Goal: Task Accomplishment & Management: Complete application form

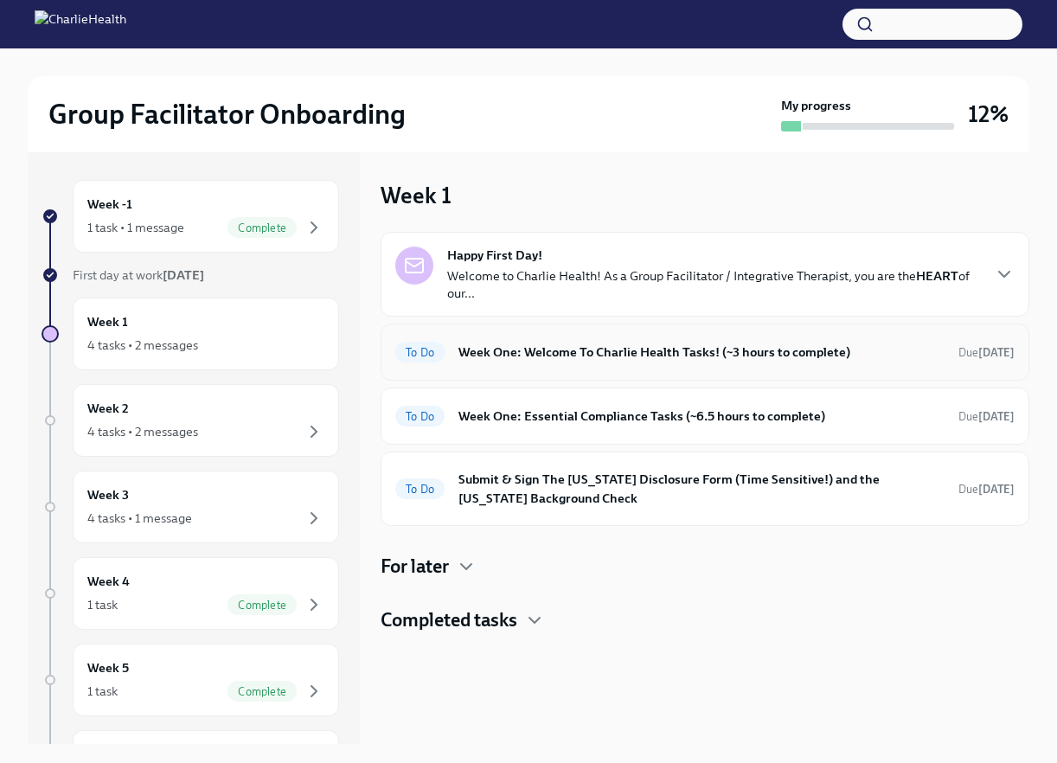
click at [476, 351] on h6 "Week One: Welcome To Charlie Health Tasks! (~3 hours to complete)" at bounding box center [701, 351] width 486 height 19
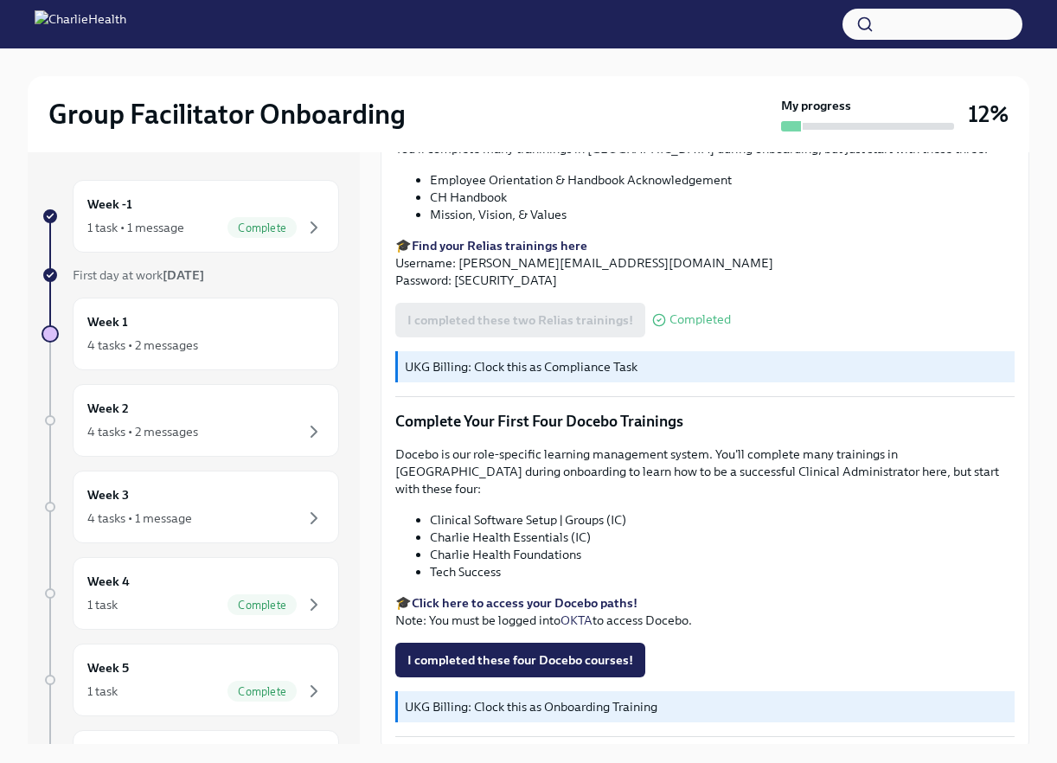
scroll to position [2069, 0]
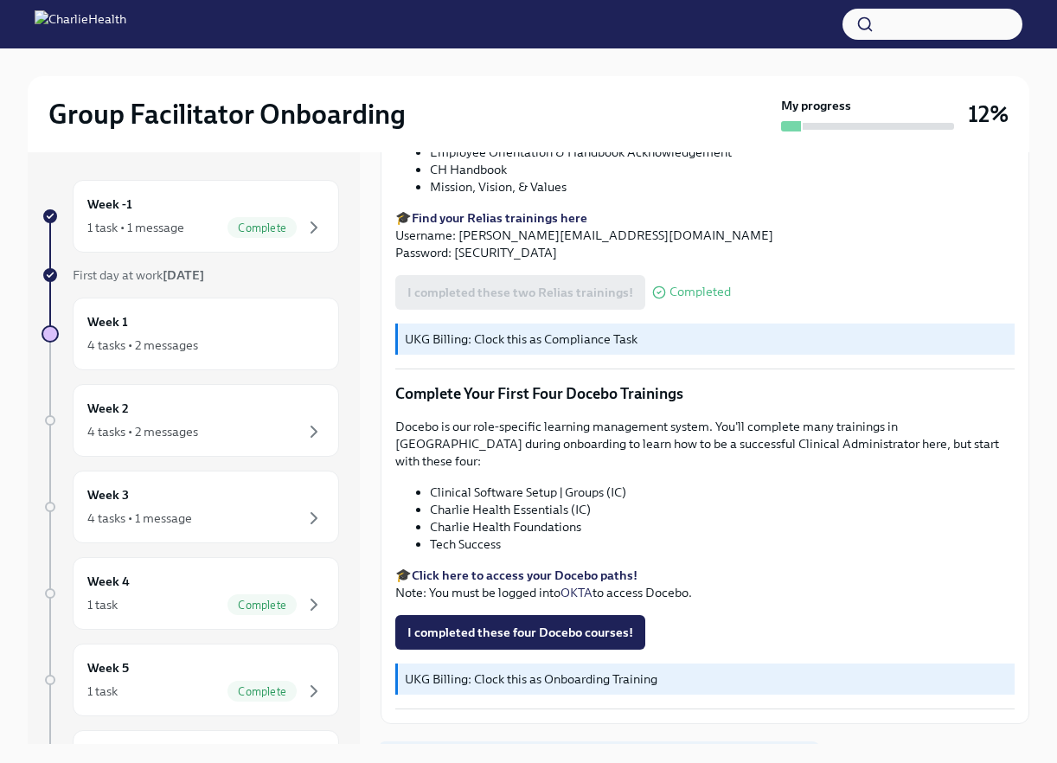
click at [595, 745] on button "Next task : Week One: Essential Compliance Tasks (~6.5 hours to complete)" at bounding box center [599, 762] width 437 height 35
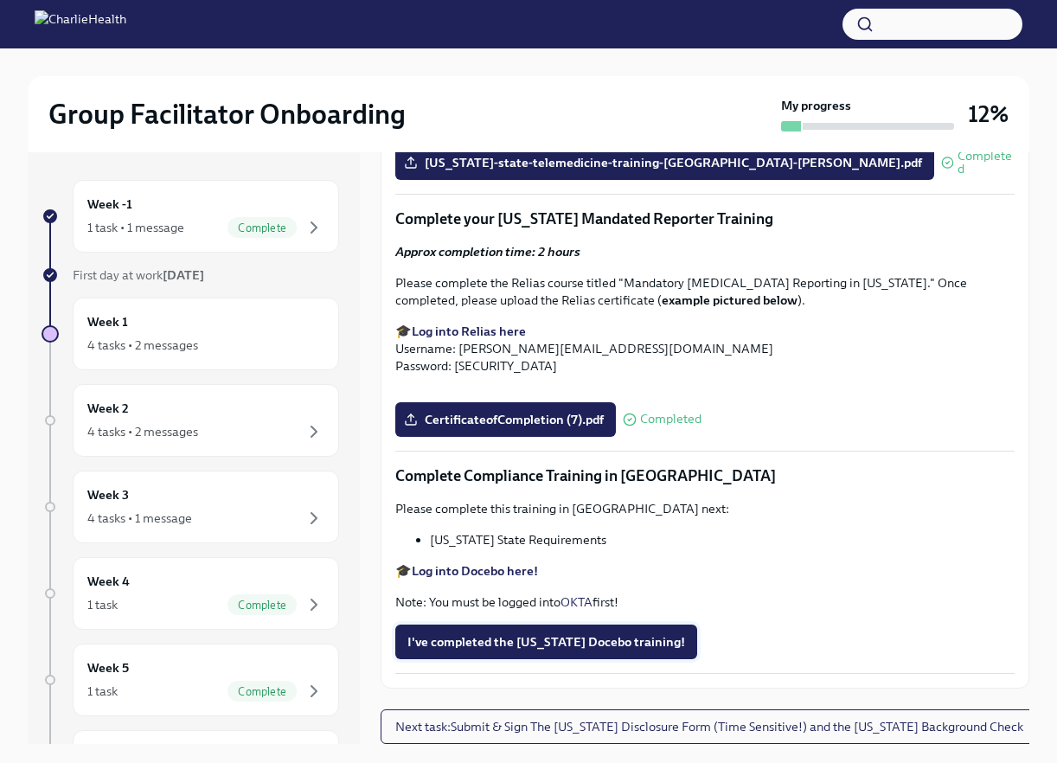
scroll to position [29, 0]
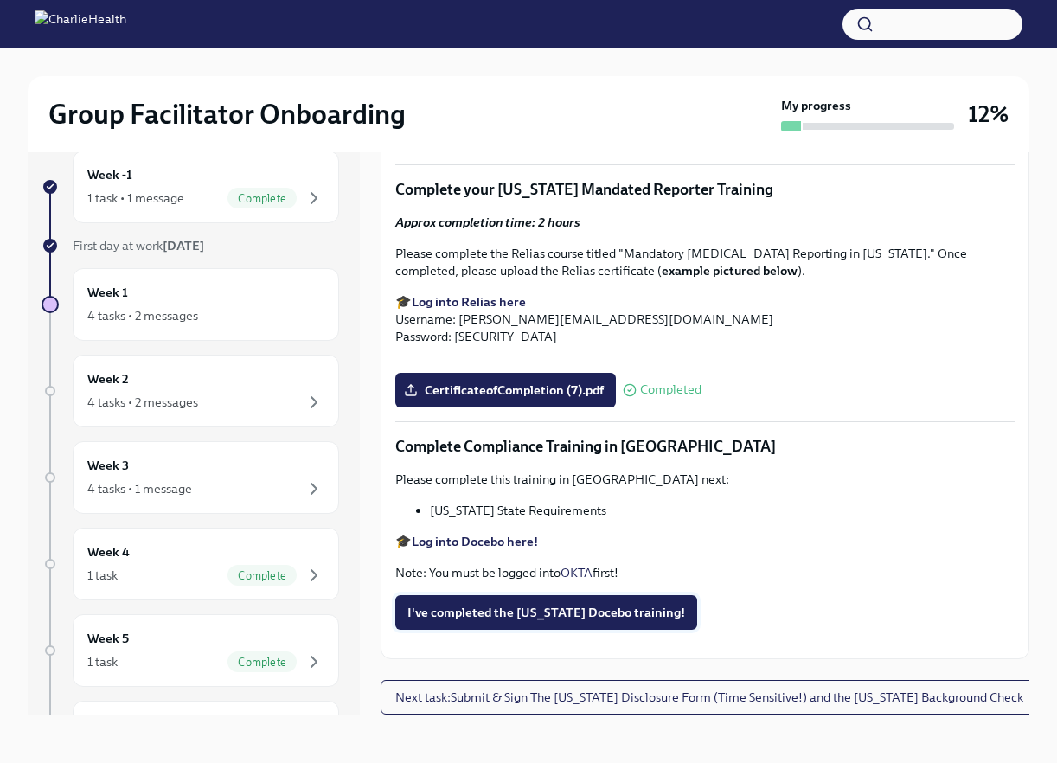
click at [509, 615] on span "I've completed the [US_STATE] Docebo training!" at bounding box center [546, 612] width 278 height 17
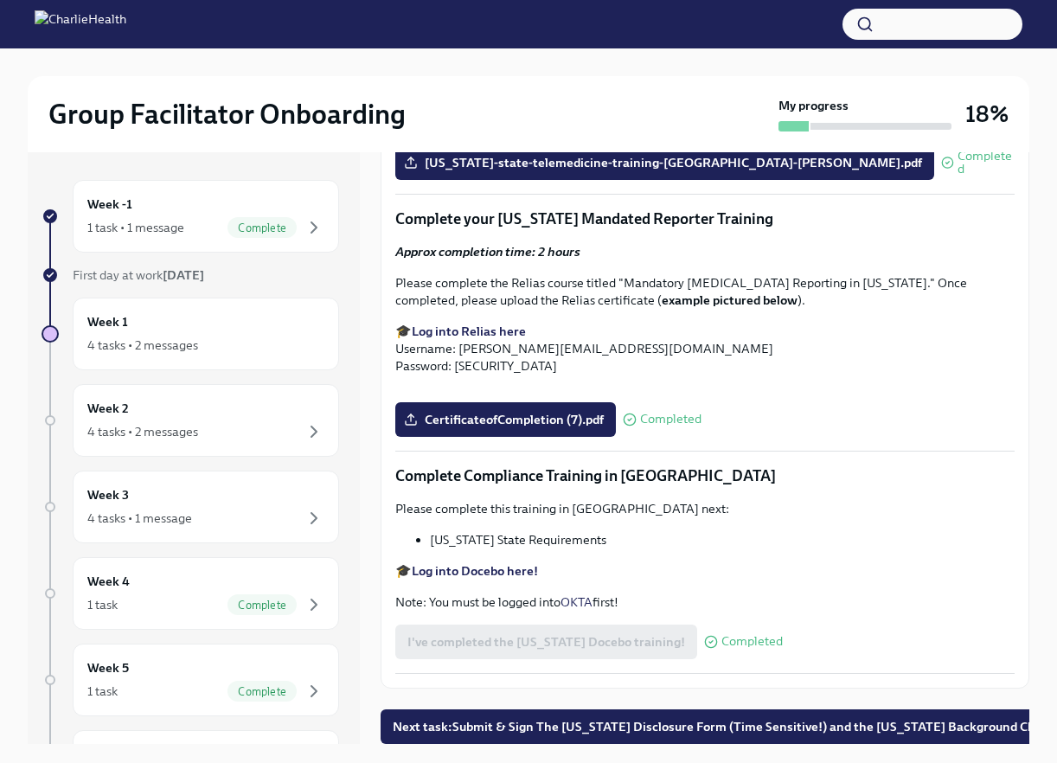
scroll to position [3529, 0]
click at [518, 726] on span "Next task : Submit & Sign The [US_STATE] Disclosure Form (Time Sensitive!) and …" at bounding box center [724, 726] width 662 height 17
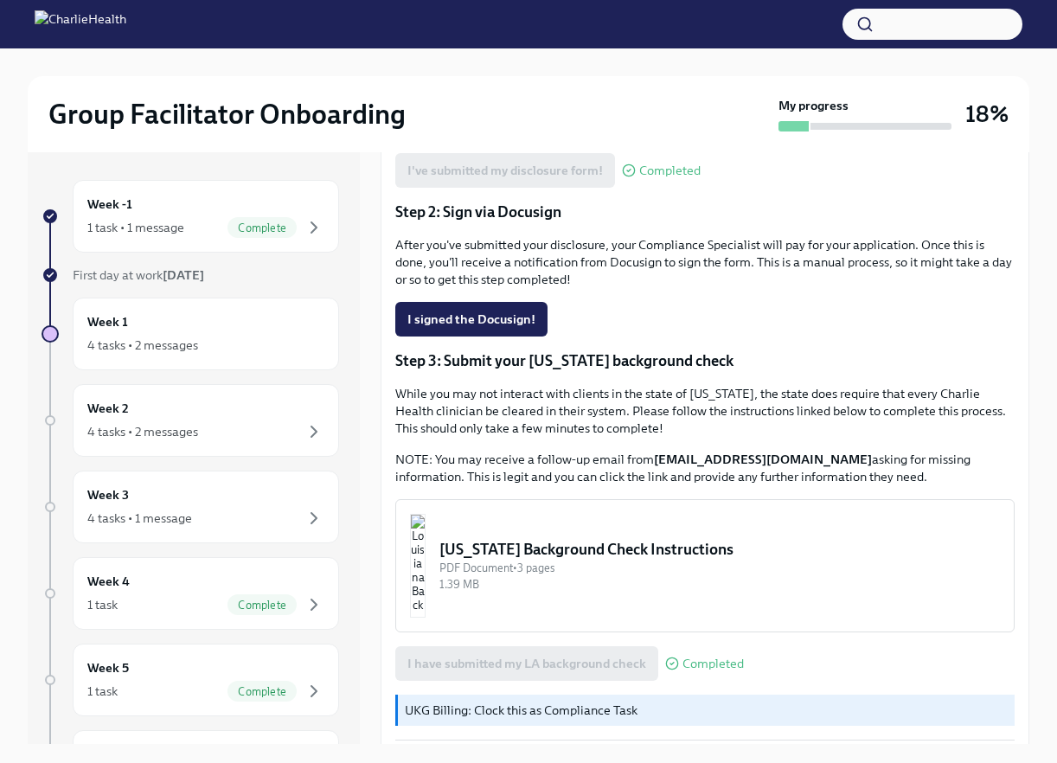
scroll to position [459, 0]
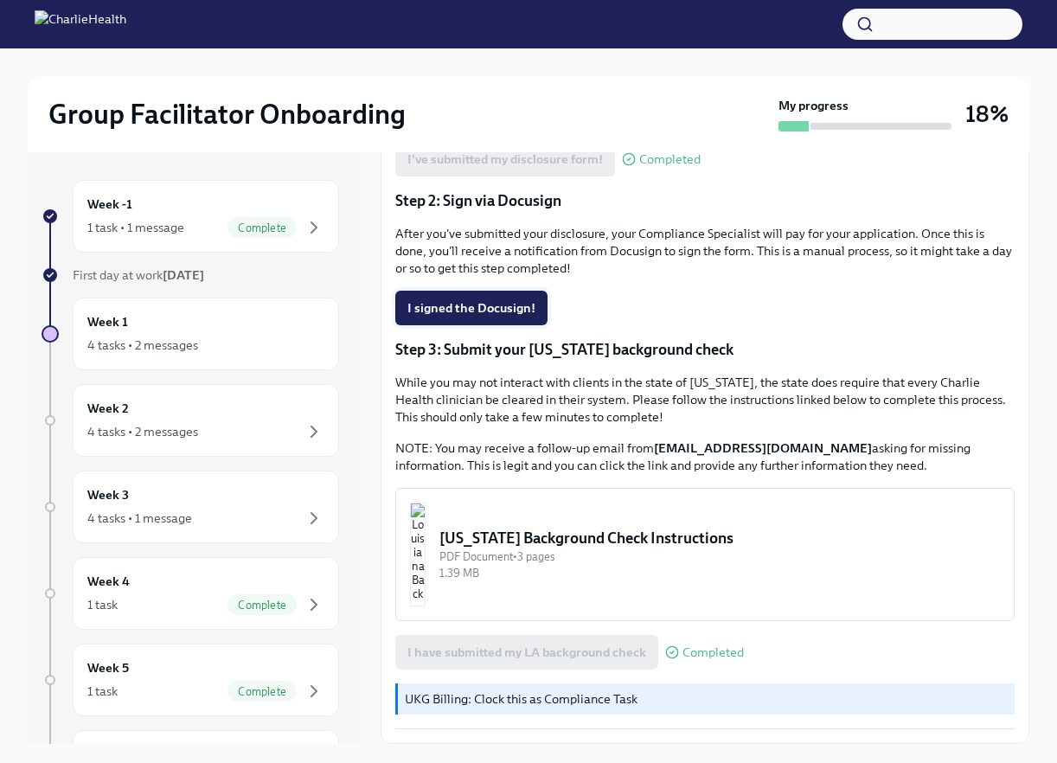
click at [476, 317] on button "I signed the Docusign!" at bounding box center [471, 308] width 152 height 35
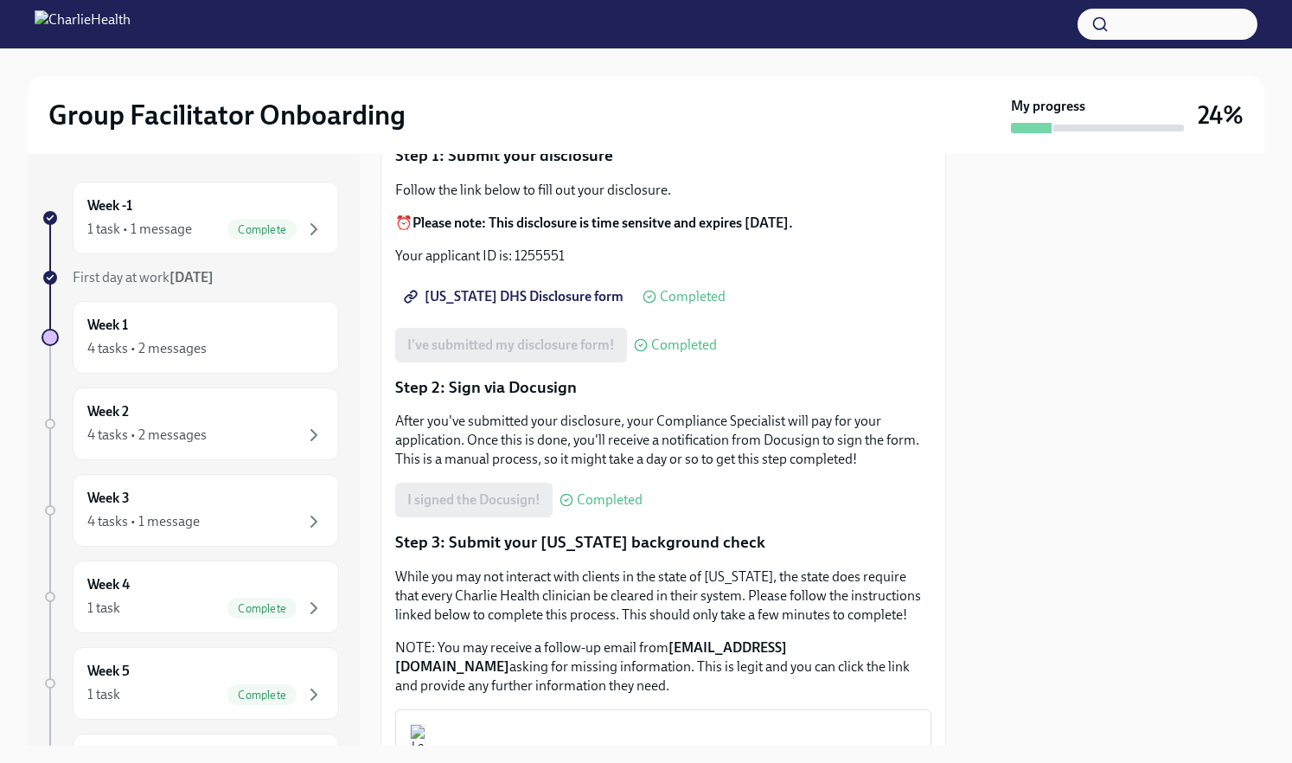
scroll to position [566, 0]
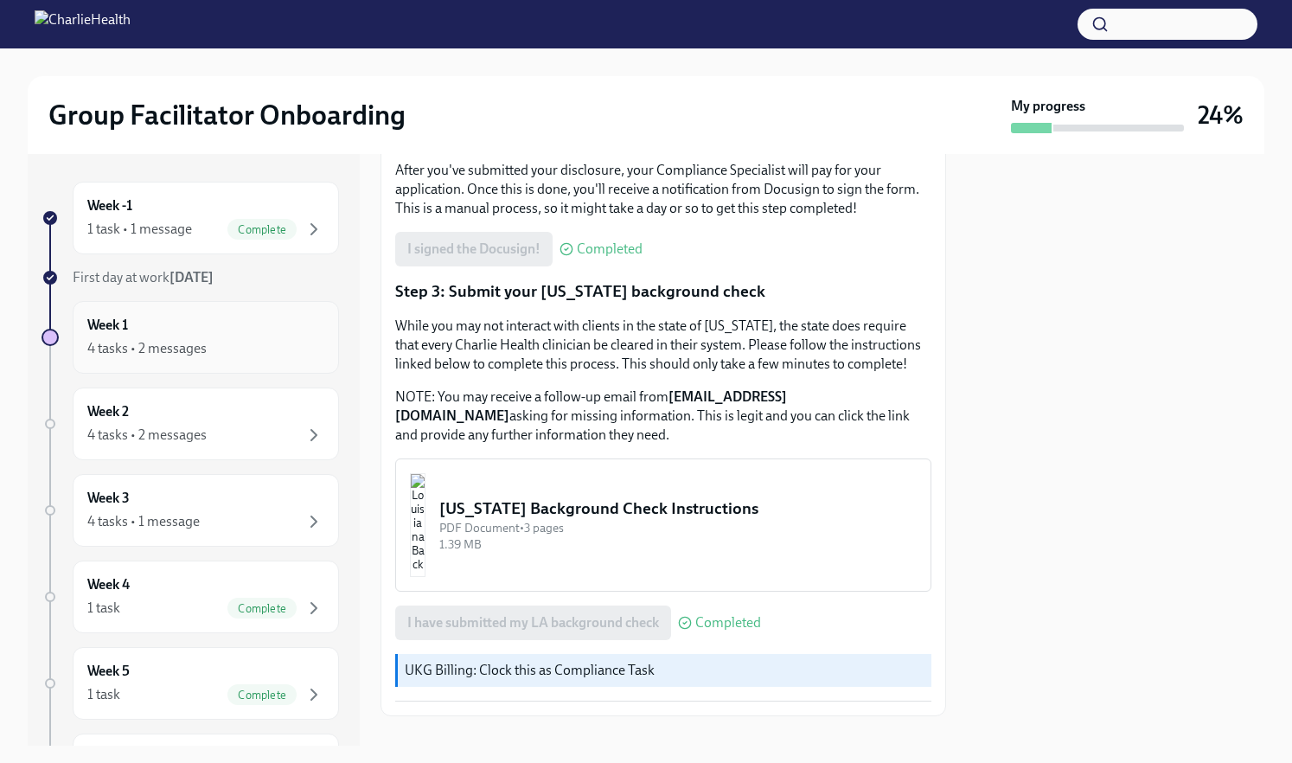
click at [255, 349] on div "4 tasks • 2 messages" at bounding box center [205, 348] width 237 height 21
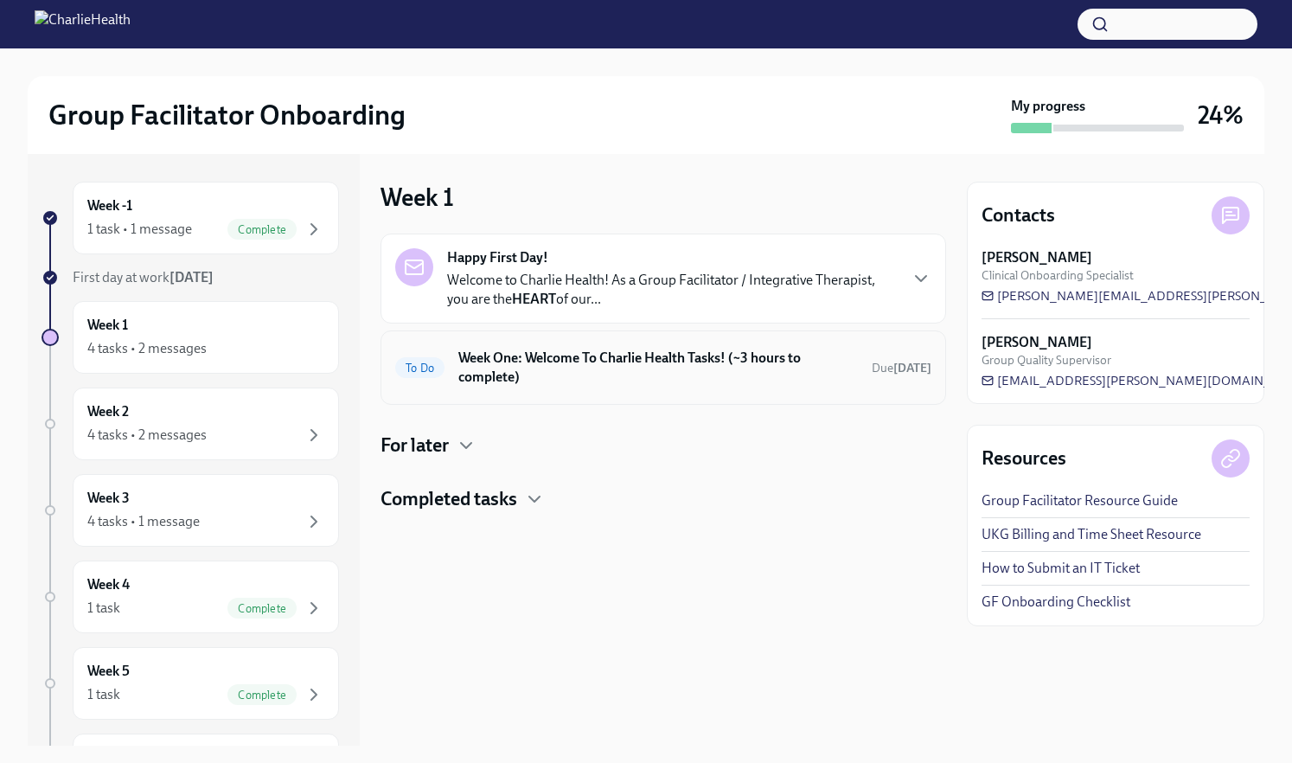
click at [627, 373] on h6 "Week One: Welcome To Charlie Health Tasks! (~3 hours to complete)" at bounding box center [658, 368] width 400 height 38
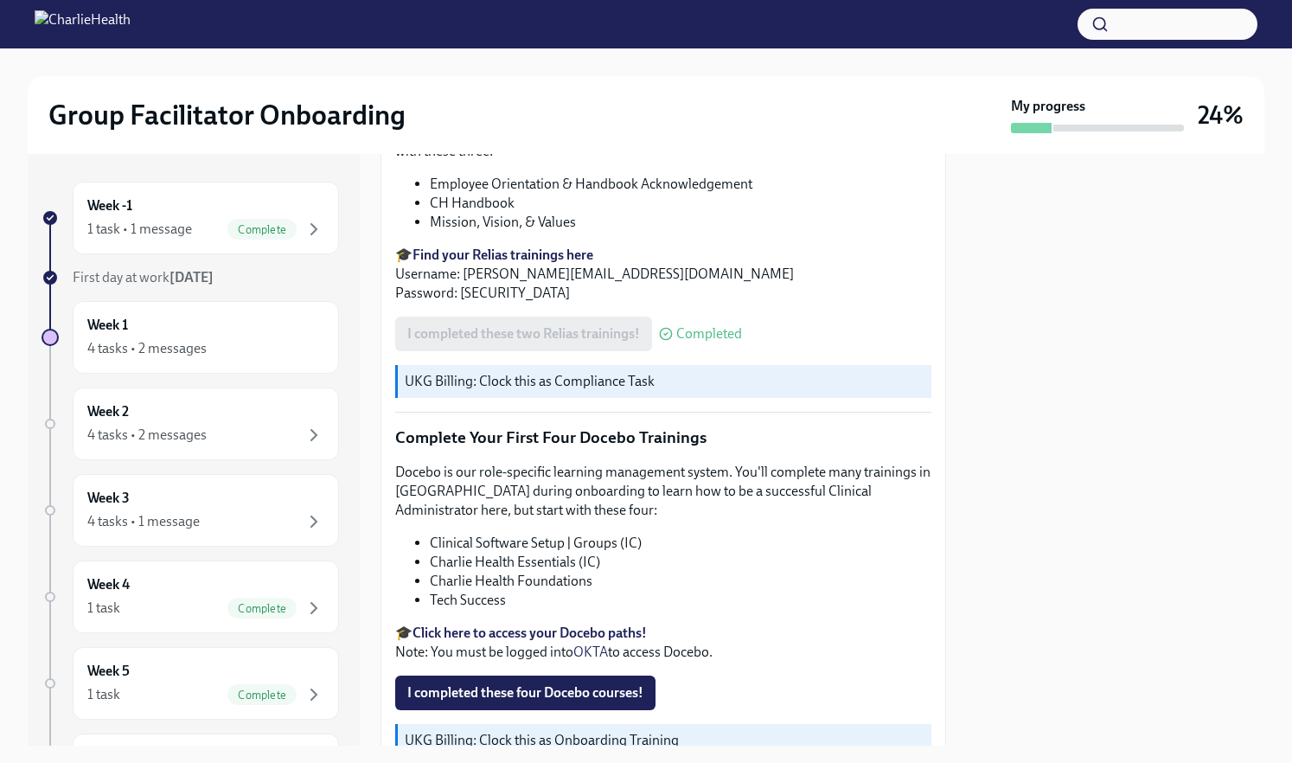
scroll to position [2089, 0]
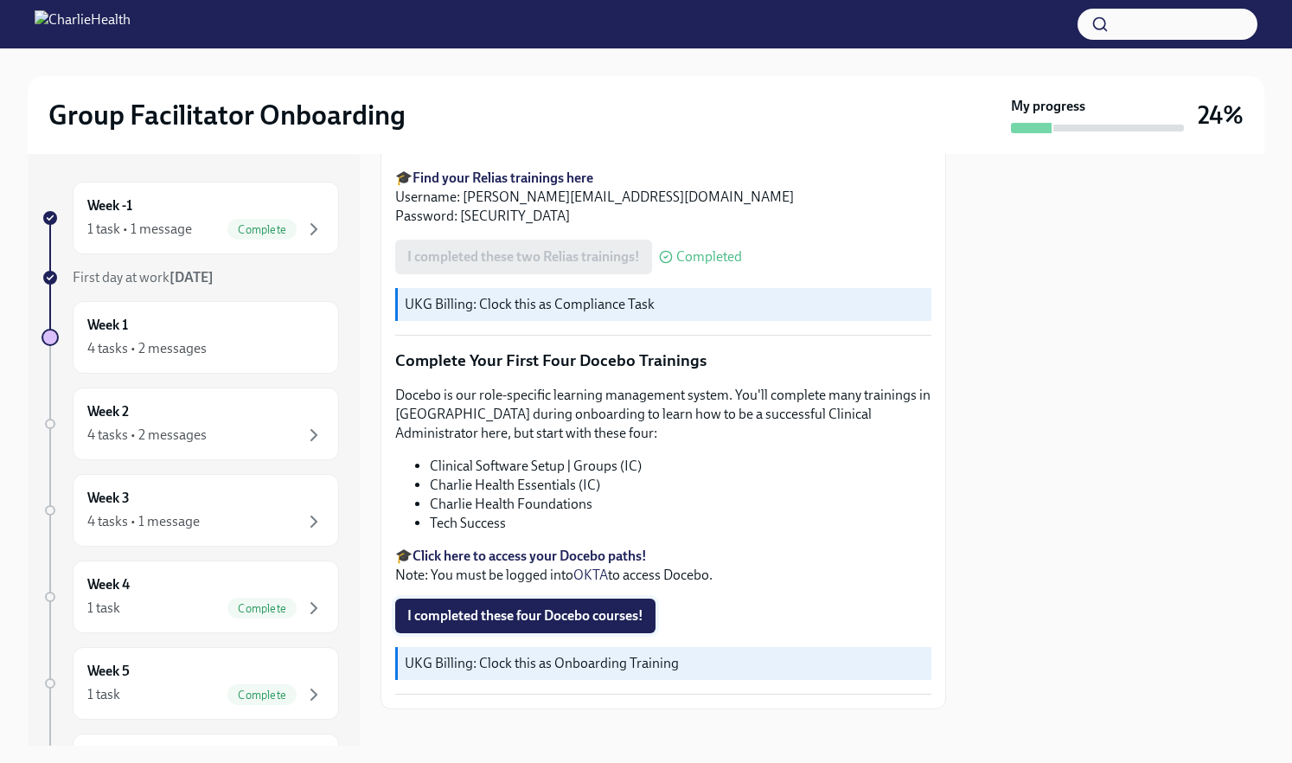
click at [629, 607] on span "I completed these four Docebo courses!" at bounding box center [525, 615] width 236 height 17
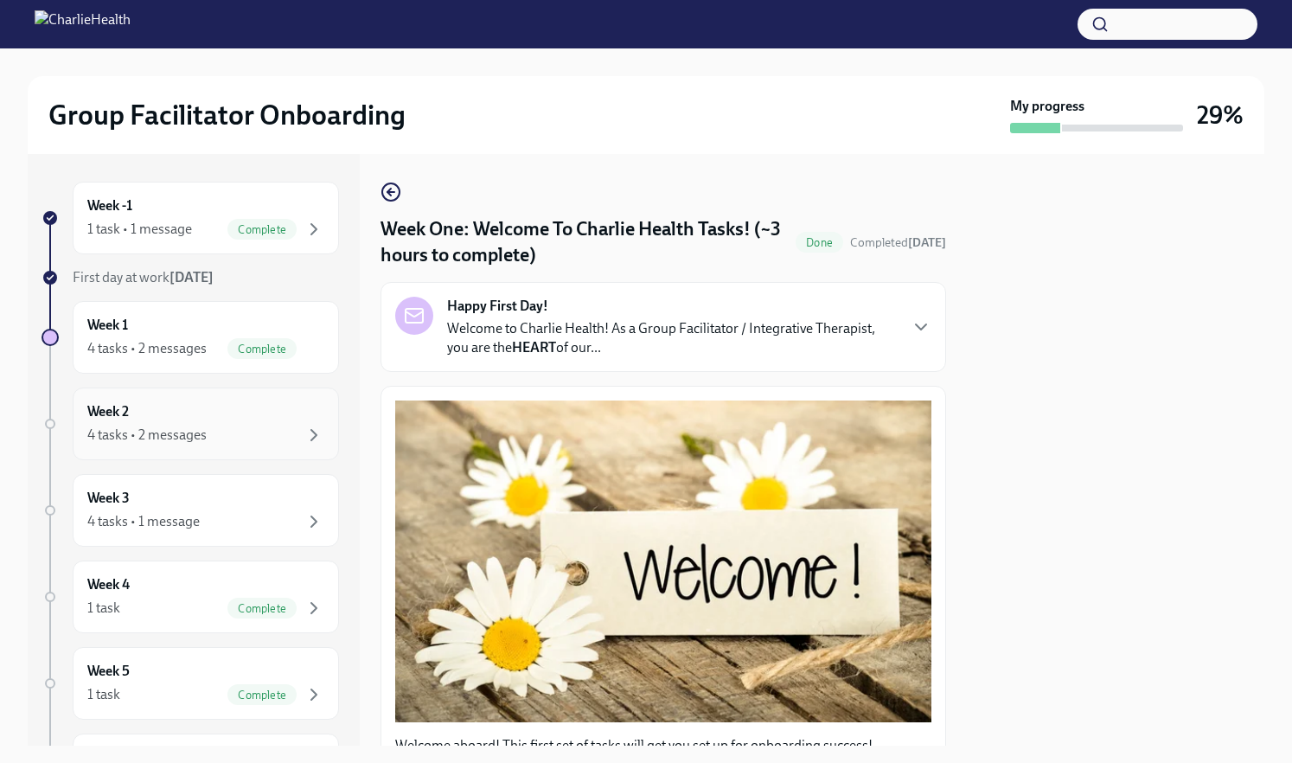
click at [233, 436] on div "4 tasks • 2 messages" at bounding box center [205, 435] width 237 height 21
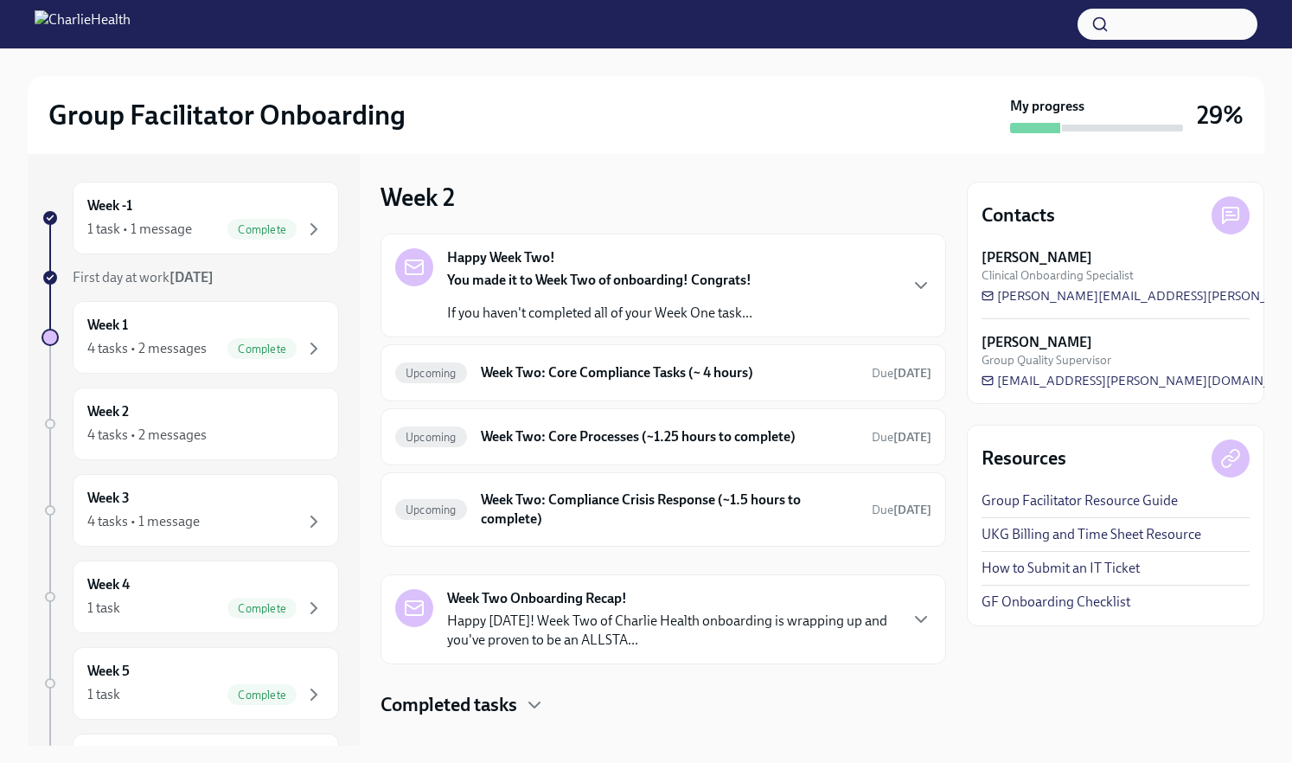
click at [625, 278] on strong "You made it to Week Two of onboarding! Congrats!" at bounding box center [599, 280] width 304 height 16
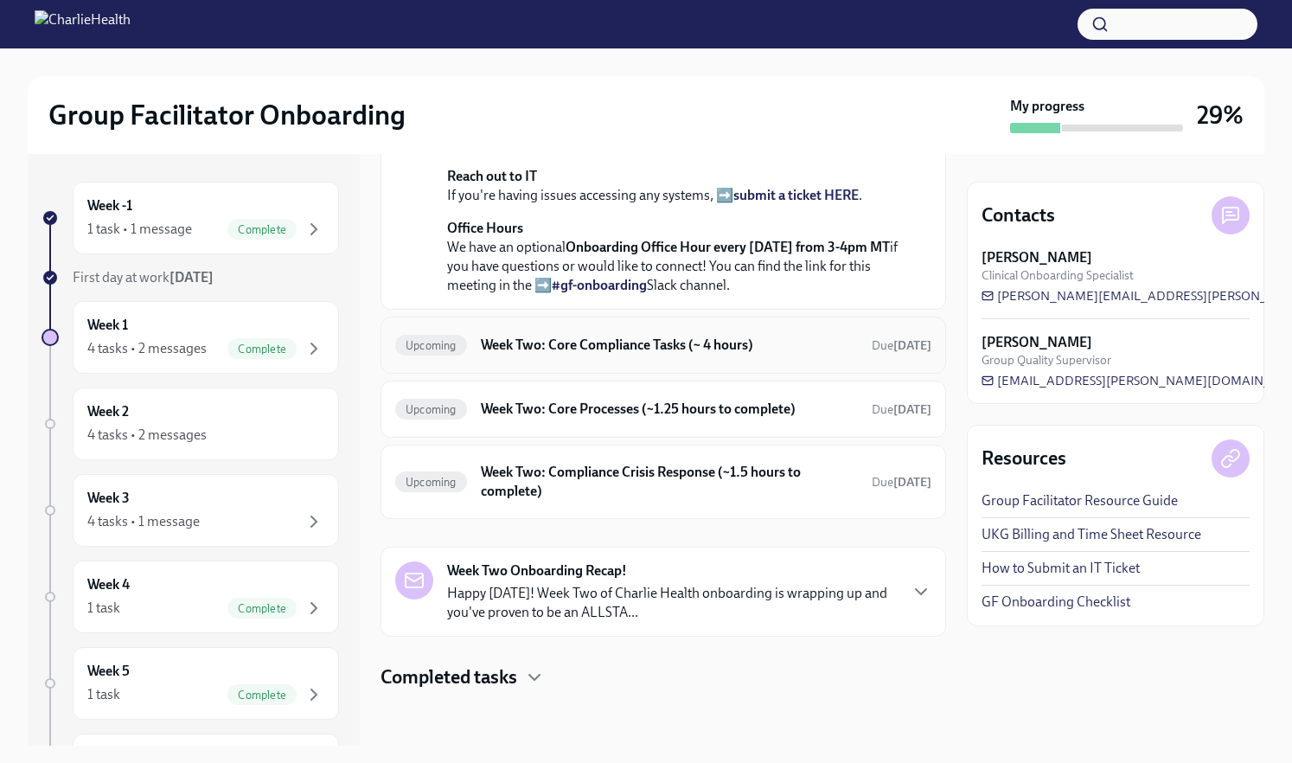
scroll to position [562, 0]
click at [770, 355] on h6 "Week Two: Core Compliance Tasks (~ 4 hours)" at bounding box center [669, 345] width 377 height 19
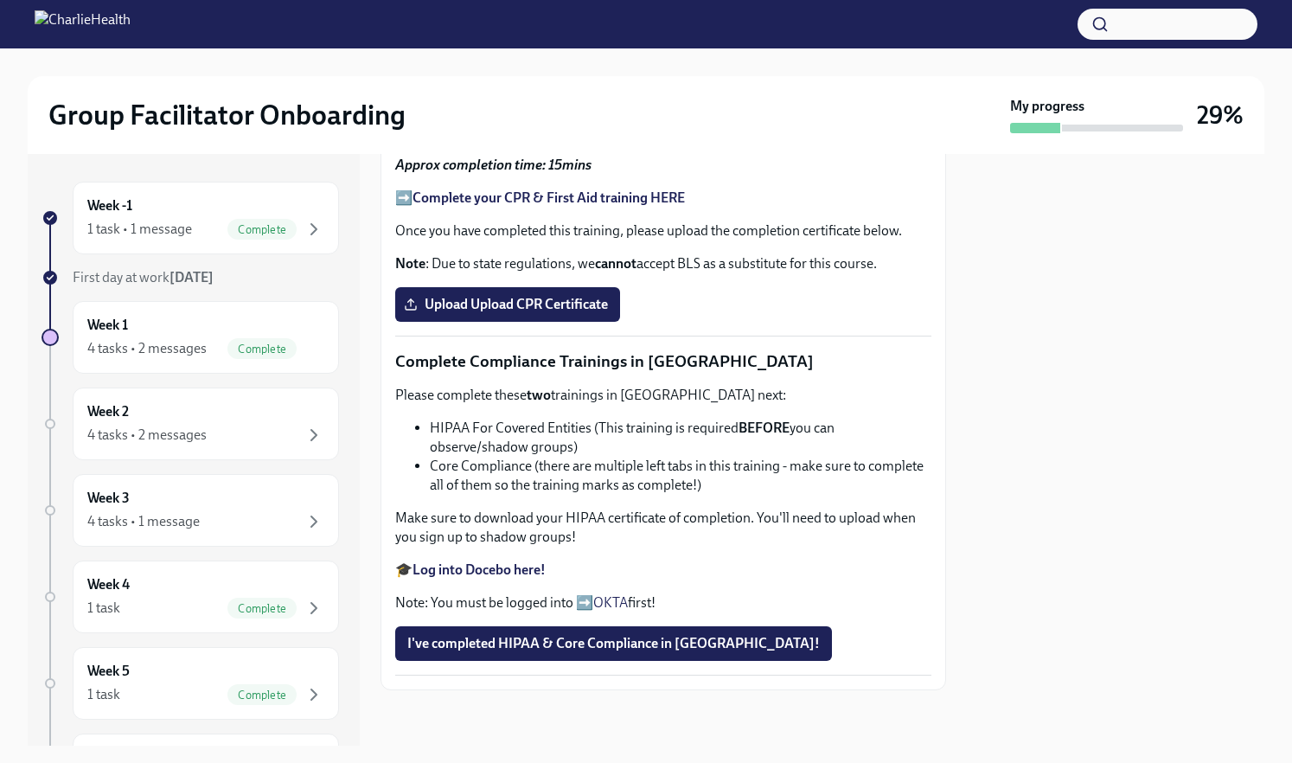
scroll to position [698, 0]
click at [515, 313] on span "Upload Upload CPR Certificate" at bounding box center [507, 304] width 201 height 17
click at [0, 0] on input "Upload Upload CPR Certificate" at bounding box center [0, 0] width 0 height 0
click at [213, 522] on div "4 tasks • 1 message" at bounding box center [205, 521] width 237 height 21
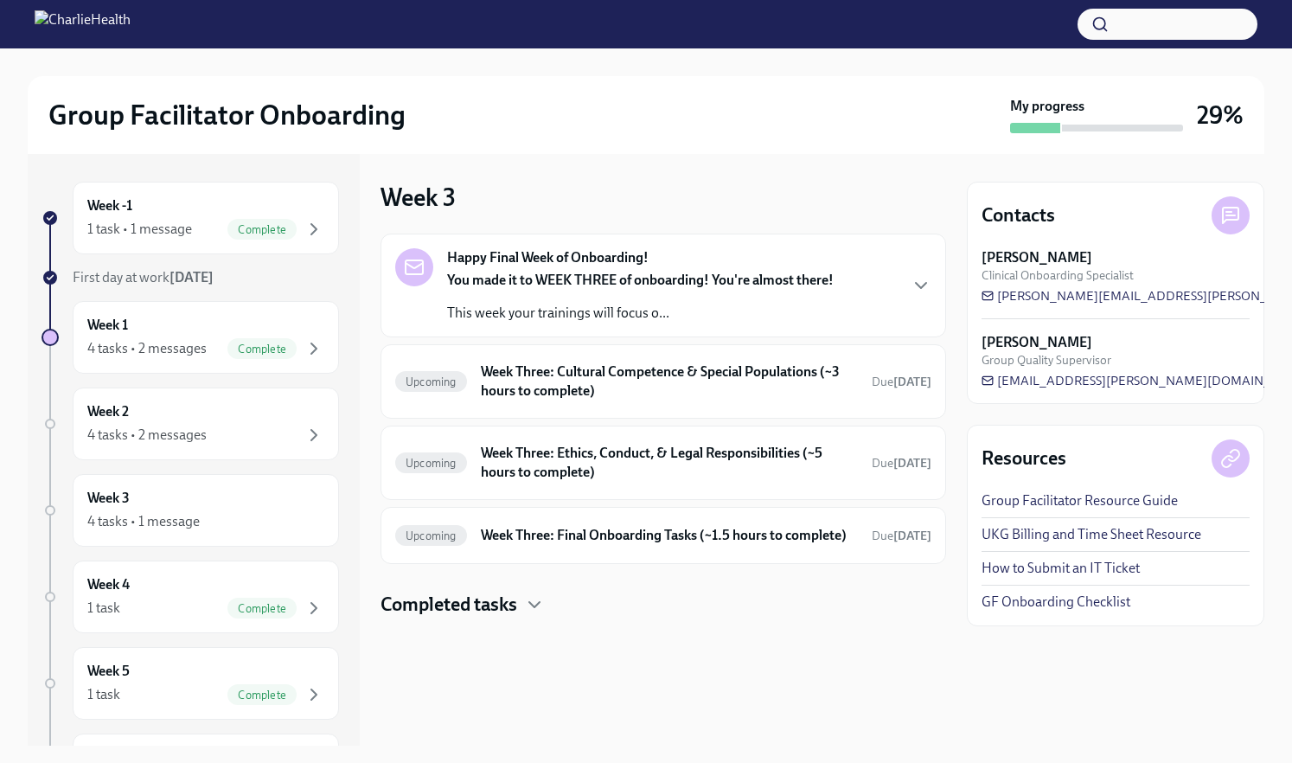
click at [547, 291] on div "You made it to WEEK THREE of onboarding! You're almost there! This week your tr…" at bounding box center [640, 297] width 387 height 52
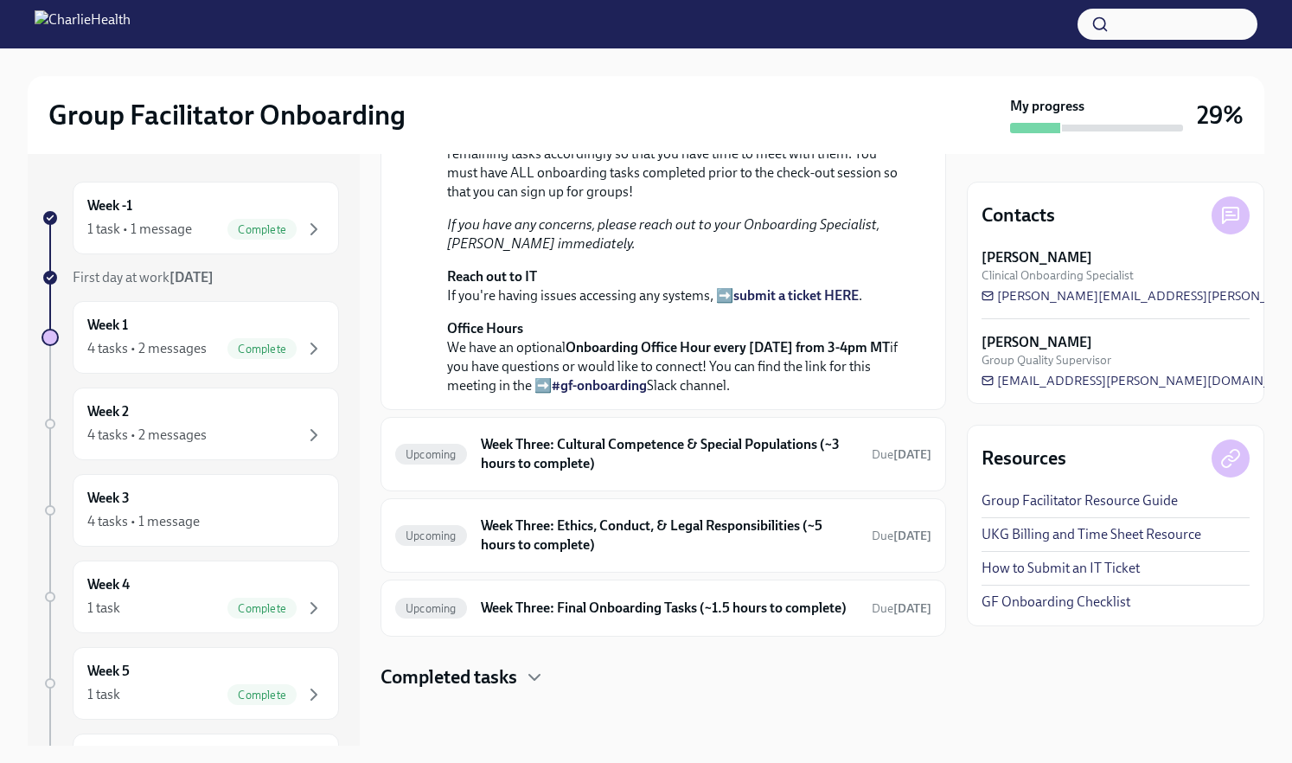
scroll to position [545, 0]
click at [554, 473] on h6 "Week Three: Cultural Competence & Special Populations (~3 hours to complete)" at bounding box center [669, 454] width 377 height 38
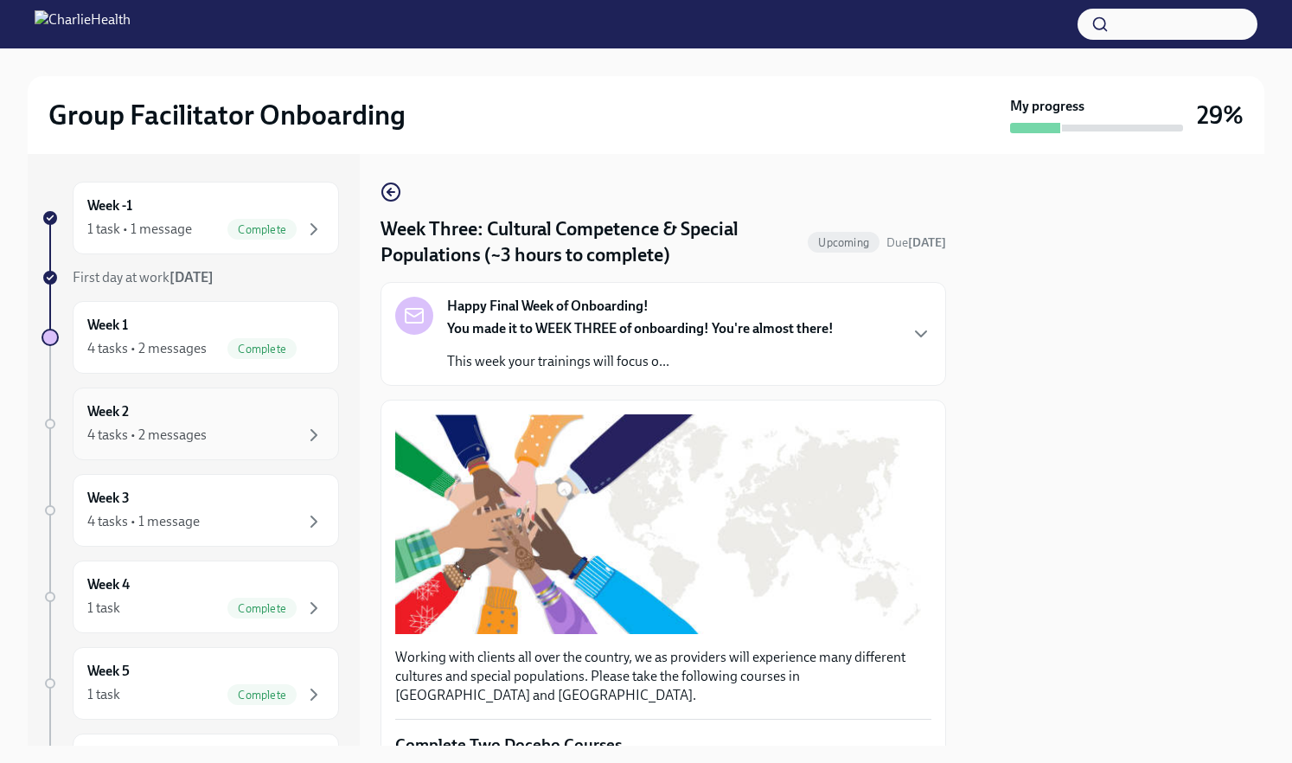
click at [242, 402] on div "Week 2 4 tasks • 2 messages" at bounding box center [205, 423] width 237 height 43
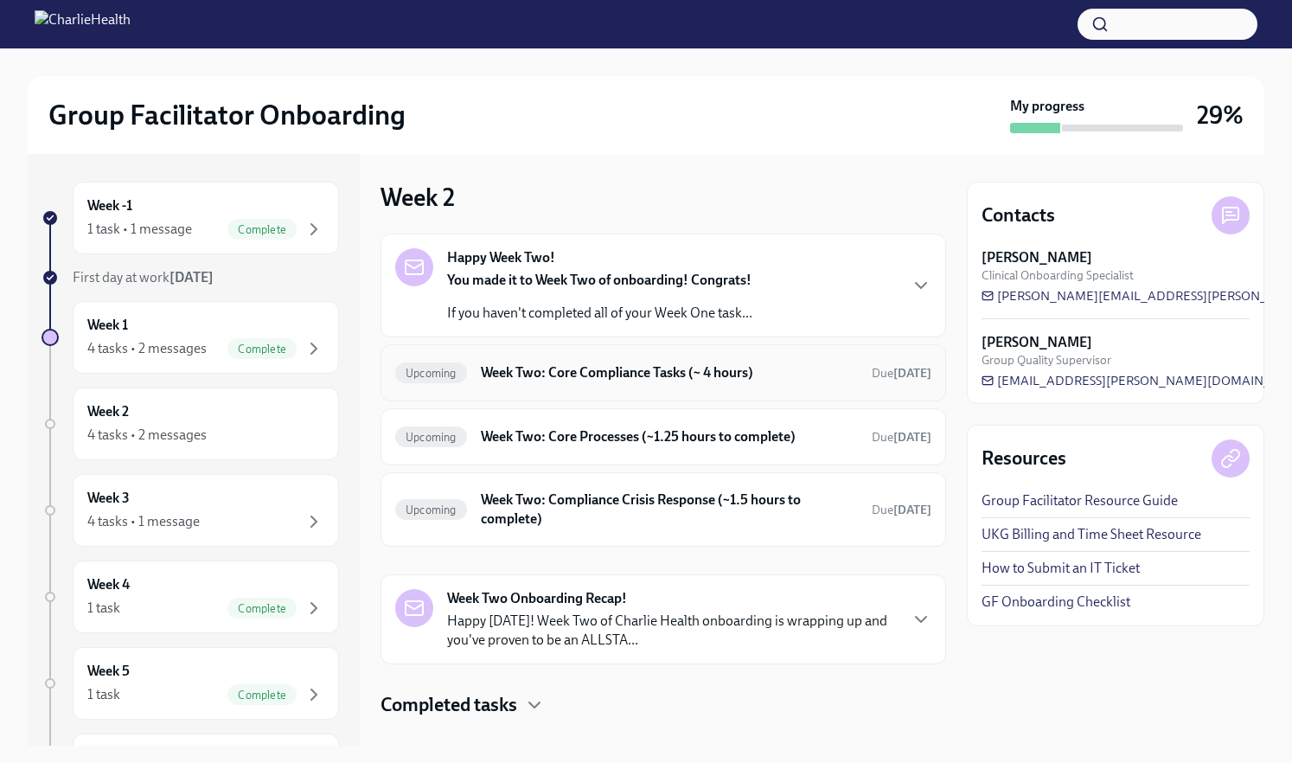
click at [549, 368] on h6 "Week Two: Core Compliance Tasks (~ 4 hours)" at bounding box center [669, 372] width 377 height 19
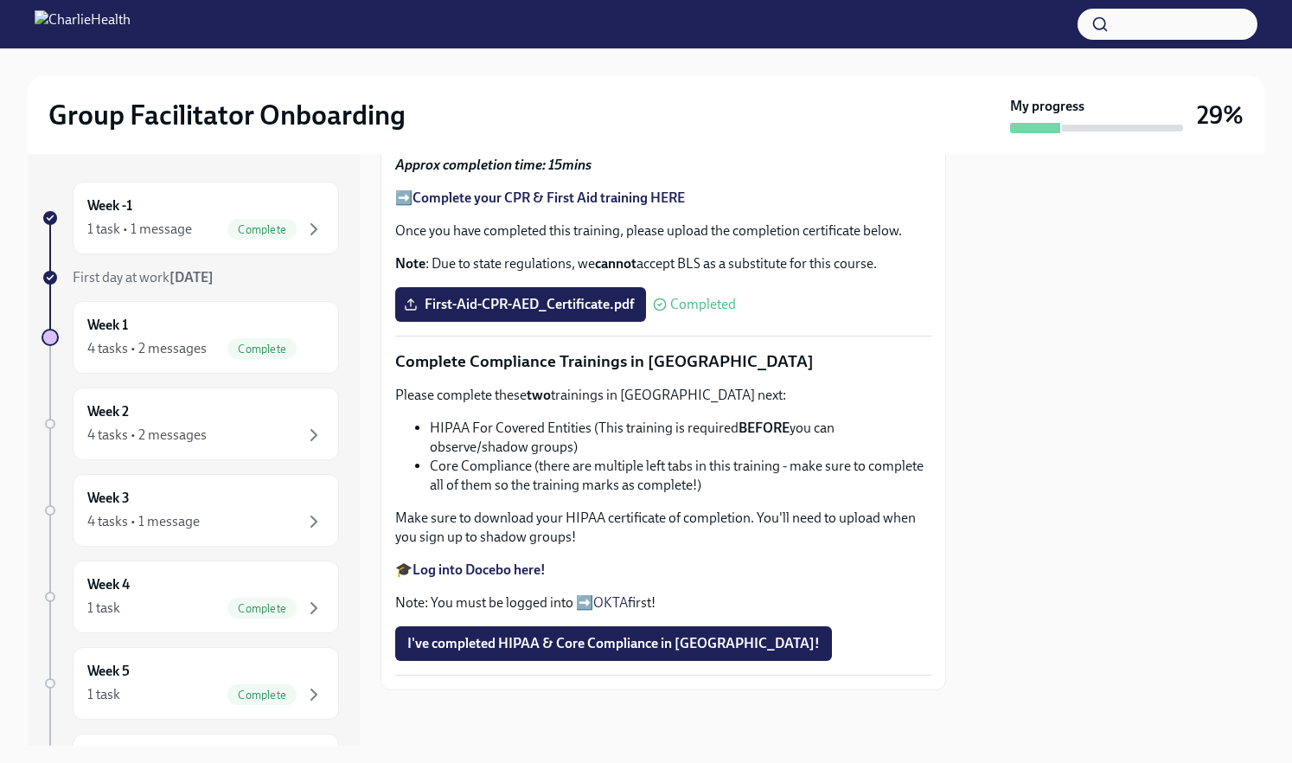
scroll to position [867, 0]
click at [562, 639] on span "I've completed HIPAA & Core Compliance in [GEOGRAPHIC_DATA]!" at bounding box center [613, 643] width 413 height 17
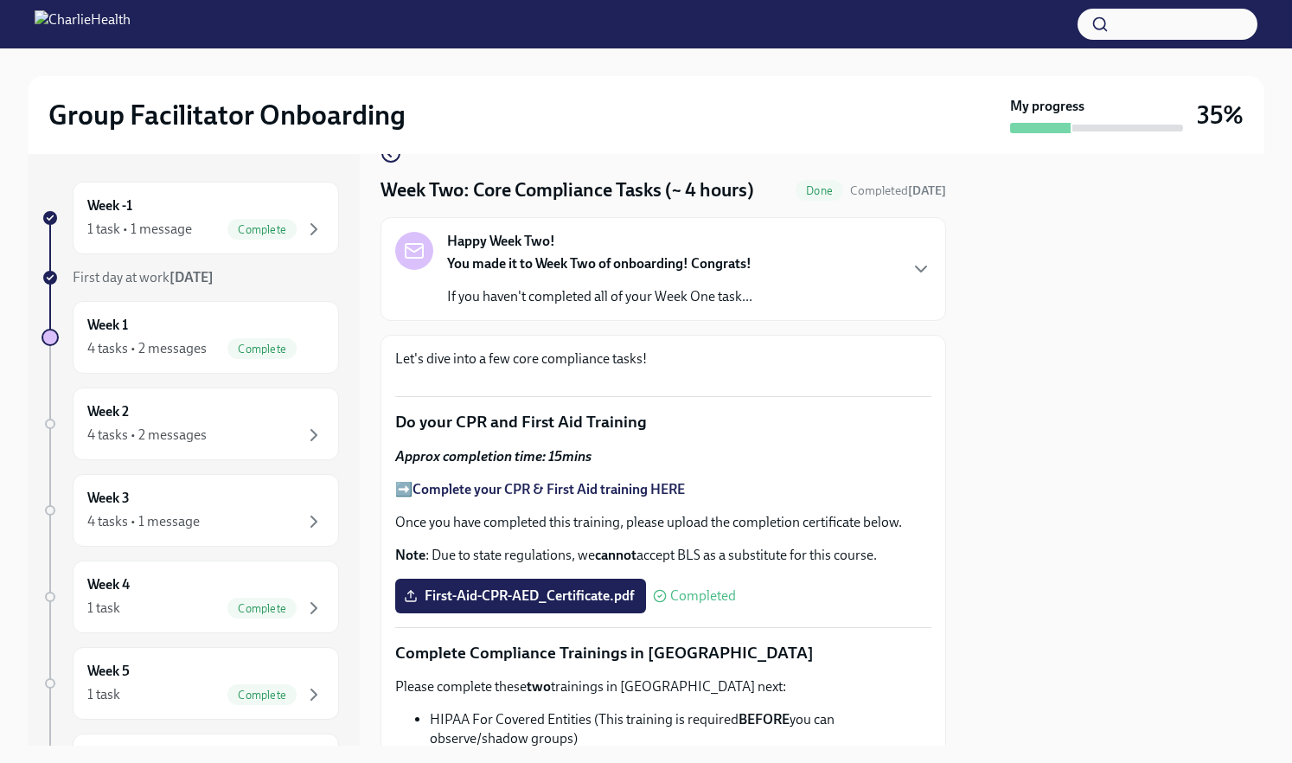
scroll to position [0, 0]
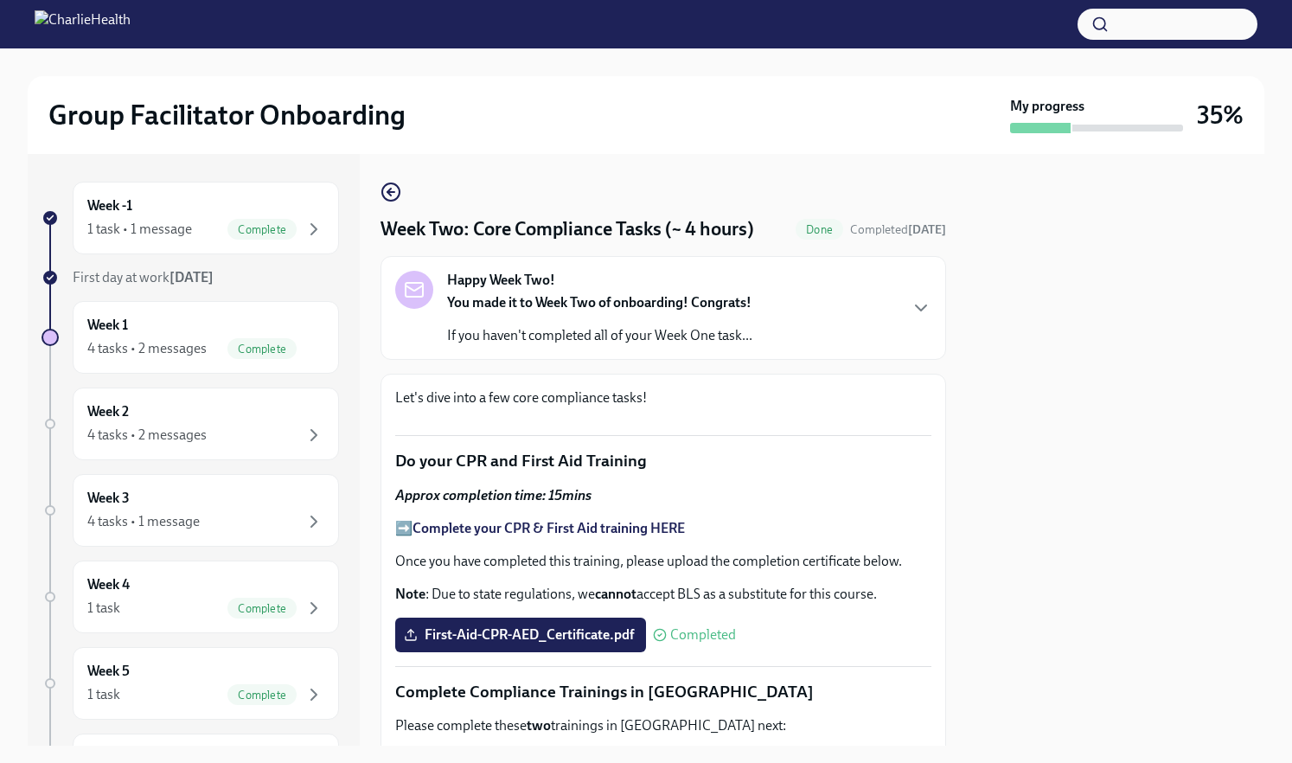
click at [546, 293] on div "Happy Week Two! You made it to Week Two of onboarding! Congrats! If you haven't…" at bounding box center [599, 308] width 305 height 74
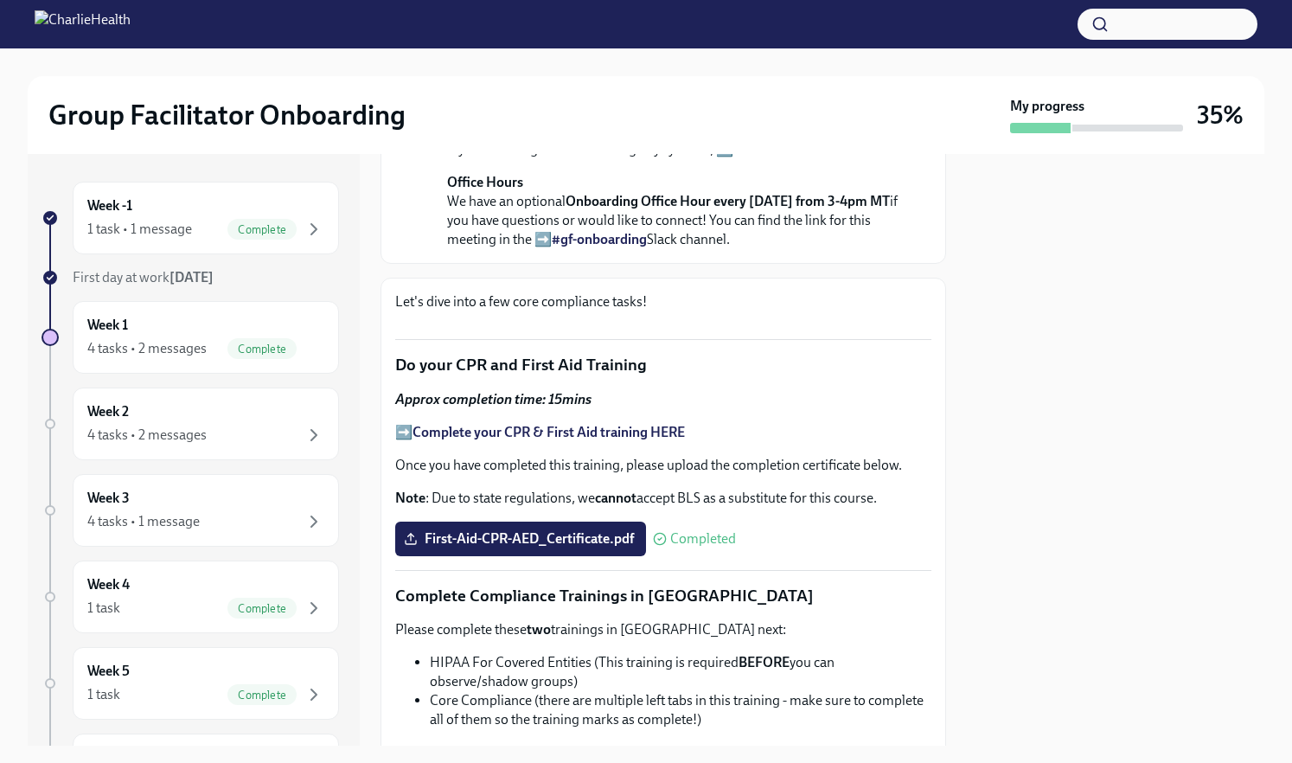
scroll to position [462, 0]
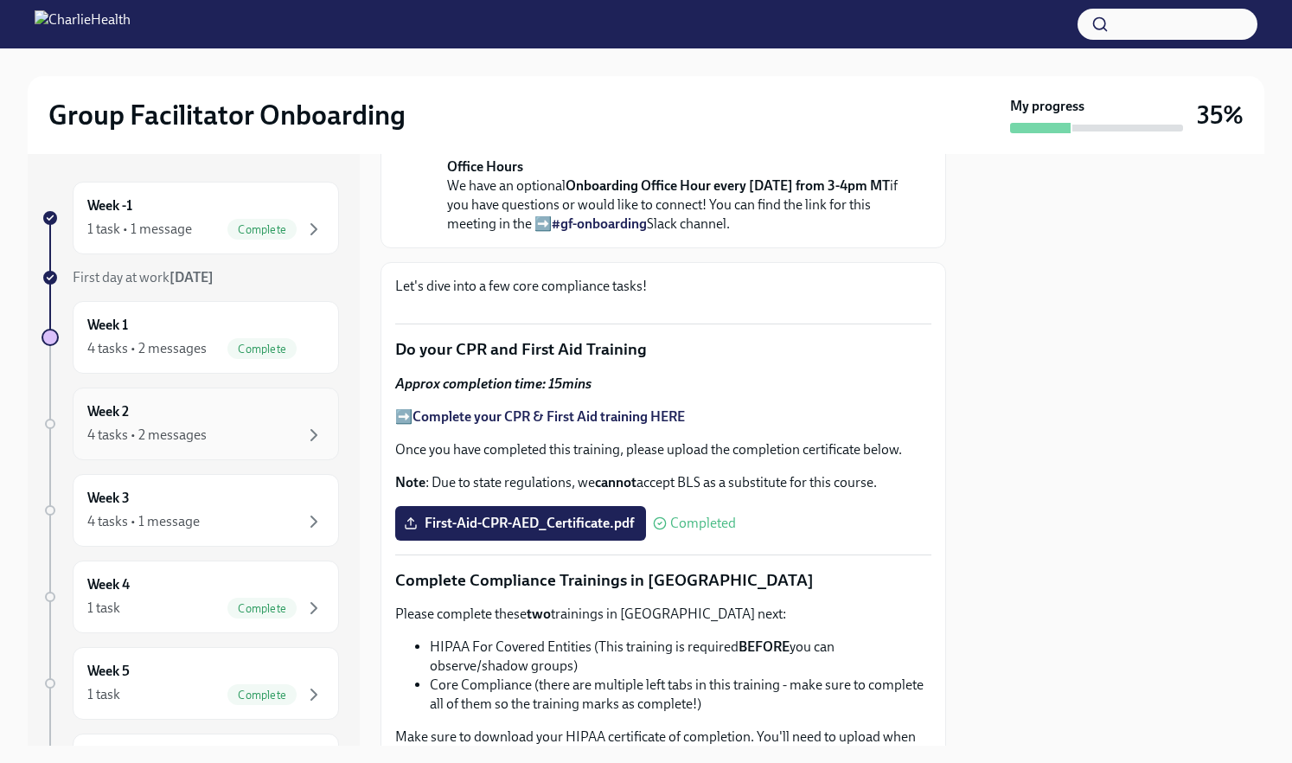
click at [254, 412] on div "Week 2 4 tasks • 2 messages" at bounding box center [205, 423] width 237 height 43
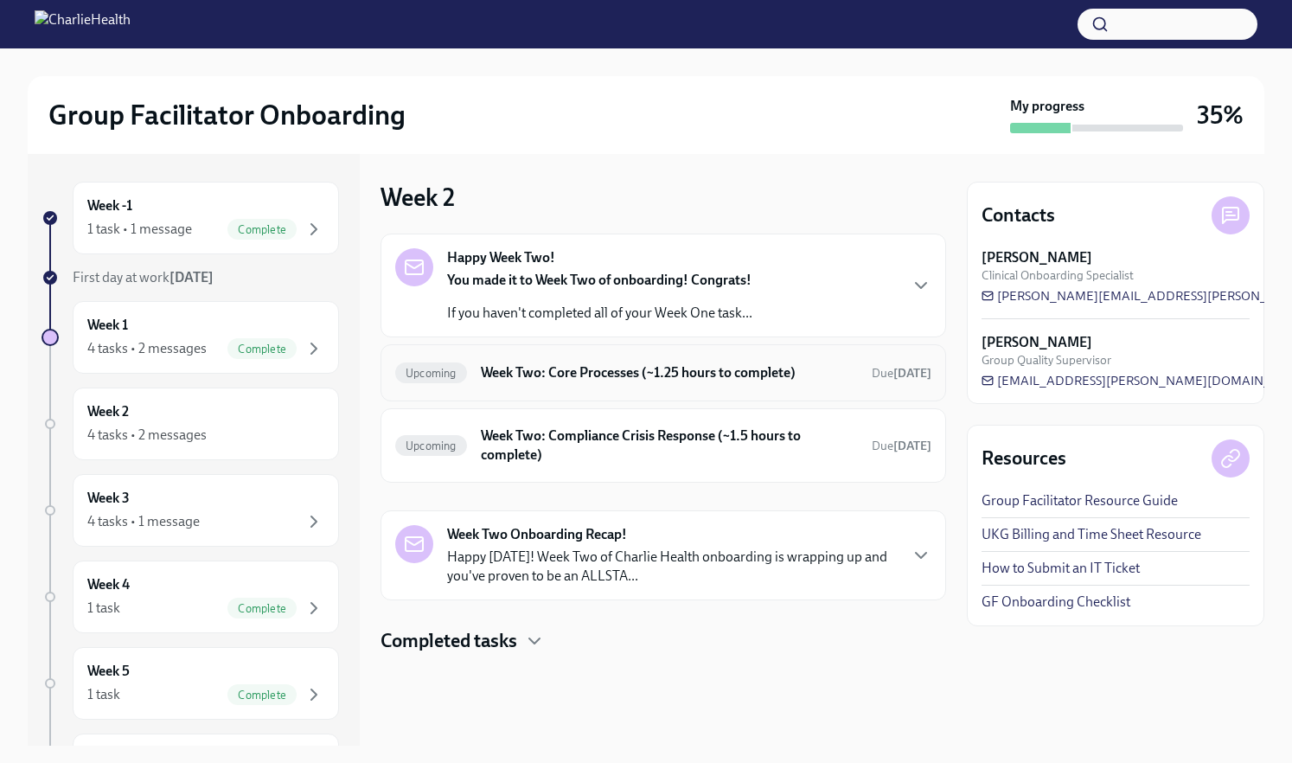
click at [635, 372] on h6 "Week Two: Core Processes (~1.25 hours to complete)" at bounding box center [669, 372] width 377 height 19
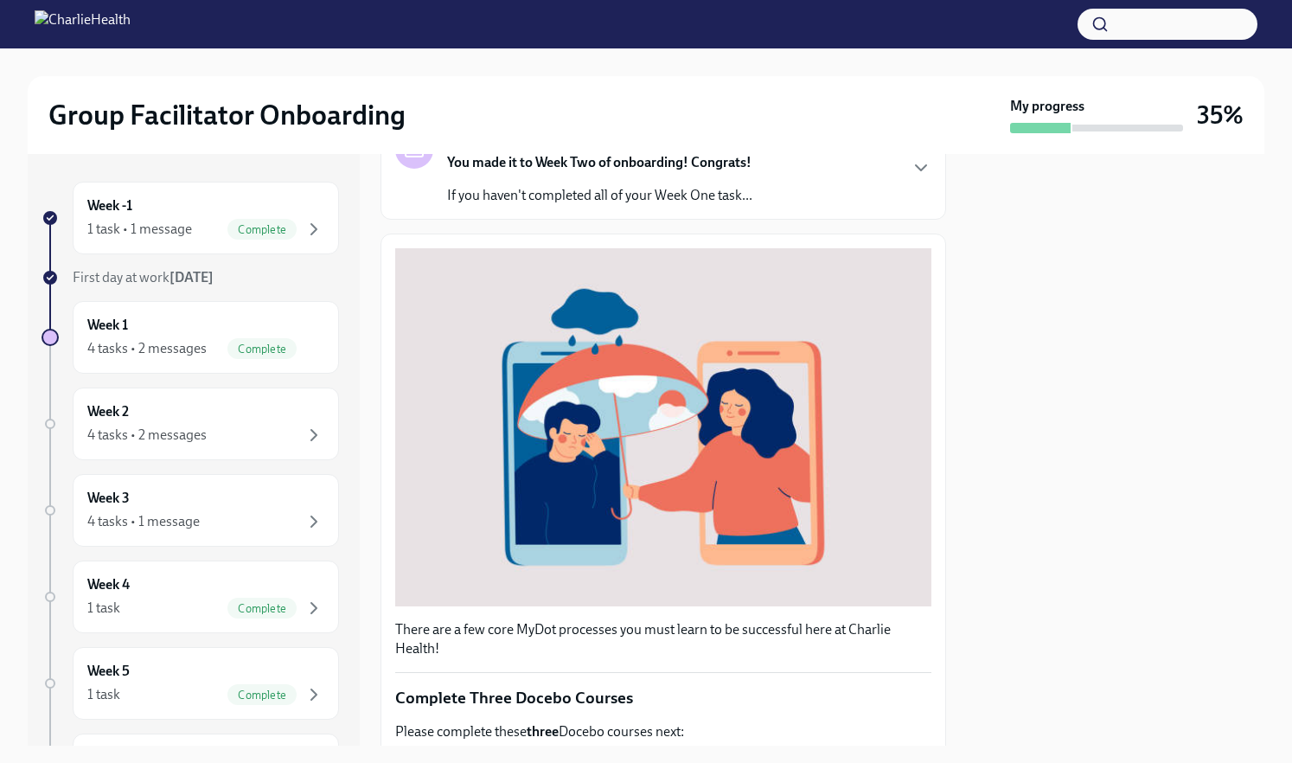
scroll to position [464, 0]
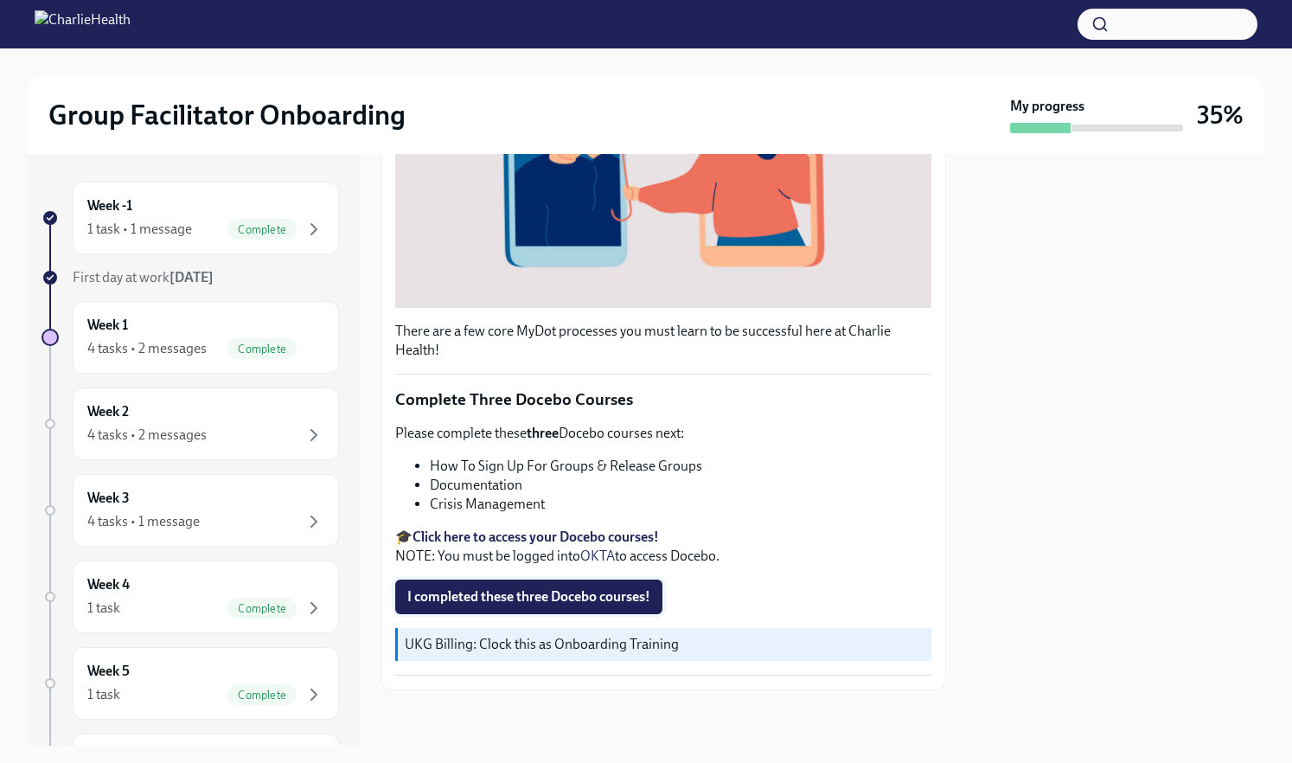
click at [572, 592] on span "I completed these three Docebo courses!" at bounding box center [528, 596] width 243 height 17
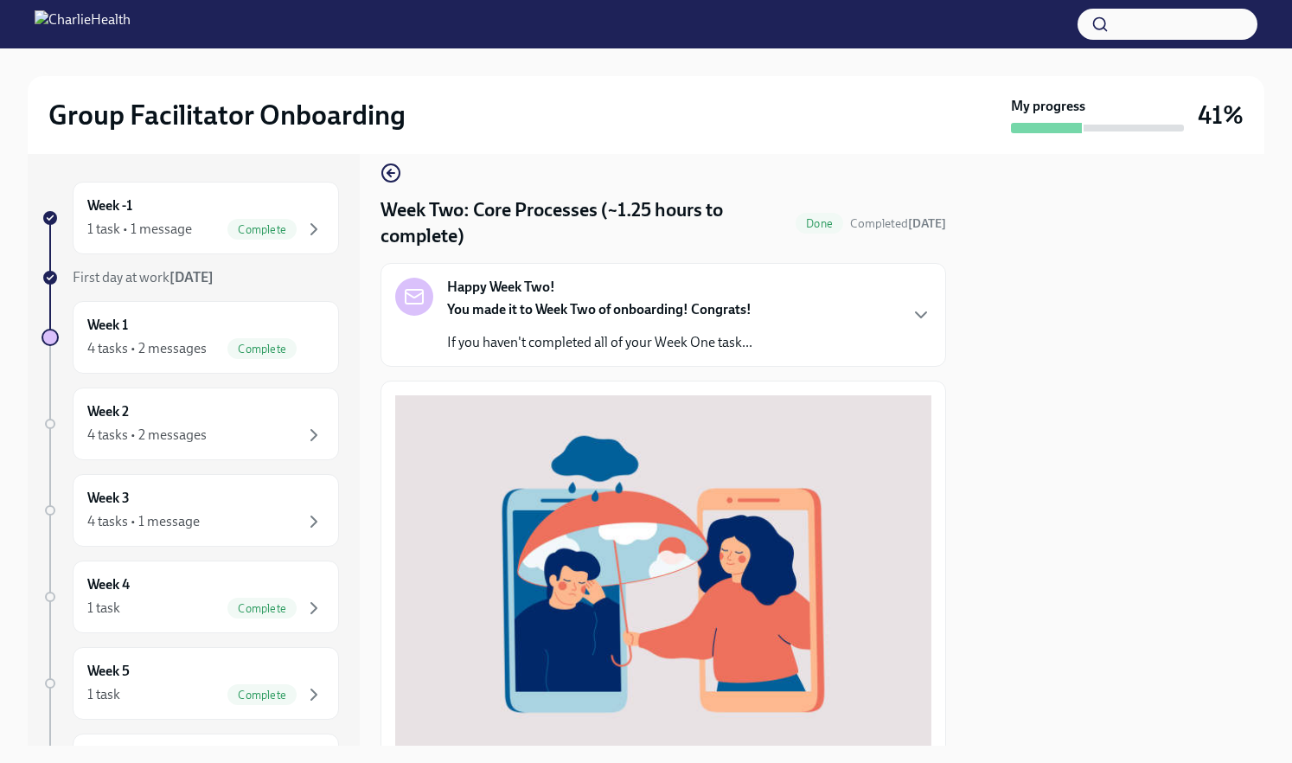
scroll to position [28, 0]
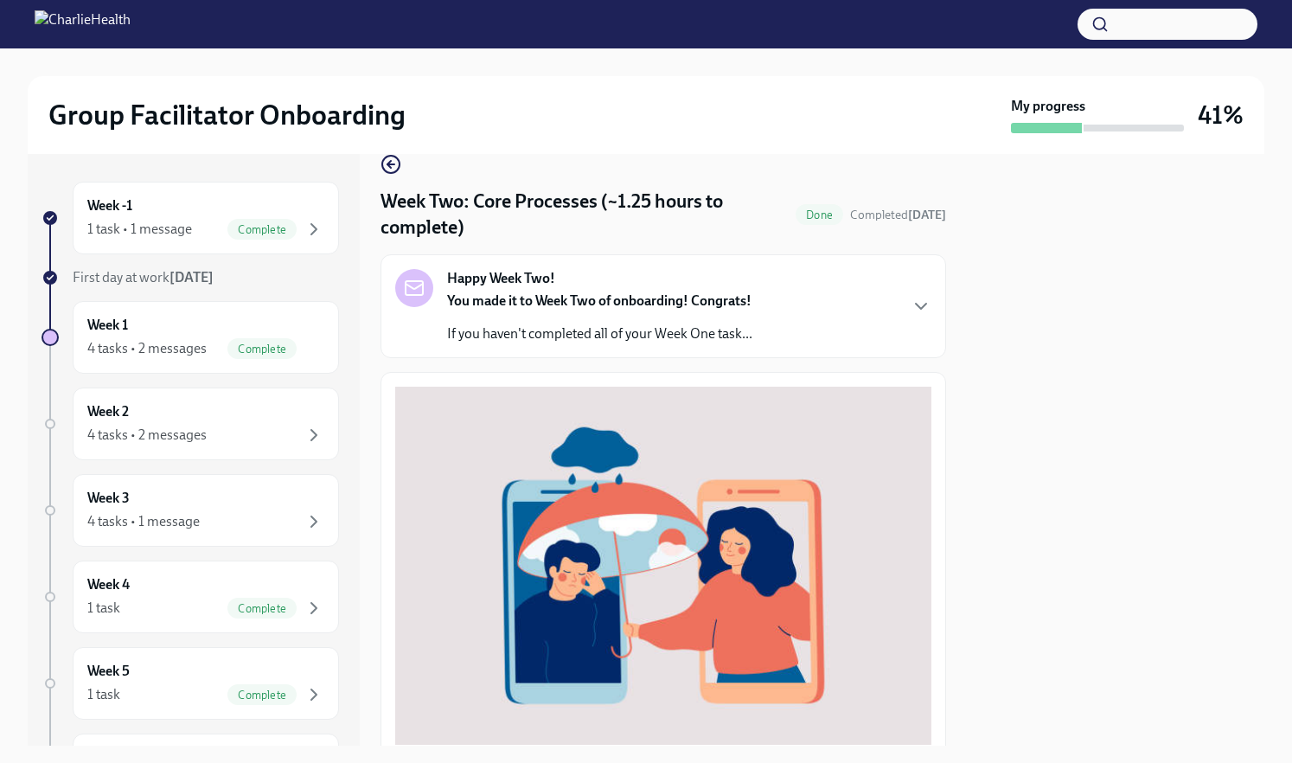
click at [675, 298] on strong "You made it to Week Two of onboarding! Congrats!" at bounding box center [599, 300] width 304 height 16
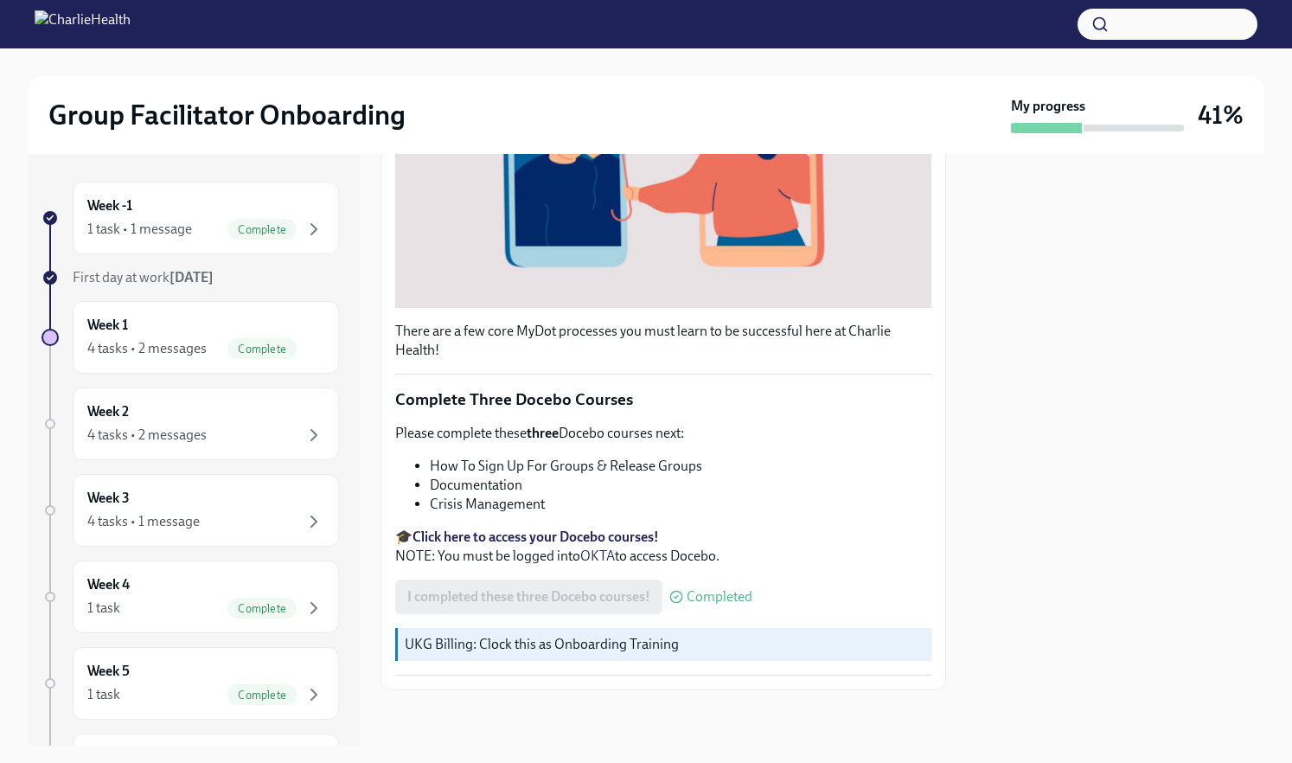
scroll to position [1021, 0]
click at [234, 423] on div "Week 2 4 tasks • 2 messages" at bounding box center [205, 423] width 237 height 43
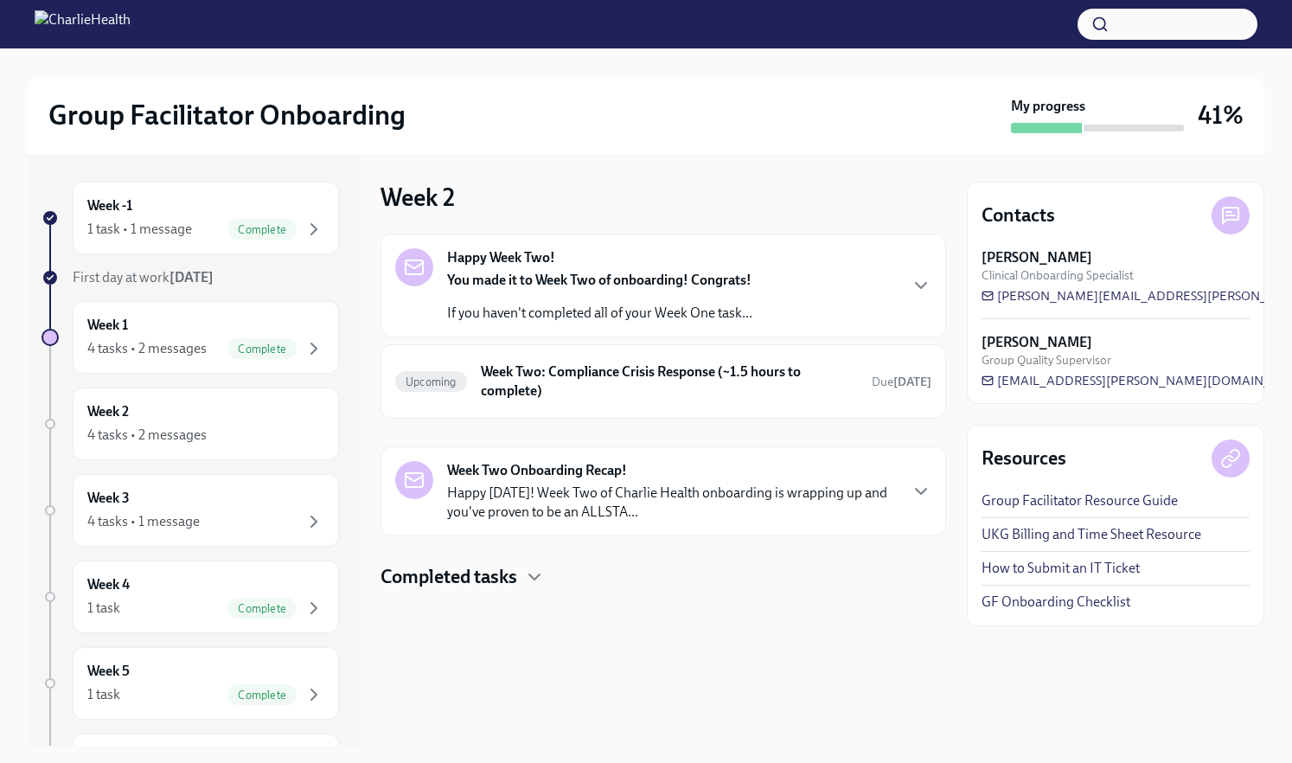
click at [547, 486] on p "Happy [DATE]! Week Two of Charlie Health onboarding is wrapping up and you've p…" at bounding box center [672, 502] width 450 height 38
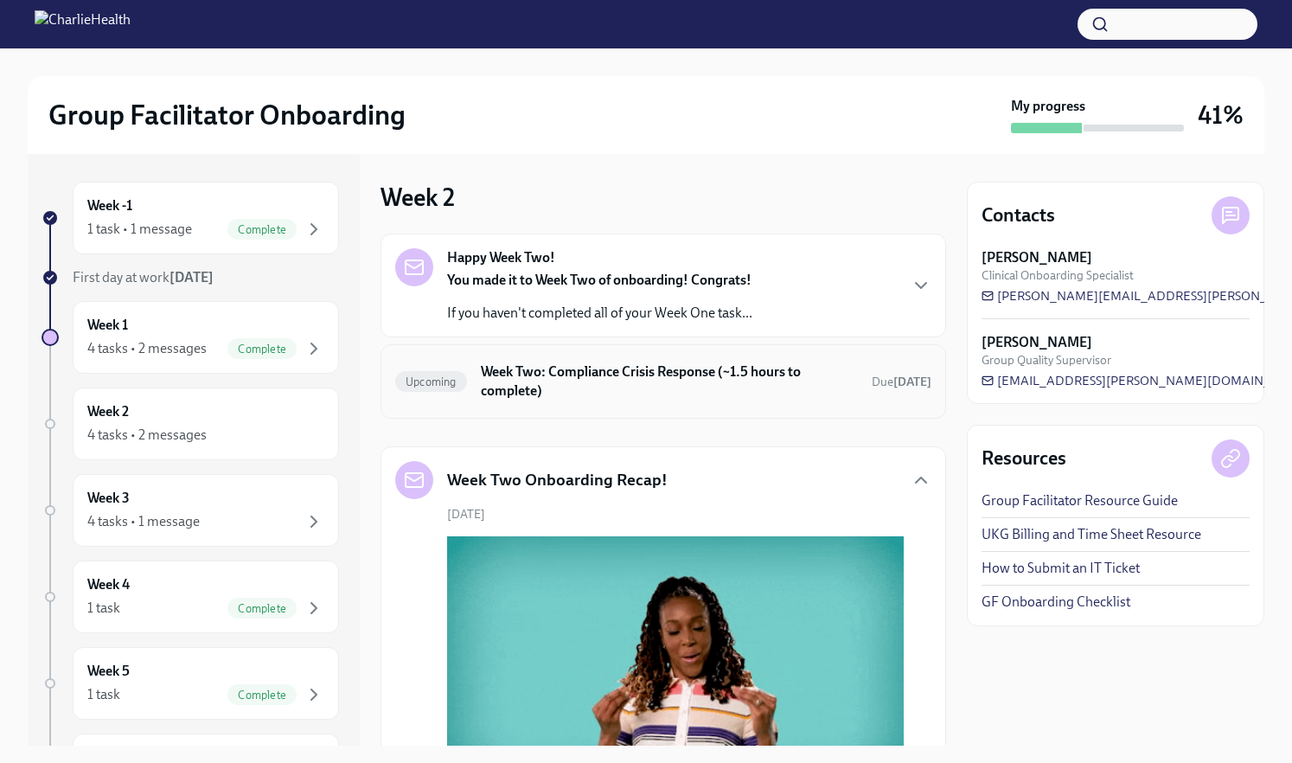
click at [611, 378] on h6 "Week Two: Compliance Crisis Response (~1.5 hours to complete)" at bounding box center [669, 381] width 377 height 38
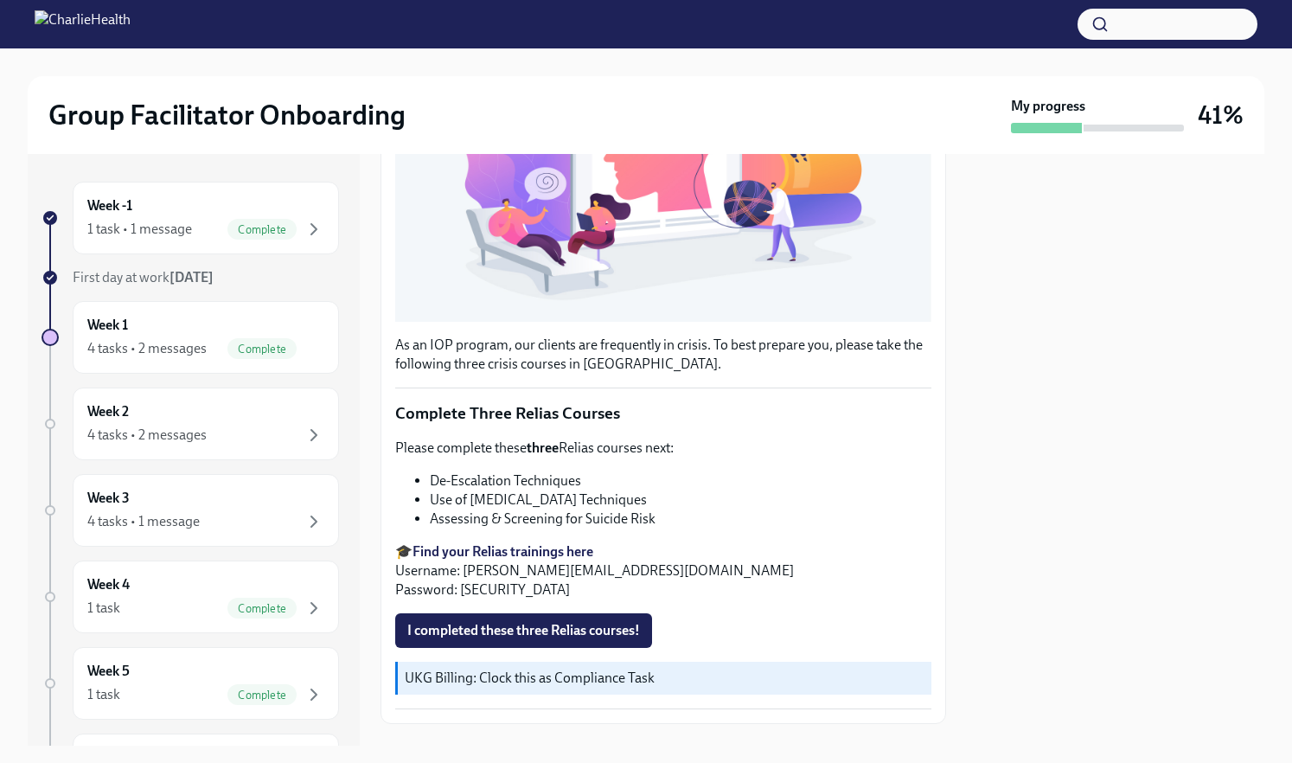
scroll to position [448, 0]
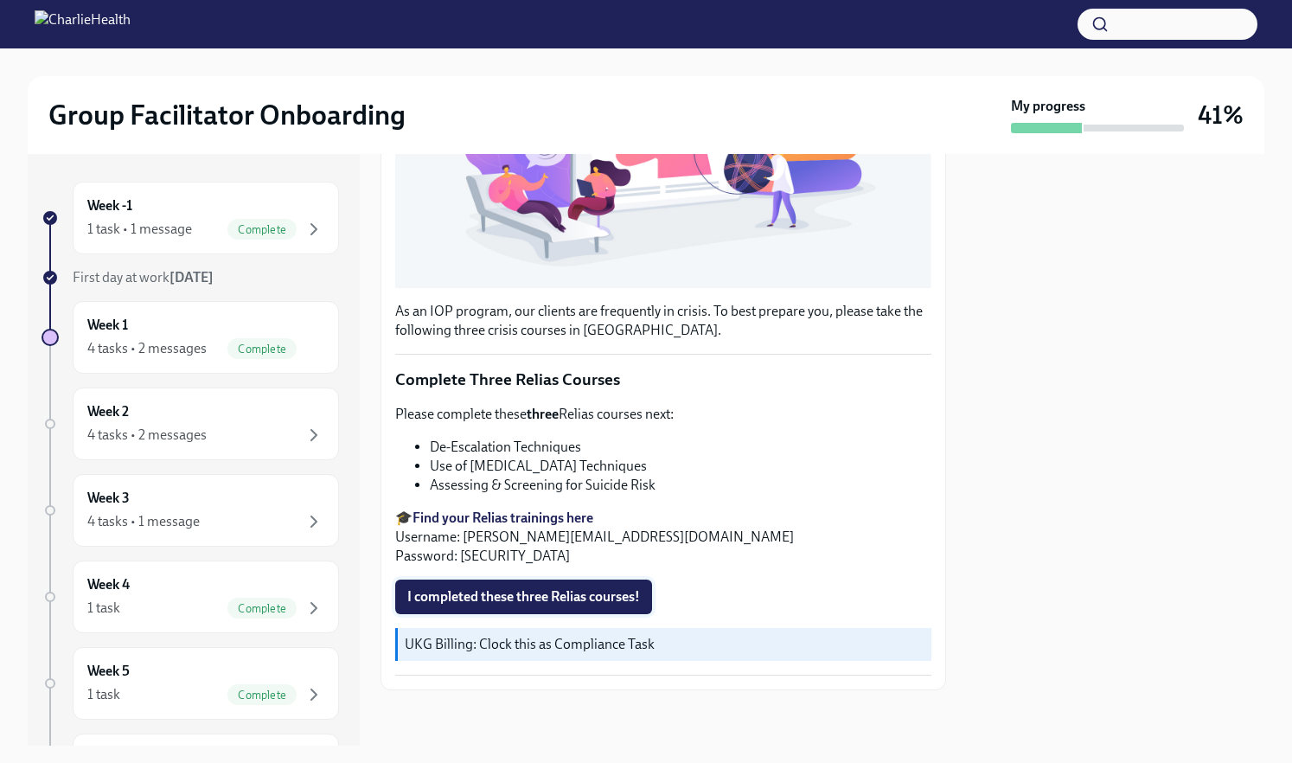
click at [542, 599] on span "I completed these three Relias courses!" at bounding box center [523, 596] width 233 height 17
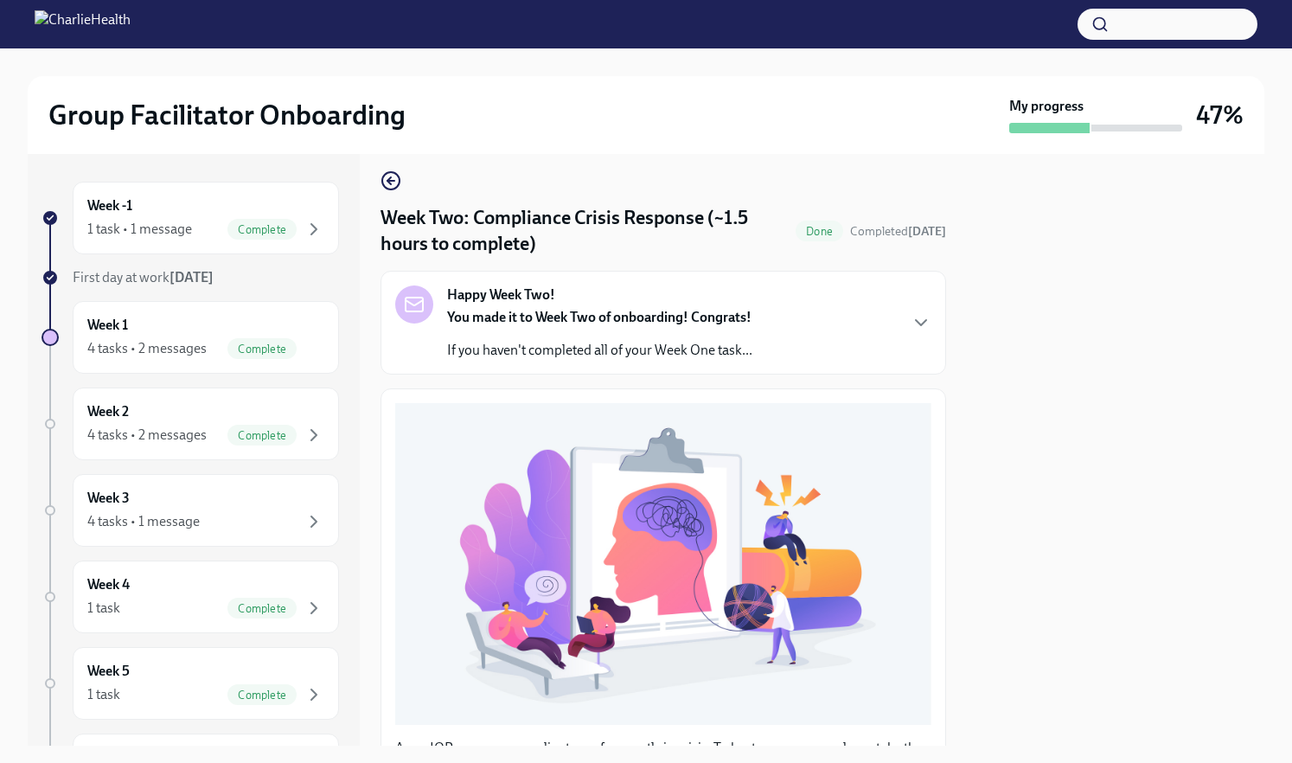
scroll to position [0, 0]
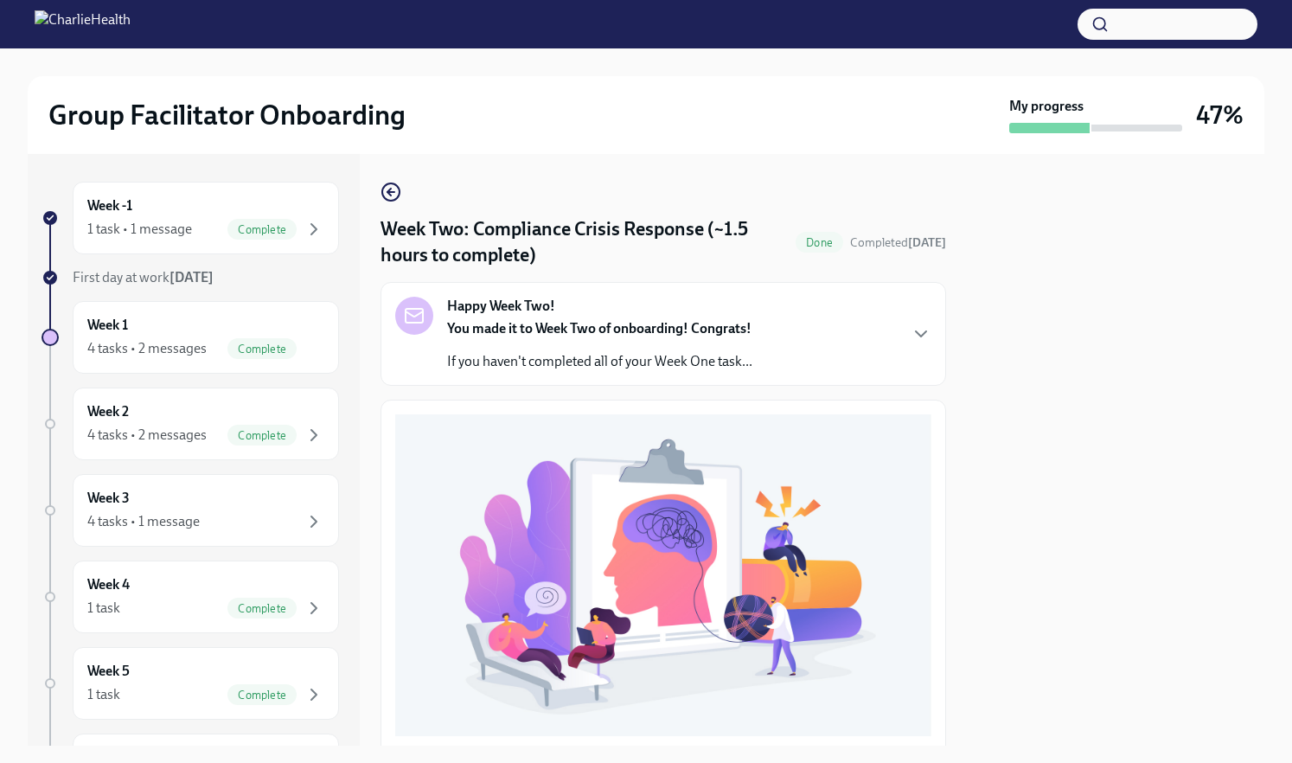
click at [553, 355] on p "If you haven't completed all of your Week One task..." at bounding box center [599, 361] width 305 height 19
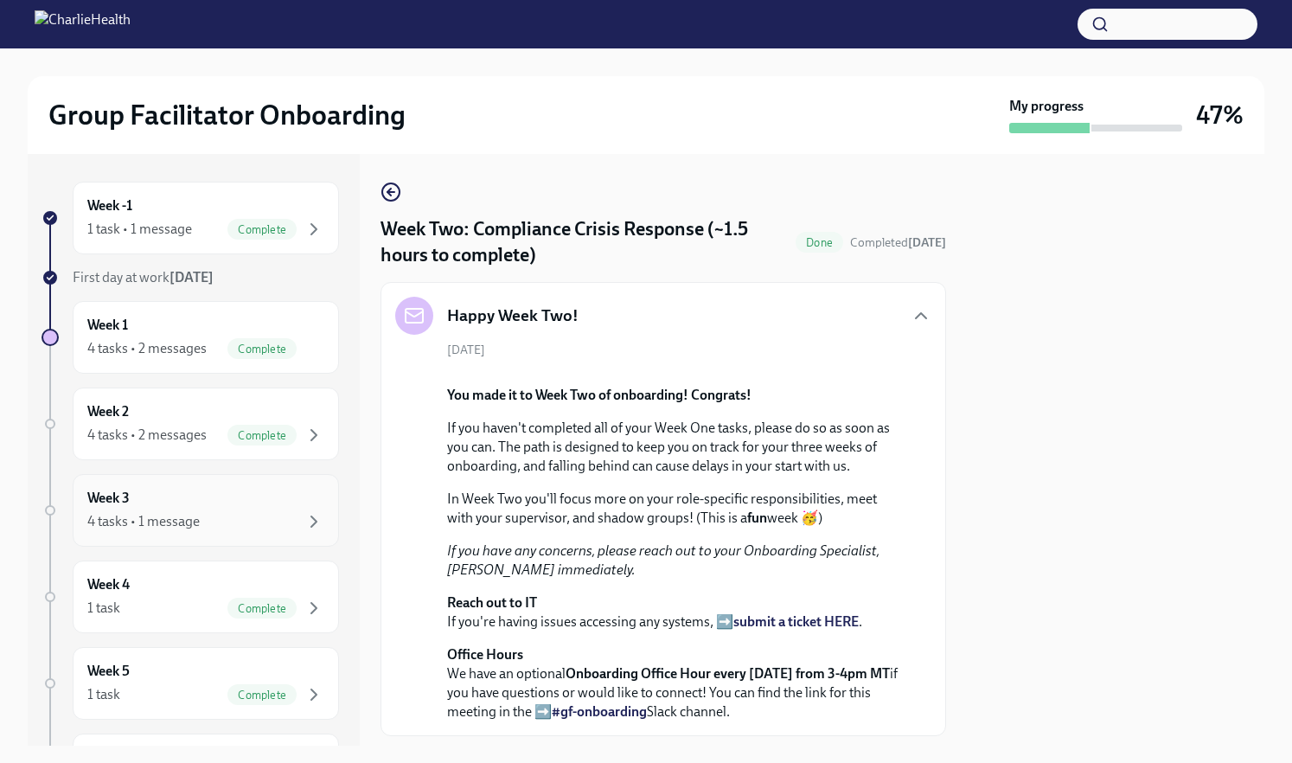
click at [268, 509] on div "Week 3 4 tasks • 1 message" at bounding box center [205, 510] width 237 height 43
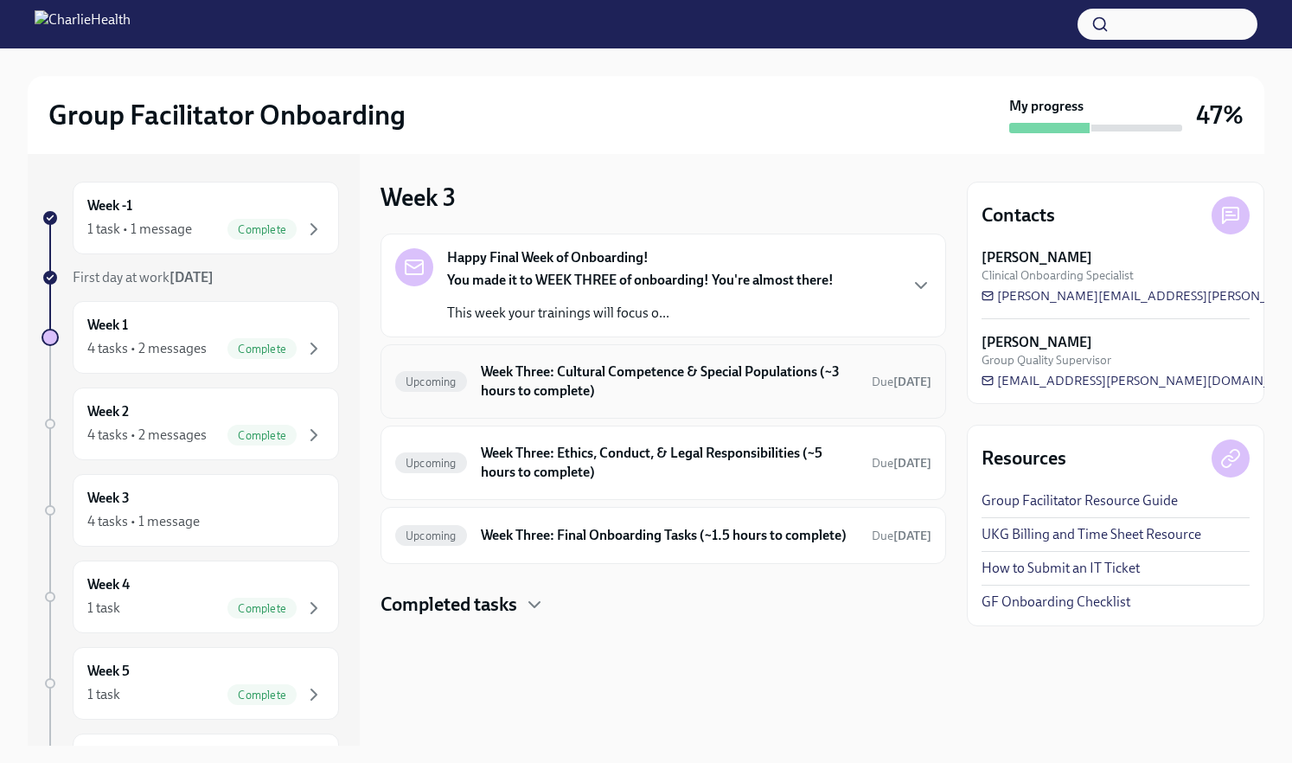
click at [550, 367] on h6 "Week Three: Cultural Competence & Special Populations (~3 hours to complete)" at bounding box center [669, 381] width 377 height 38
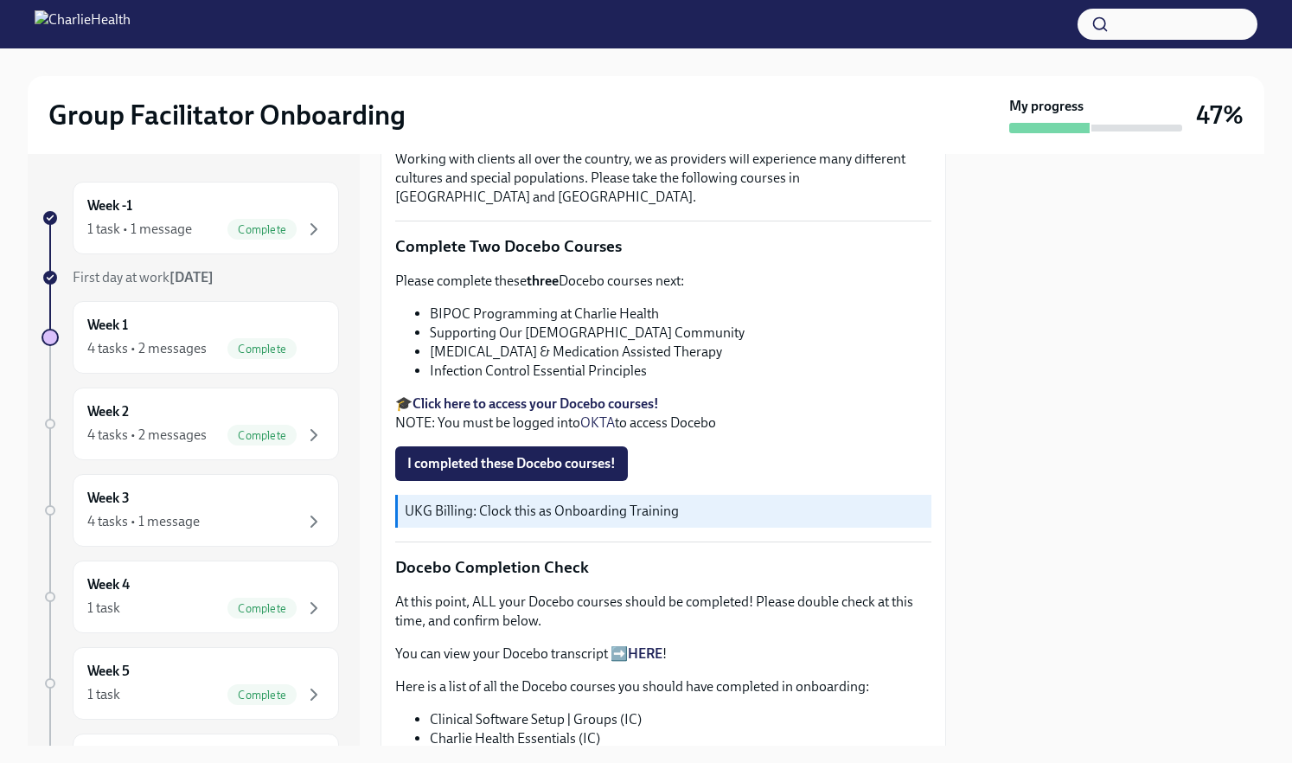
scroll to position [502, 0]
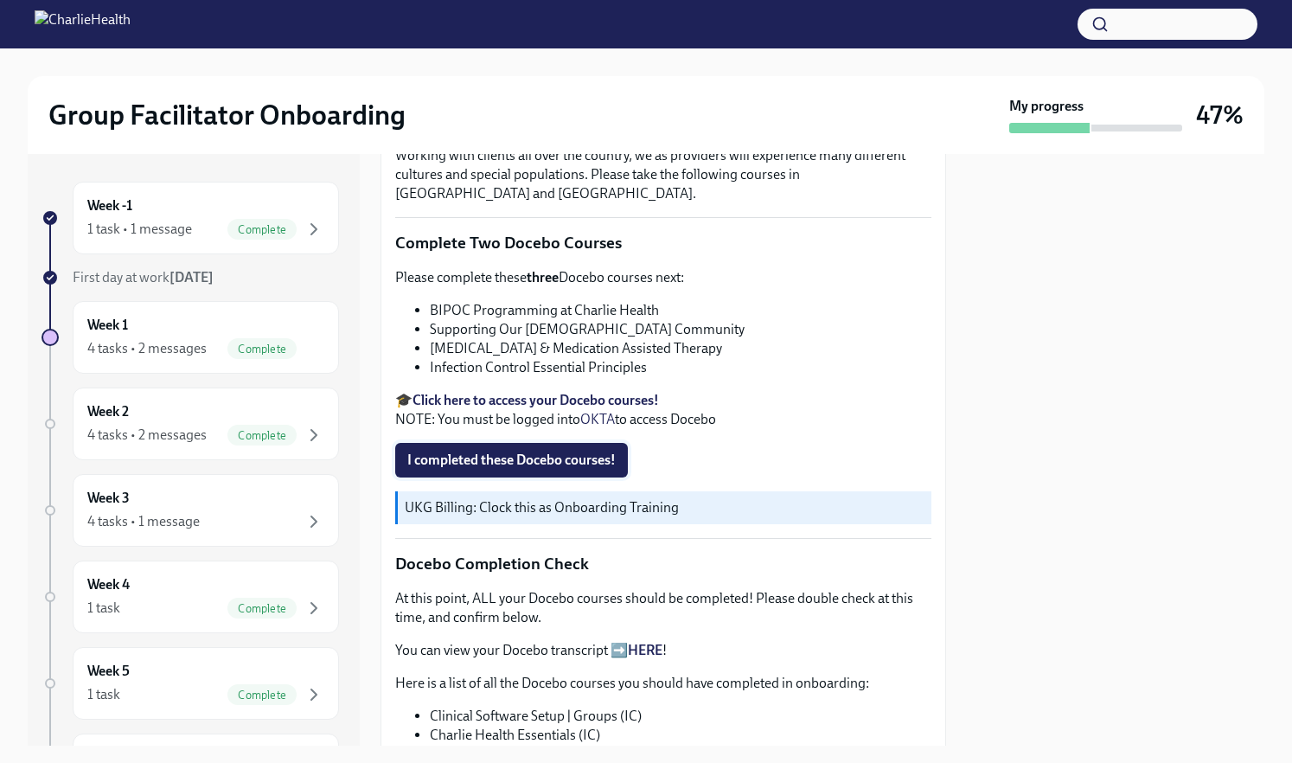
click at [582, 451] on span "I completed these Docebo courses!" at bounding box center [511, 459] width 208 height 17
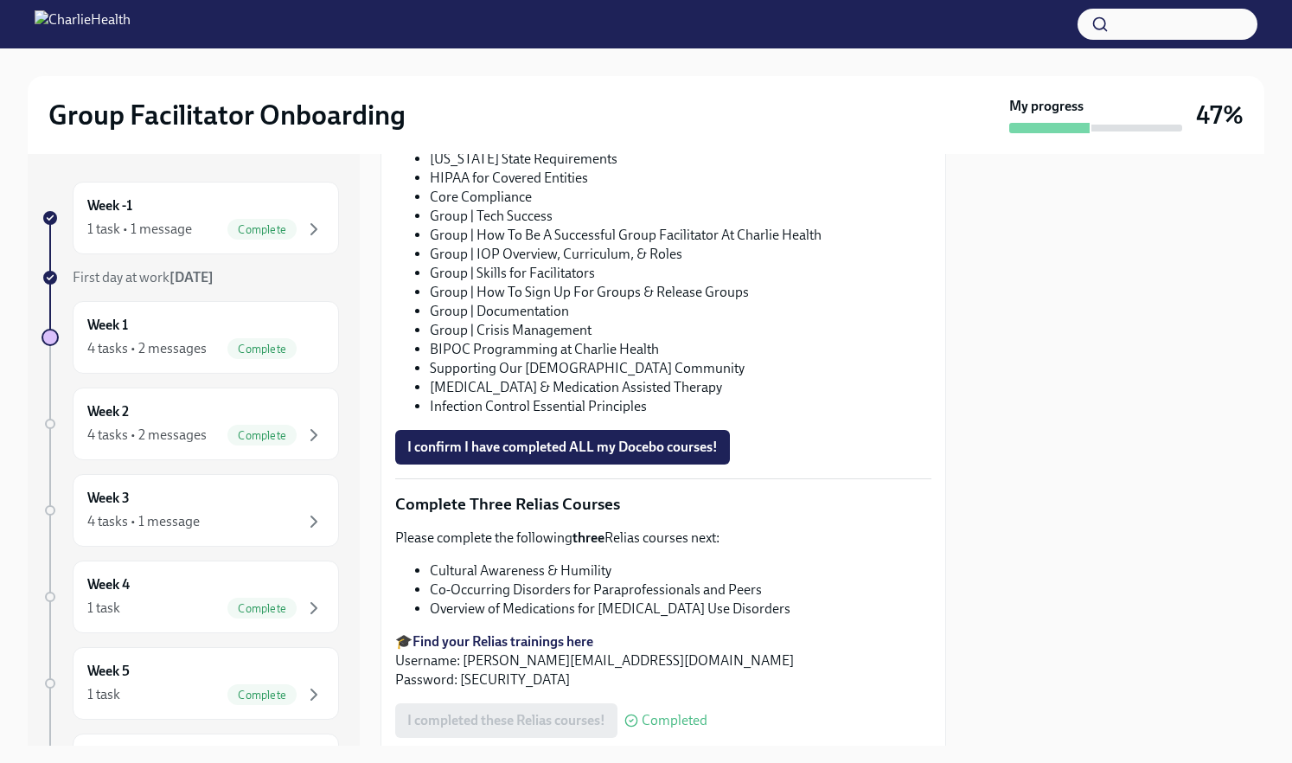
scroll to position [1221, 0]
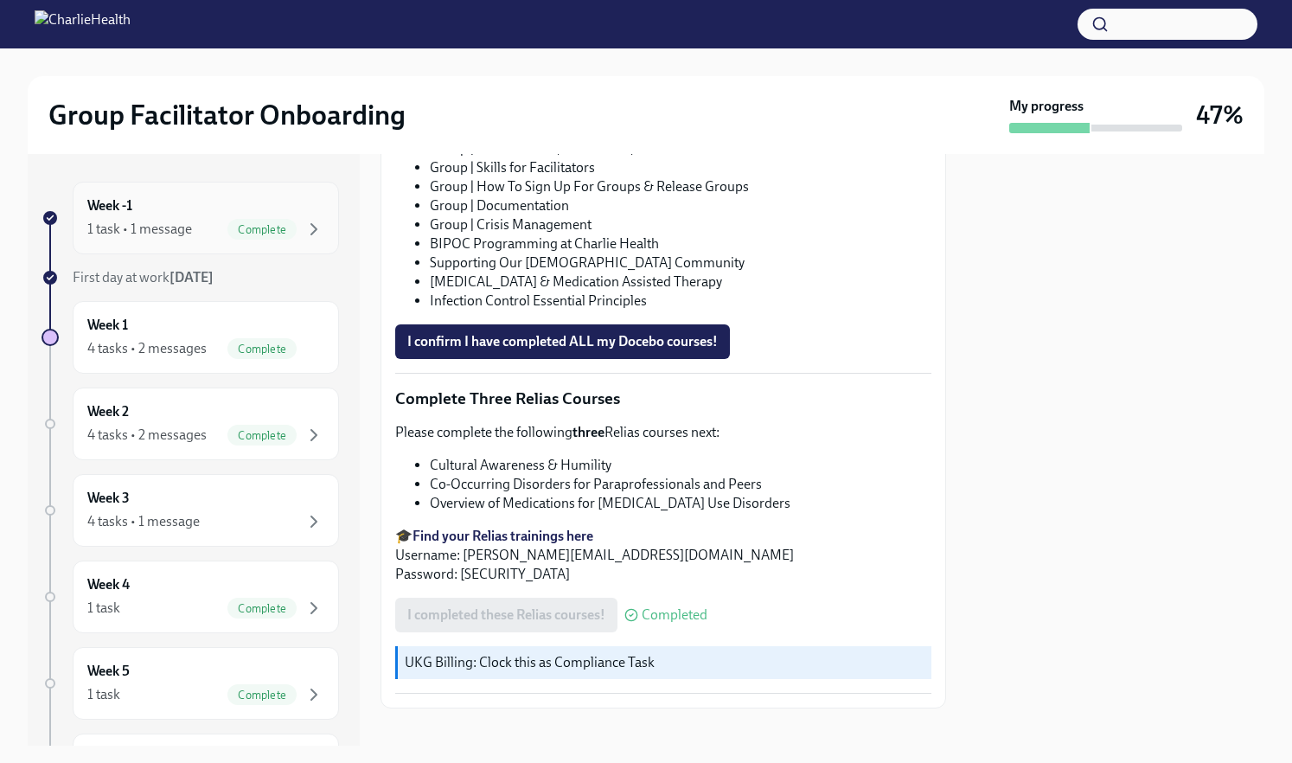
click at [213, 233] on div "1 task • 1 message Complete" at bounding box center [205, 229] width 237 height 21
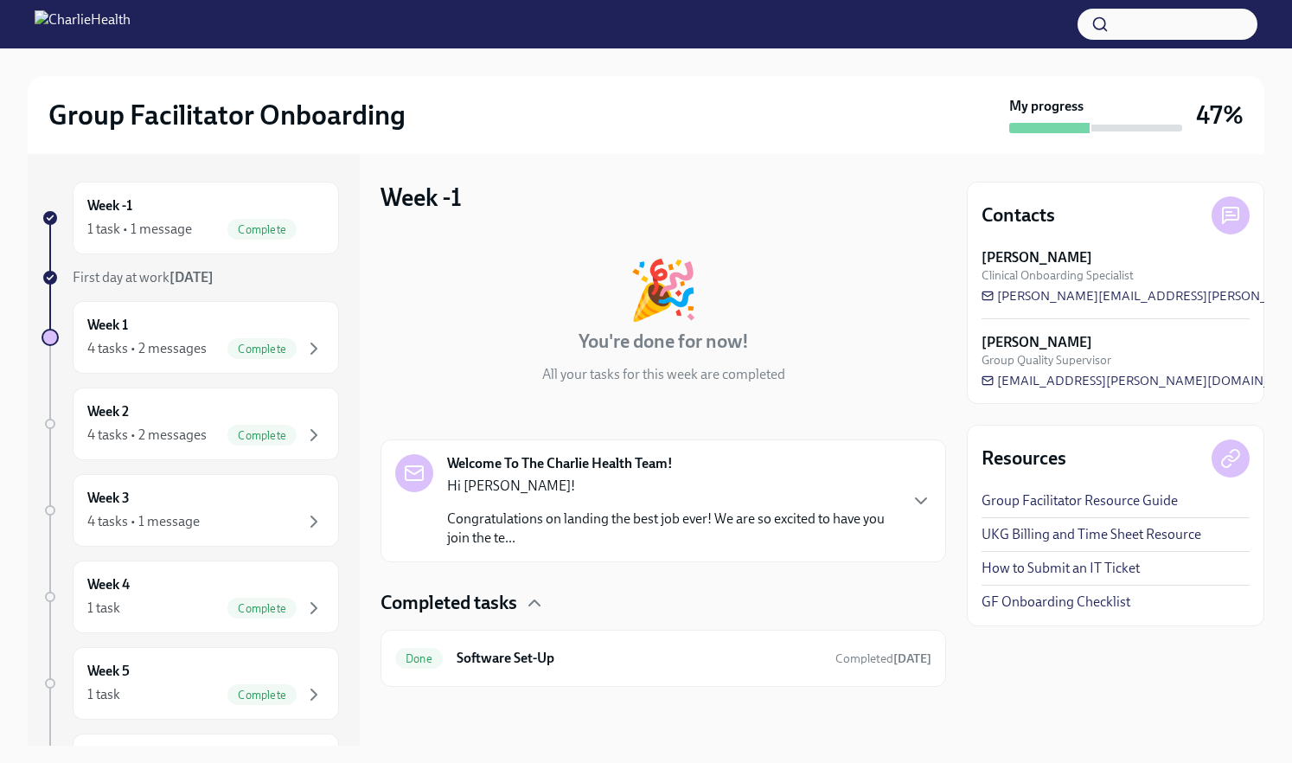
click at [611, 499] on div "Hi [PERSON_NAME]! Congratulations on landing the best job ever! We are so excit…" at bounding box center [672, 512] width 450 height 71
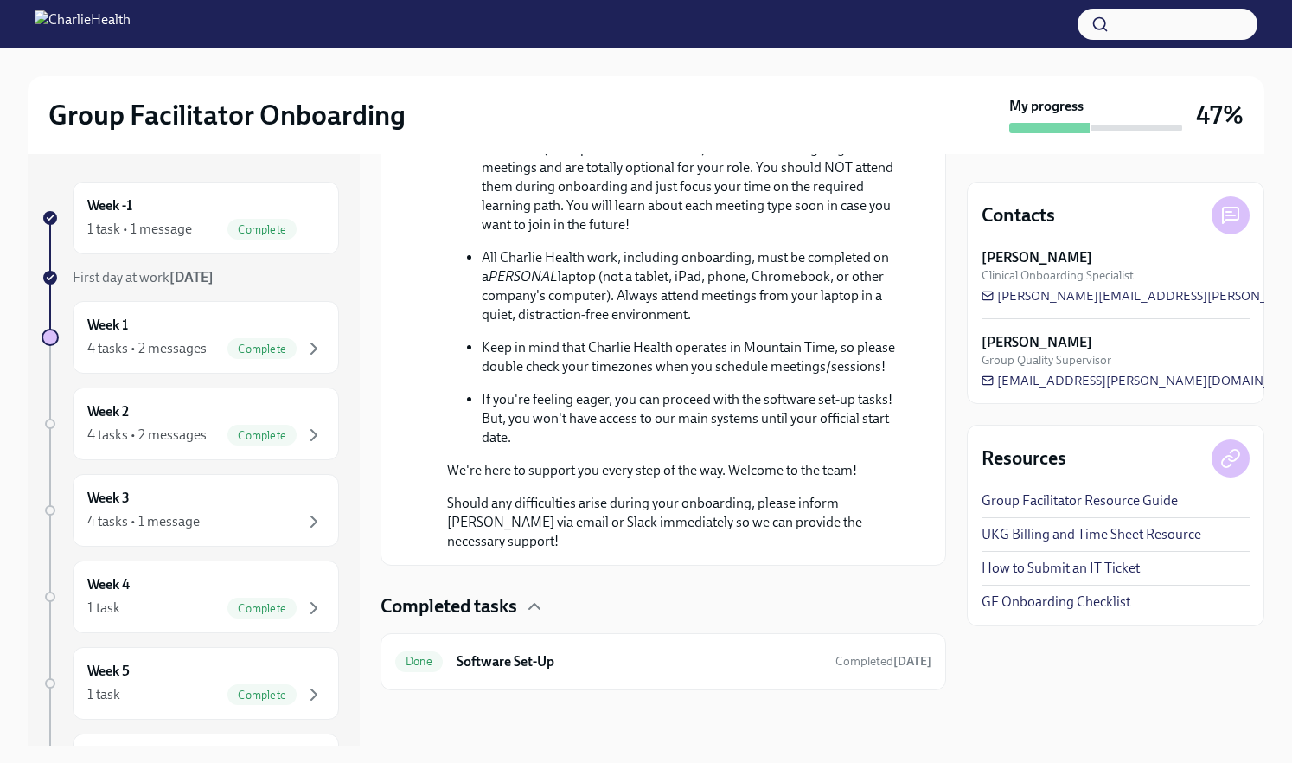
scroll to position [939, 0]
click at [598, 668] on h6 "Software Set-Up" at bounding box center [639, 661] width 365 height 19
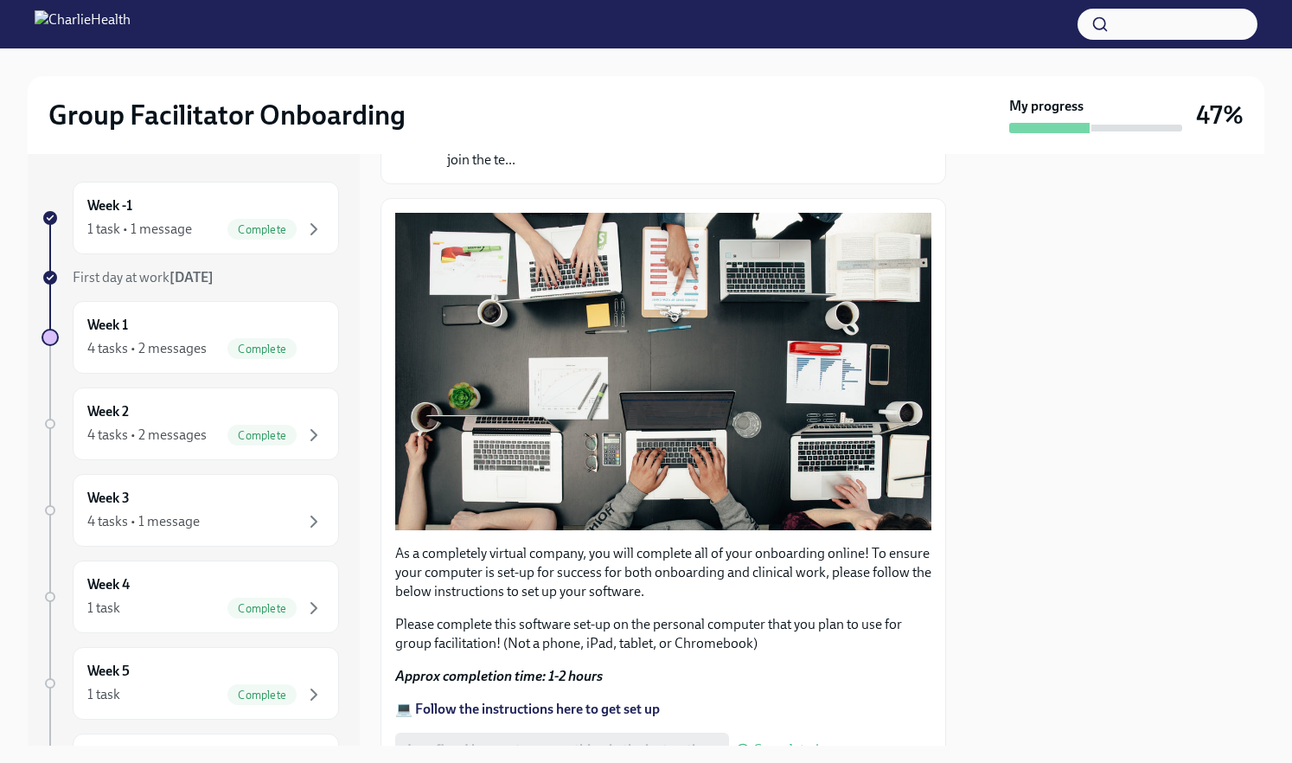
scroll to position [381, 0]
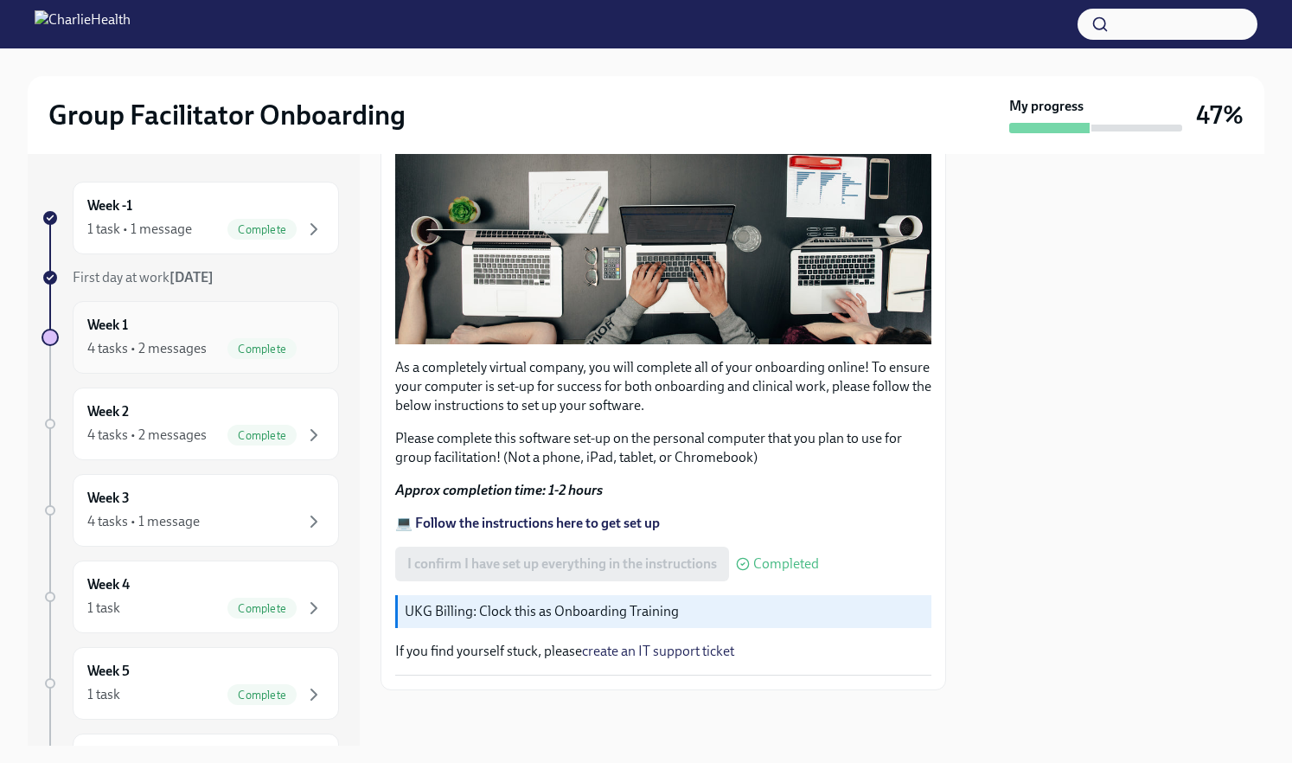
click at [192, 349] on div "4 tasks • 2 messages" at bounding box center [146, 348] width 119 height 19
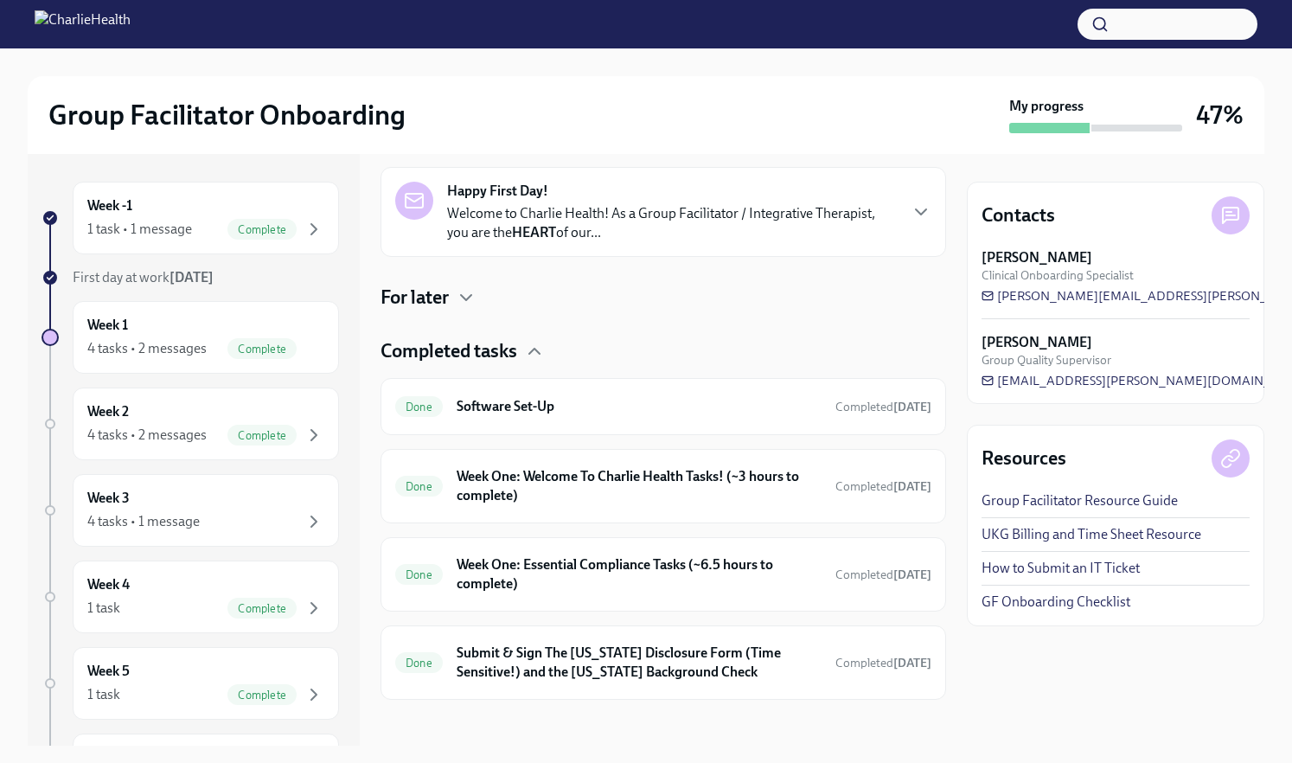
scroll to position [282, 0]
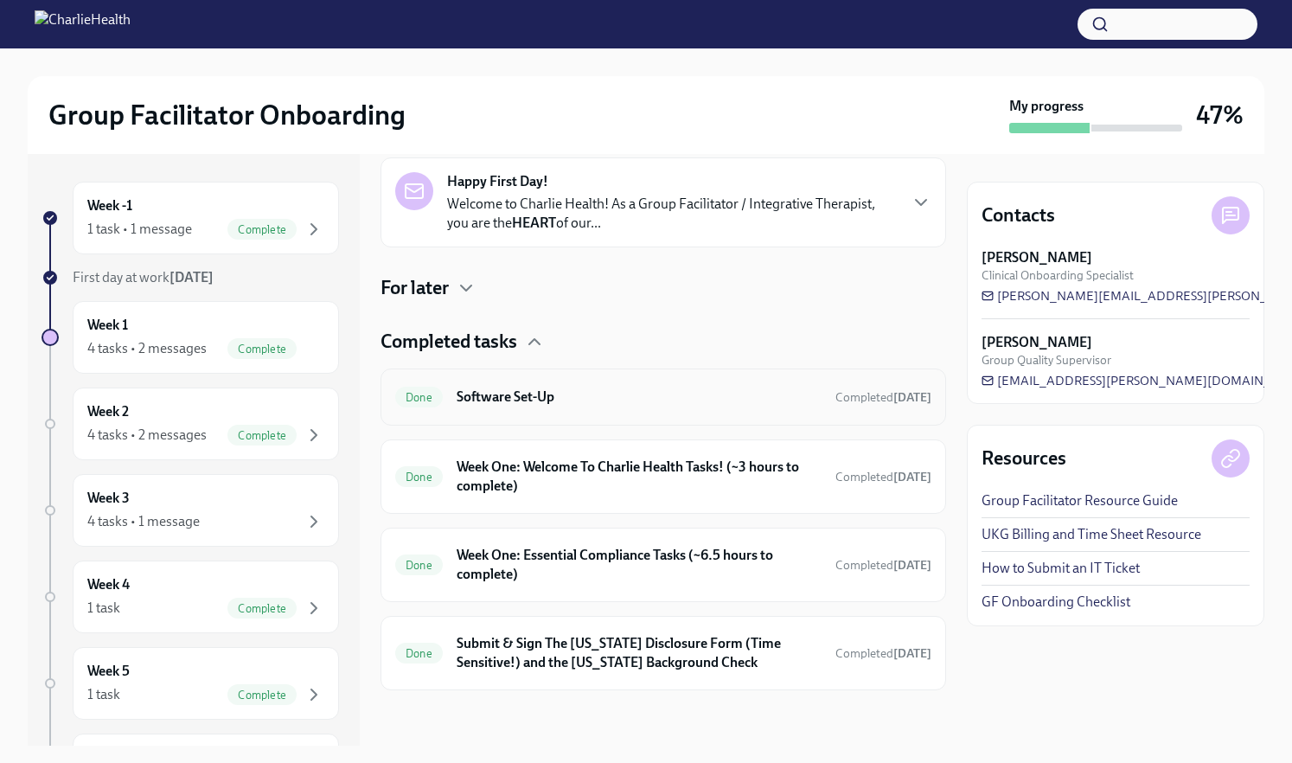
click at [518, 411] on div "Done Software Set-Up Completed [DATE]" at bounding box center [664, 396] width 566 height 57
click at [525, 394] on h6 "Software Set-Up" at bounding box center [639, 396] width 365 height 19
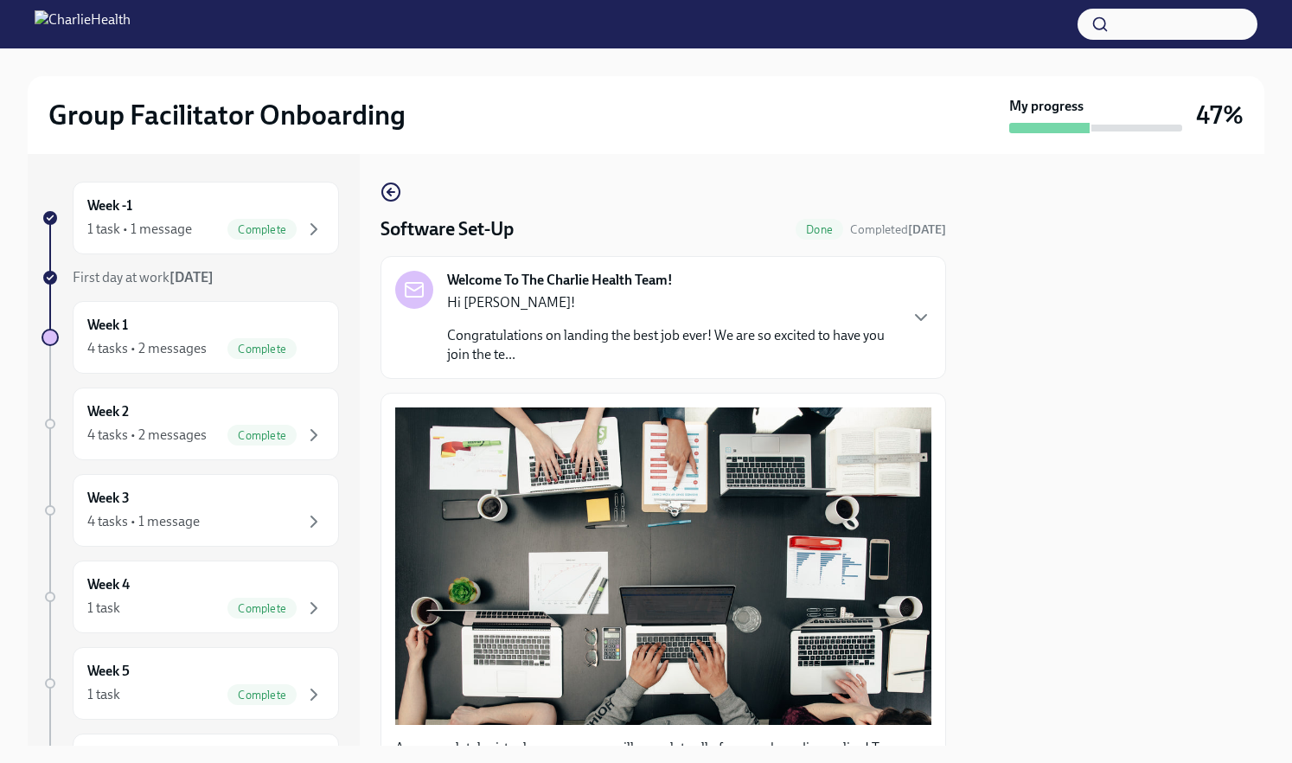
click at [553, 291] on div "Welcome To The Charlie Health Team! Hi [PERSON_NAME]! Congratulations on landin…" at bounding box center [672, 317] width 450 height 93
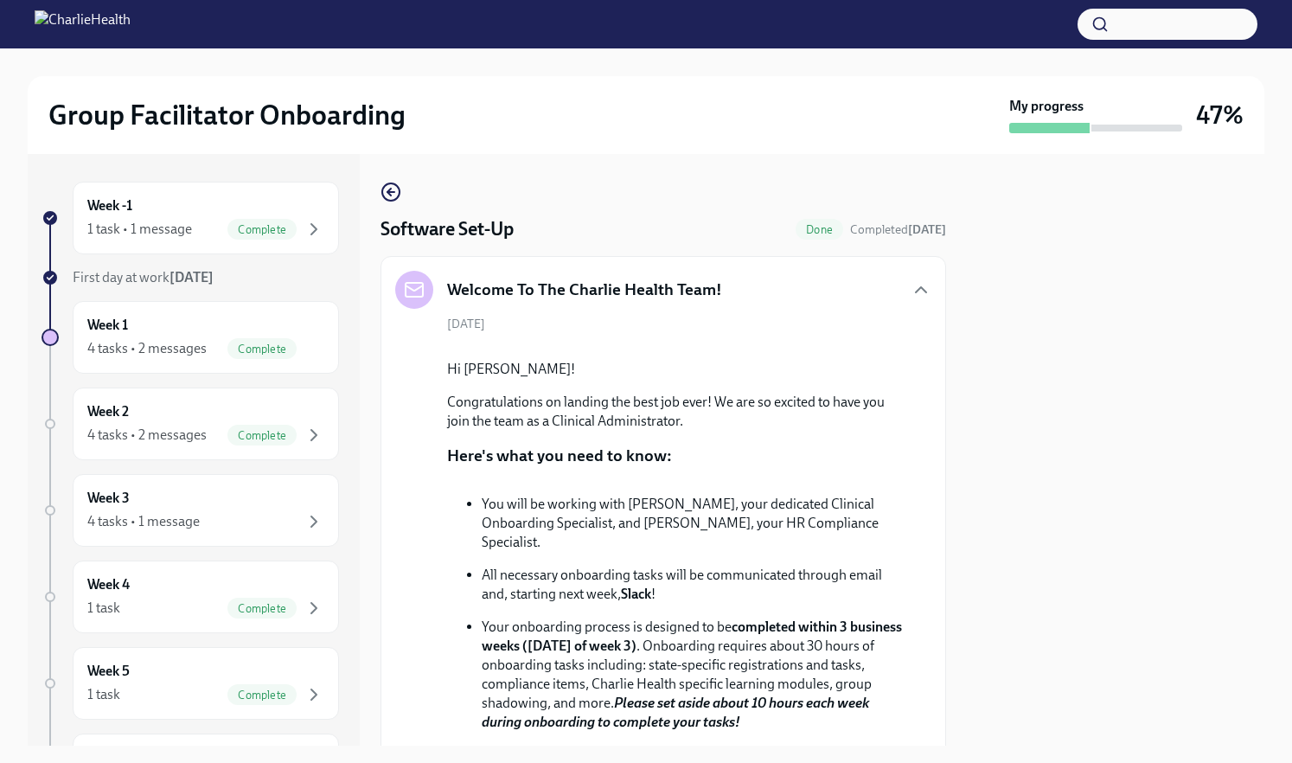
click at [905, 288] on div "Welcome To The Charlie Health Team!" at bounding box center [663, 290] width 536 height 38
click at [854, 285] on div "Welcome To The Charlie Health Team!" at bounding box center [663, 290] width 536 height 38
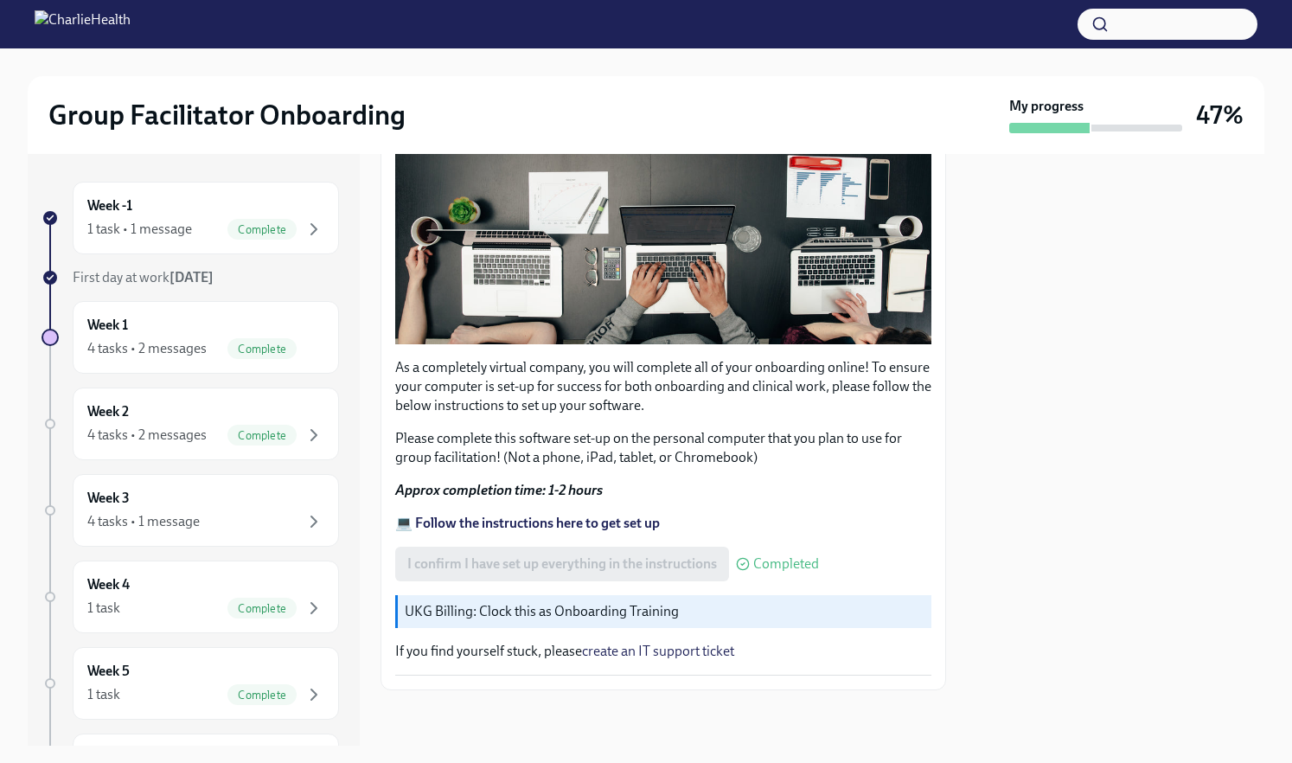
scroll to position [1281, 0]
click at [202, 349] on div "4 tasks • 2 messages" at bounding box center [146, 348] width 119 height 19
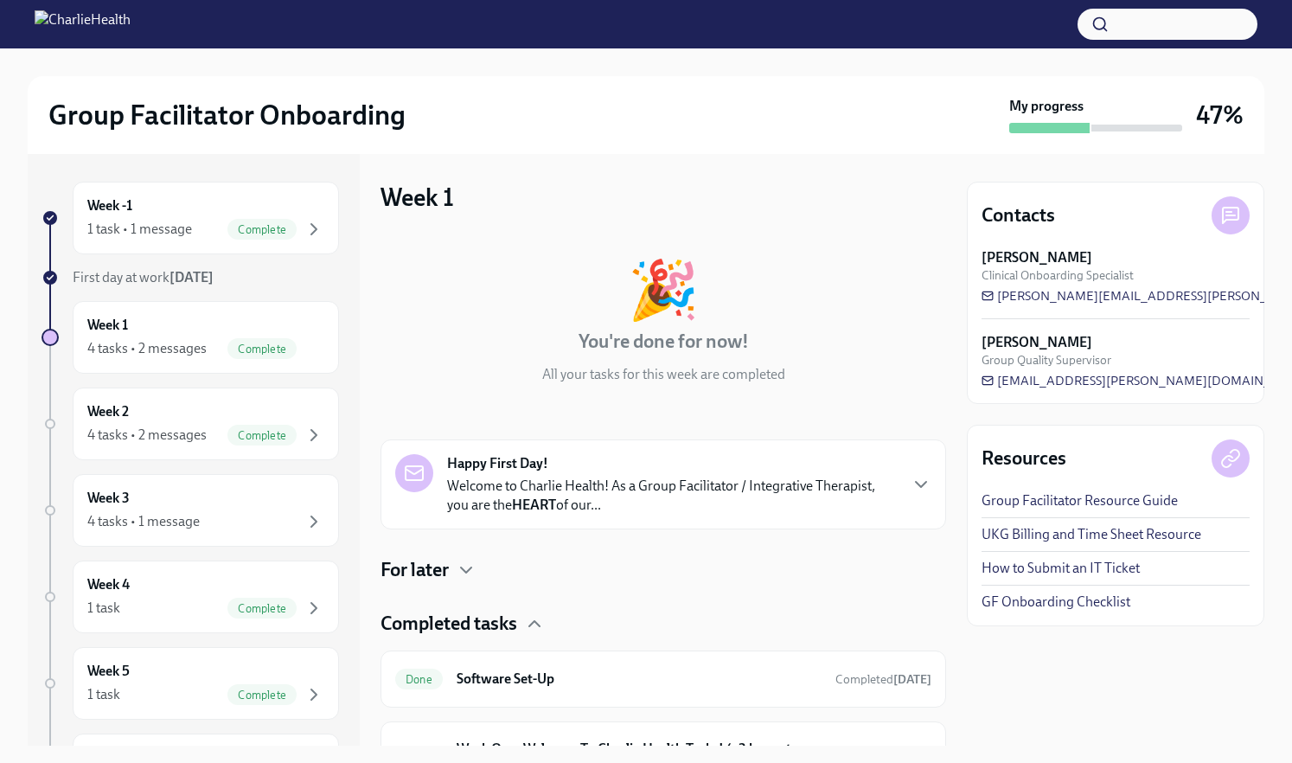
scroll to position [282, 0]
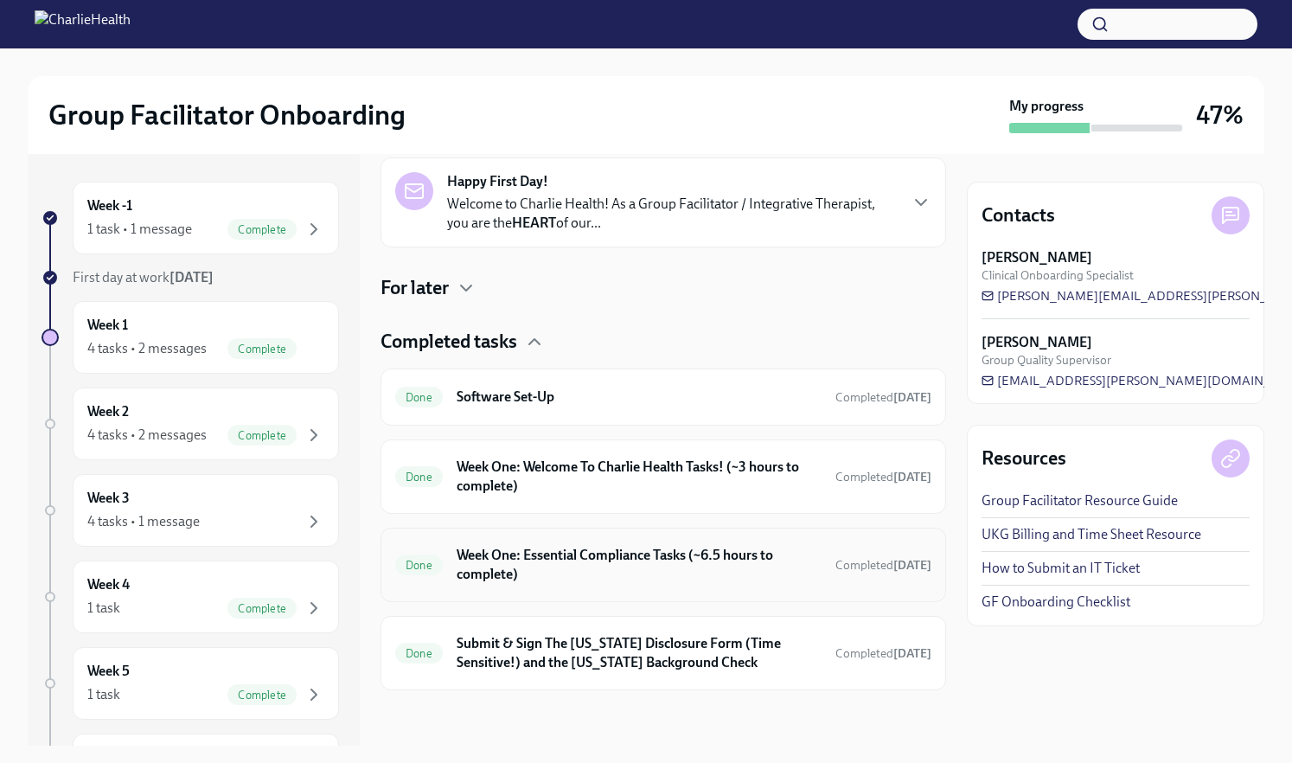
click at [657, 593] on div "Done Week One: Essential Compliance Tasks (~6.5 hours to complete) Completed [D…" at bounding box center [664, 565] width 566 height 74
click at [647, 562] on h6 "Week One: Essential Compliance Tasks (~6.5 hours to complete)" at bounding box center [639, 565] width 365 height 38
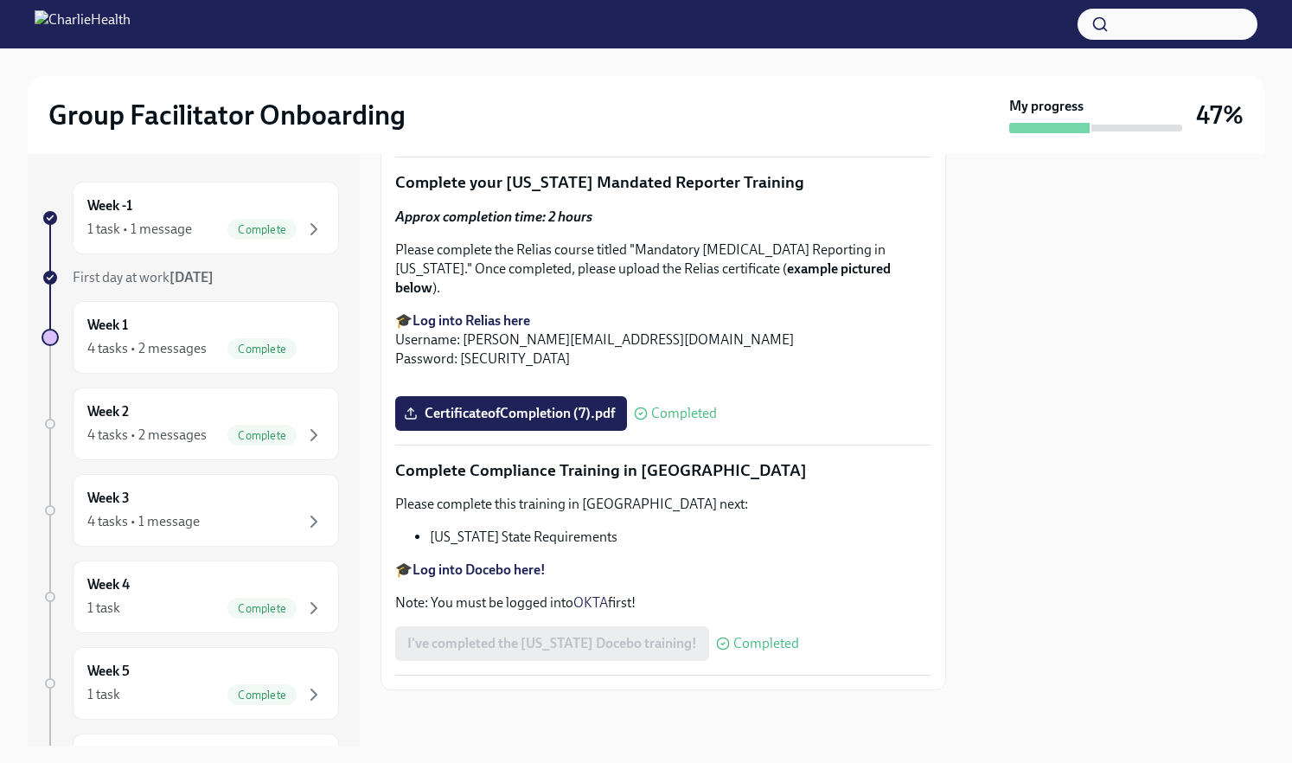
scroll to position [3680, 0]
click at [250, 332] on div "Week 1 4 tasks • 2 messages Complete" at bounding box center [205, 337] width 237 height 43
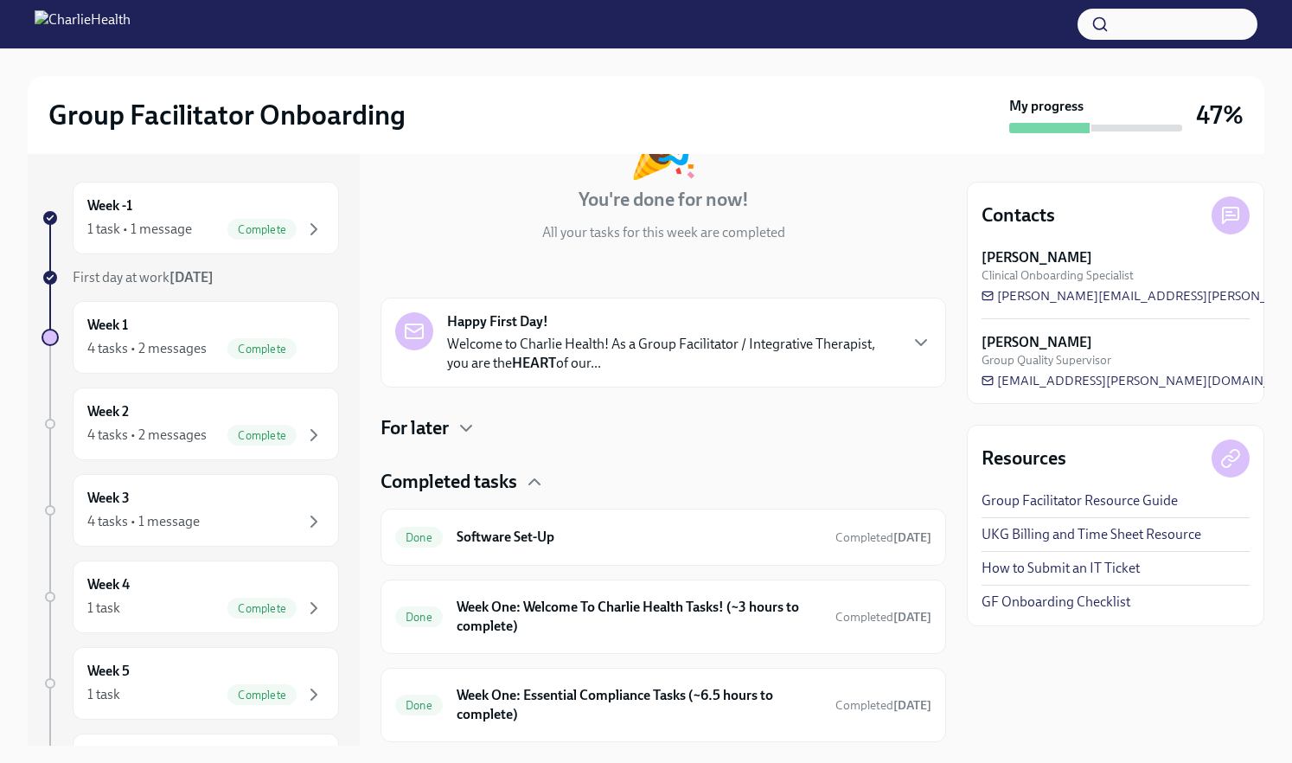
scroll to position [282, 0]
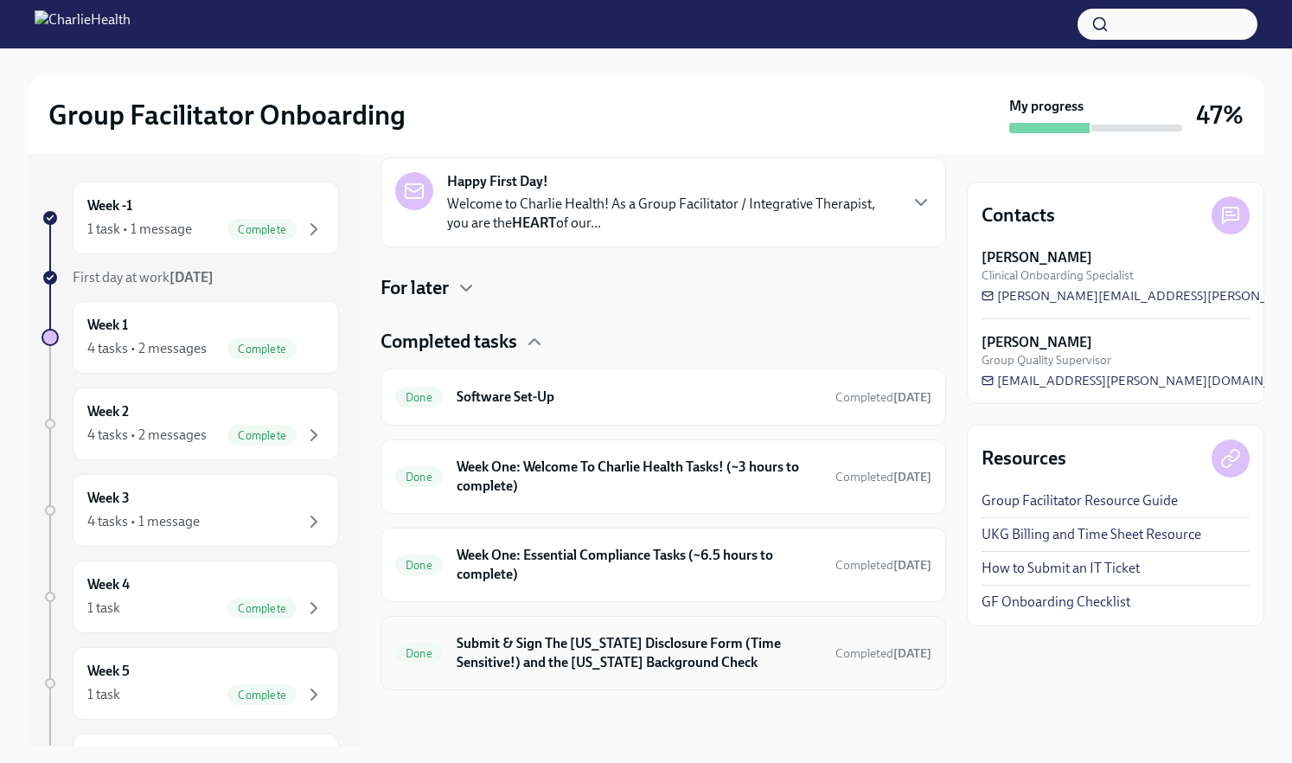
click at [543, 649] on h6 "Submit & Sign The [US_STATE] Disclosure Form (Time Sensitive!) and the [US_STAT…" at bounding box center [639, 653] width 365 height 38
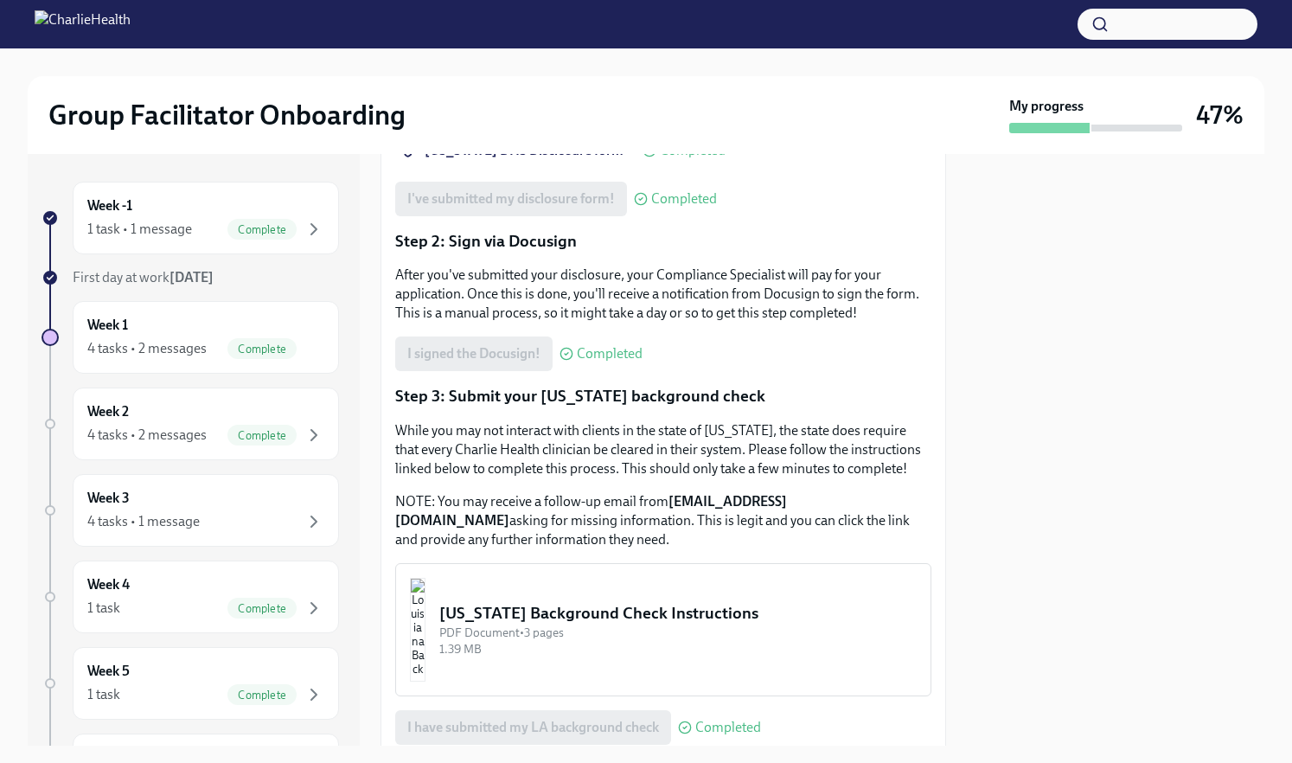
scroll to position [566, 0]
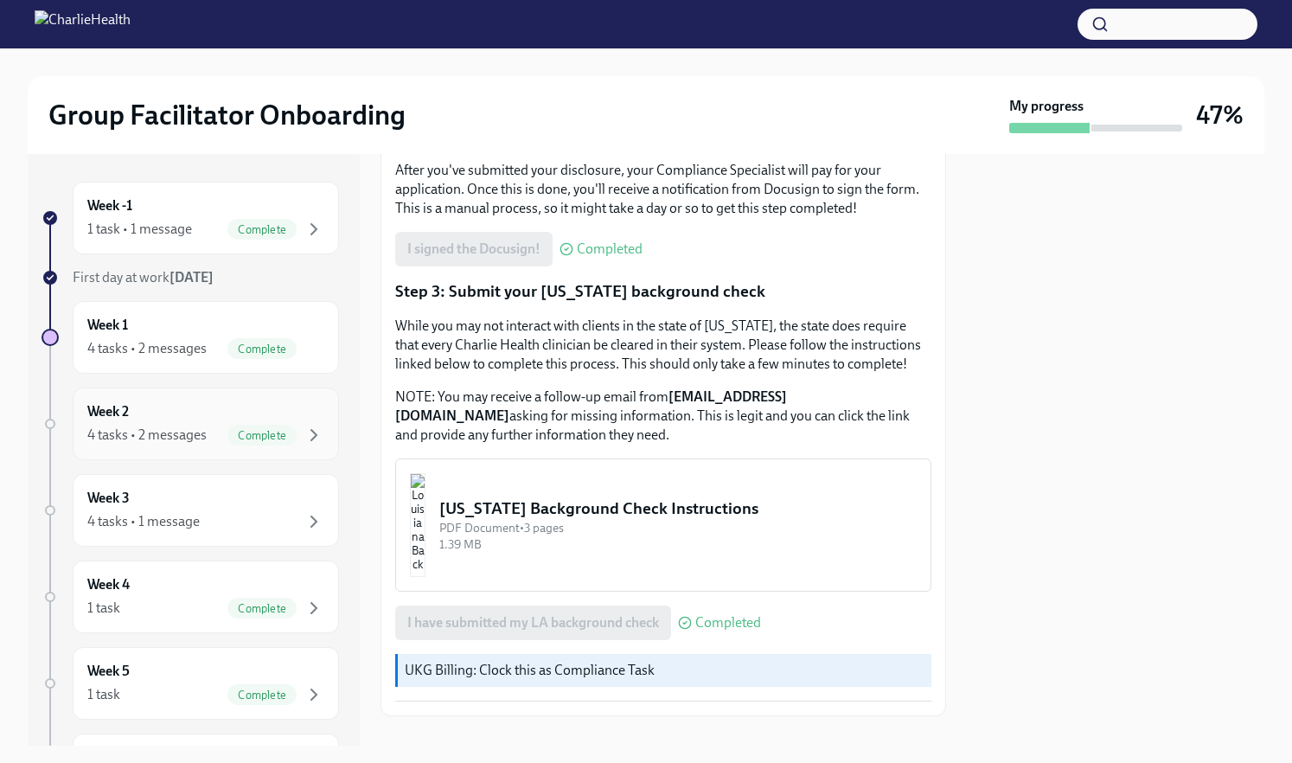
click at [219, 419] on div "Week 2 4 tasks • 2 messages Complete" at bounding box center [205, 423] width 237 height 43
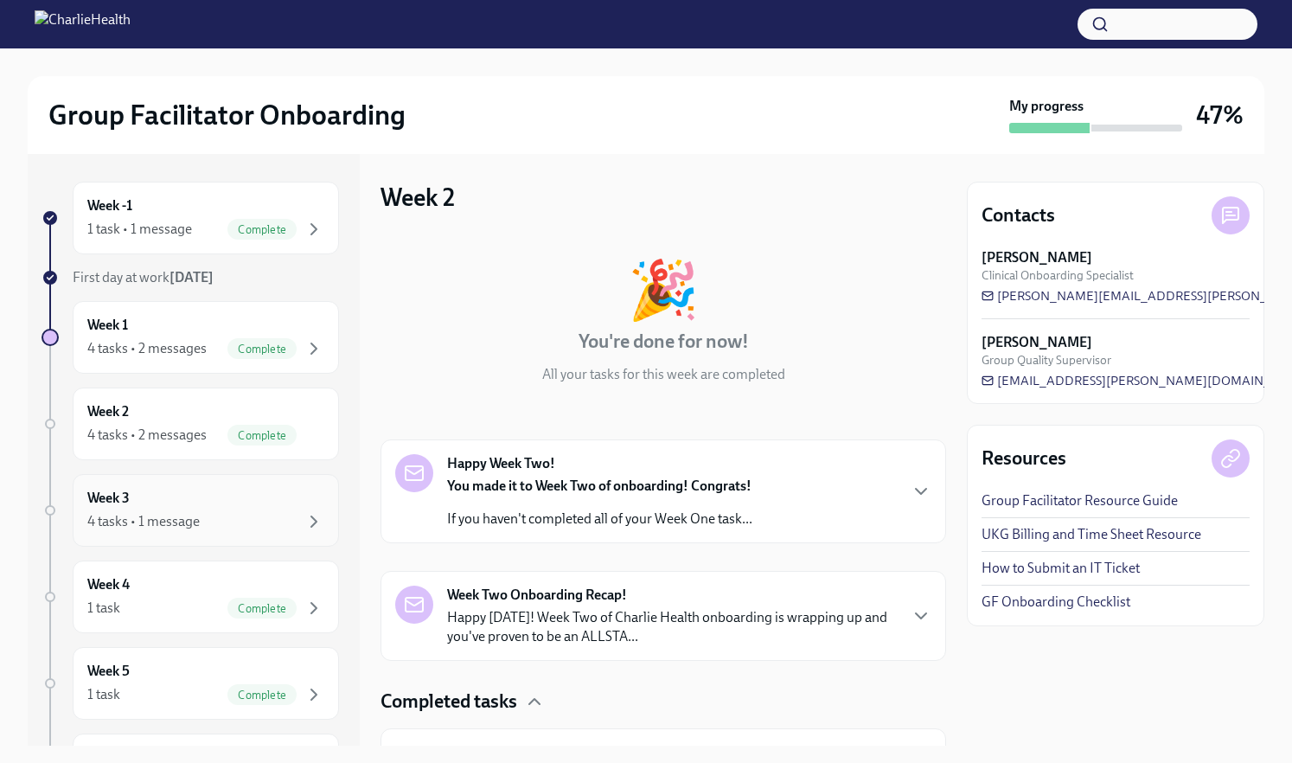
click at [189, 502] on div "Week 3 4 tasks • 1 message" at bounding box center [205, 510] width 237 height 43
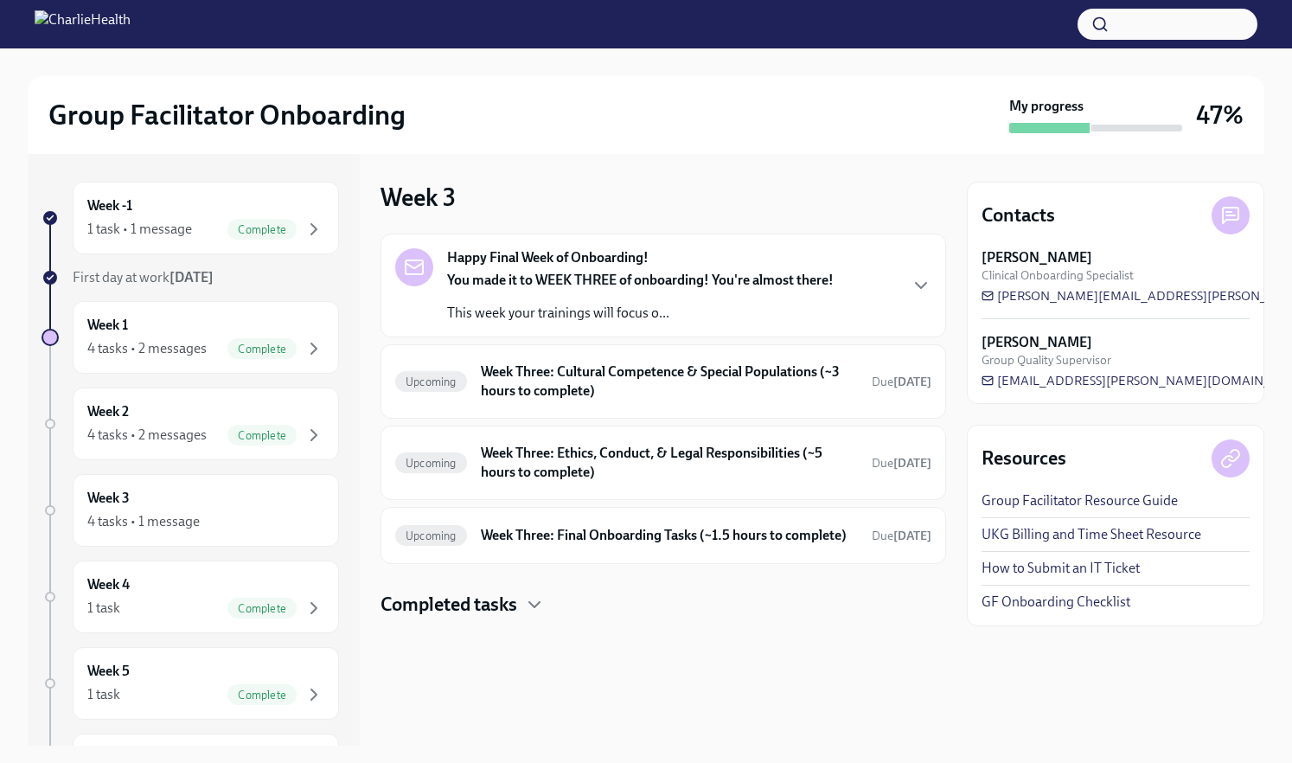
click at [634, 265] on strong "Happy Final Week of Onboarding!" at bounding box center [547, 257] width 201 height 19
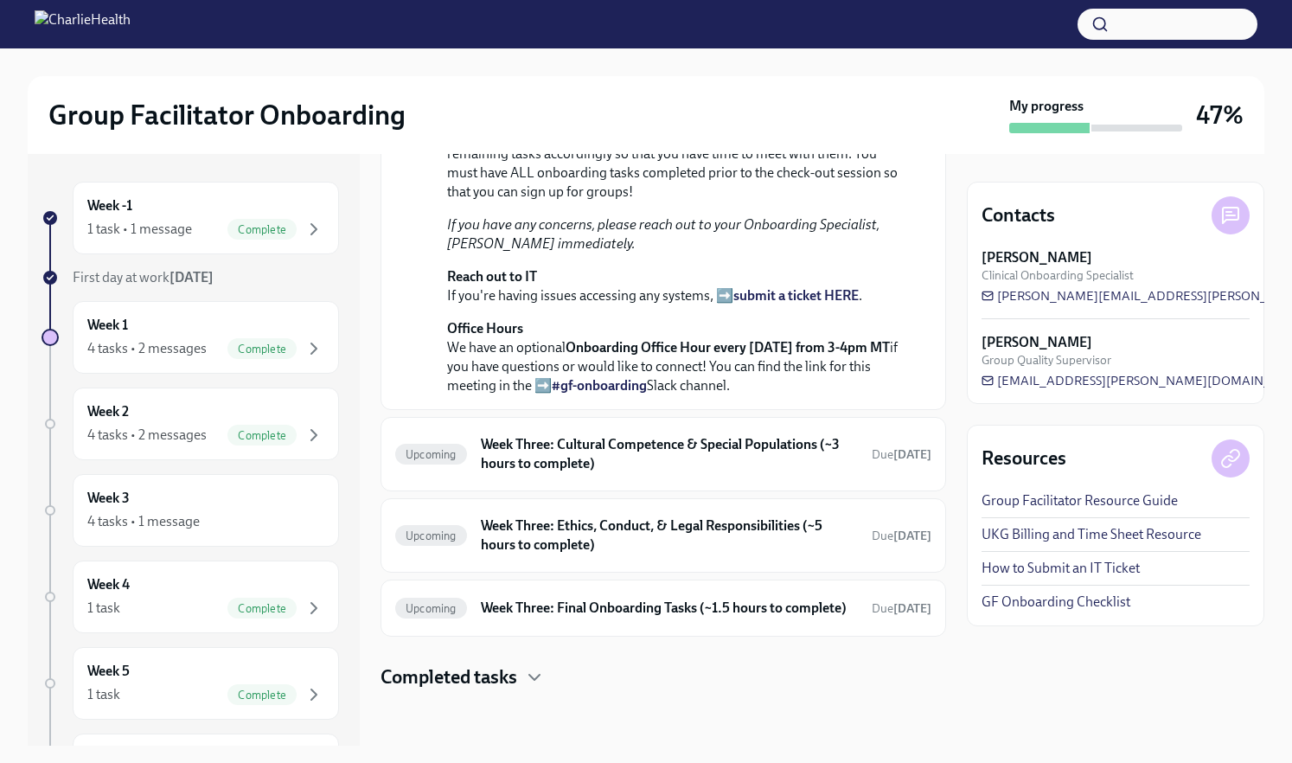
scroll to position [539, 0]
click at [613, 473] on h6 "Week Three: Cultural Competence & Special Populations (~3 hours to complete)" at bounding box center [669, 454] width 377 height 38
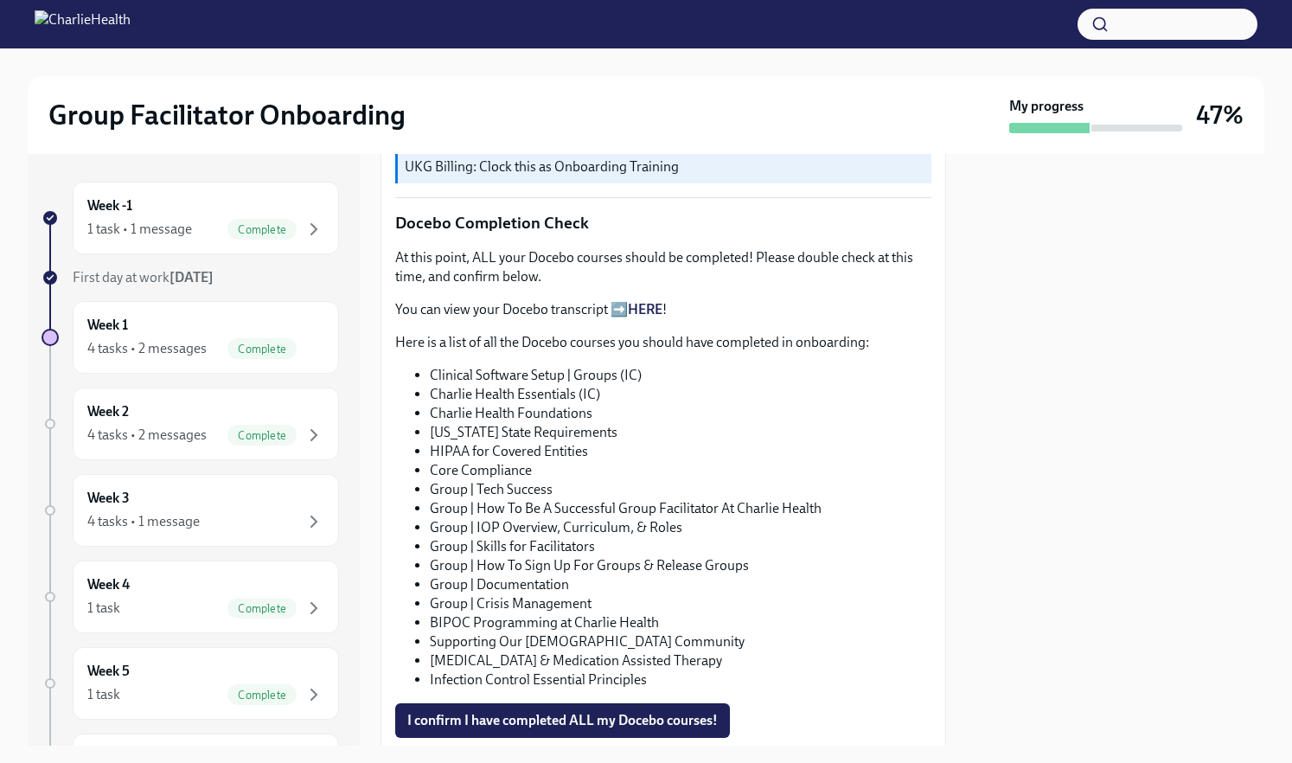
scroll to position [1221, 0]
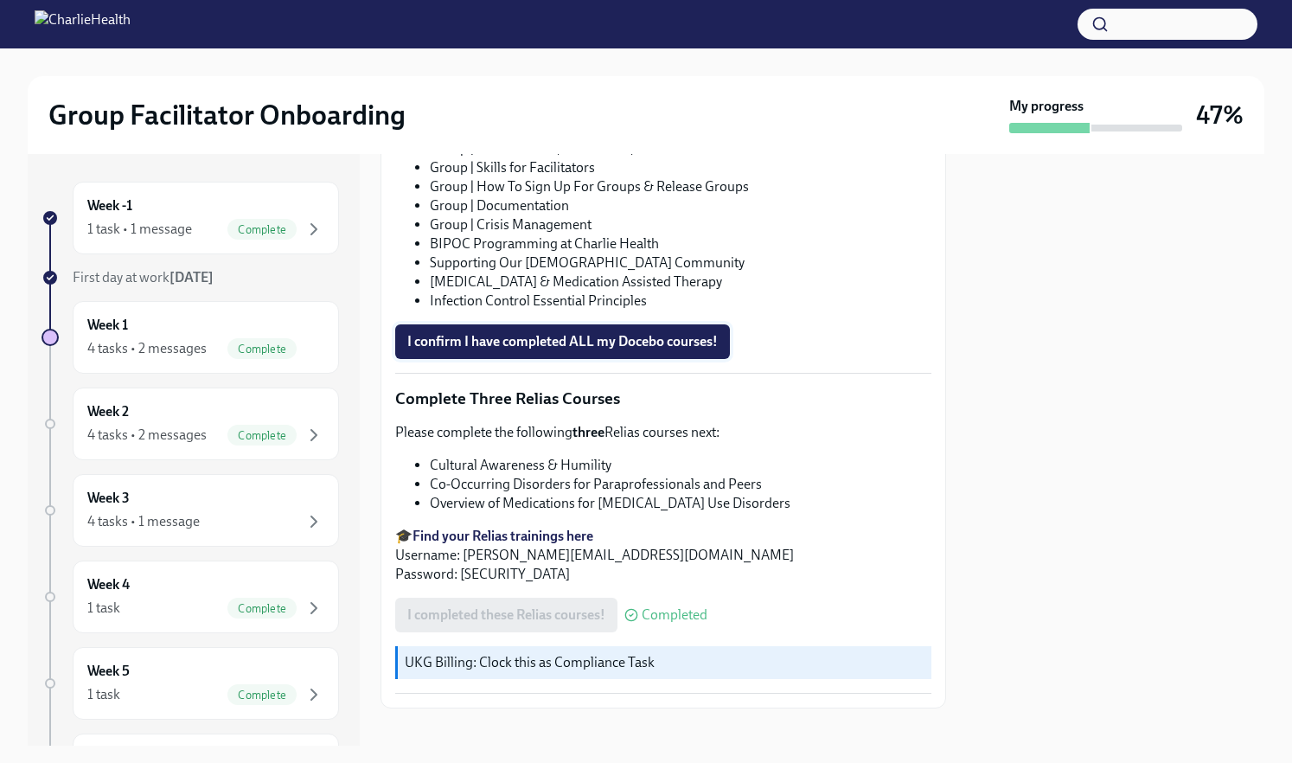
click at [665, 333] on span "I confirm I have completed ALL my Docebo courses!" at bounding box center [562, 341] width 310 height 17
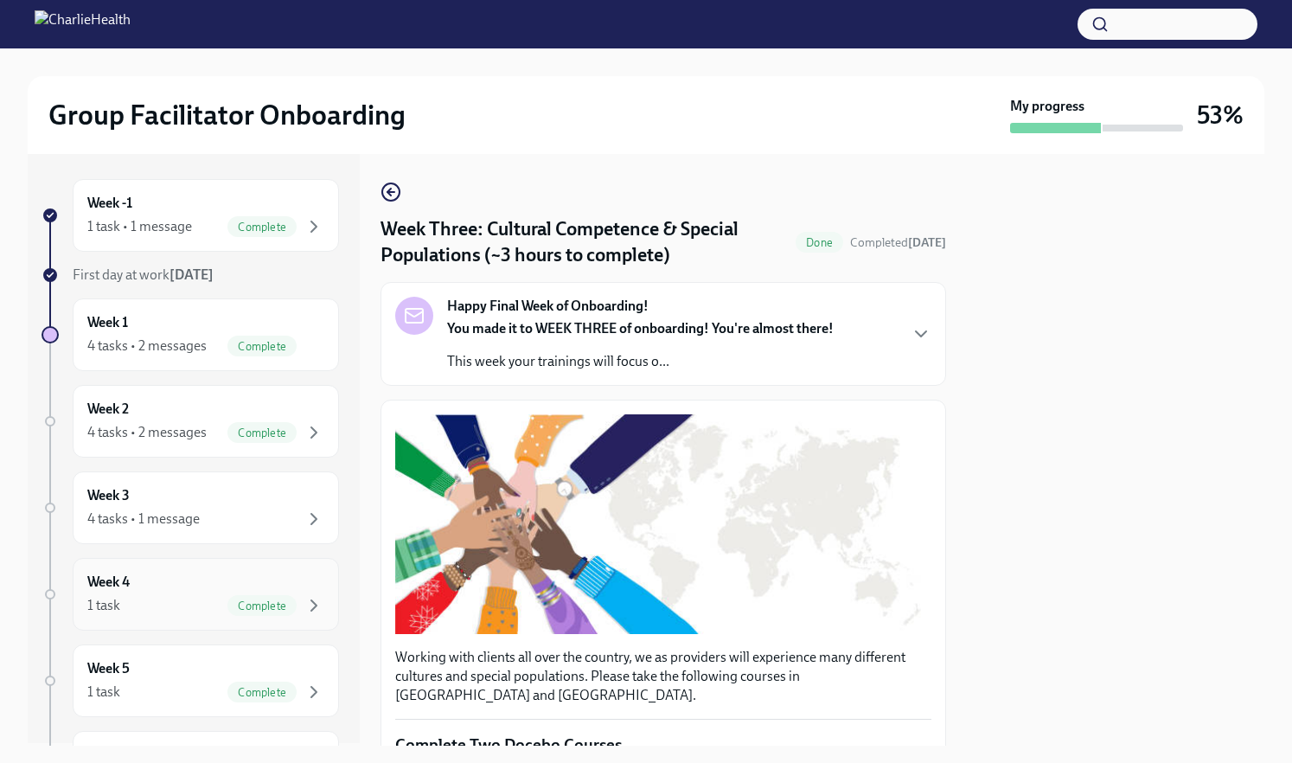
scroll to position [0, 0]
click at [220, 496] on div "Week 3 4 tasks • 1 message" at bounding box center [205, 510] width 237 height 43
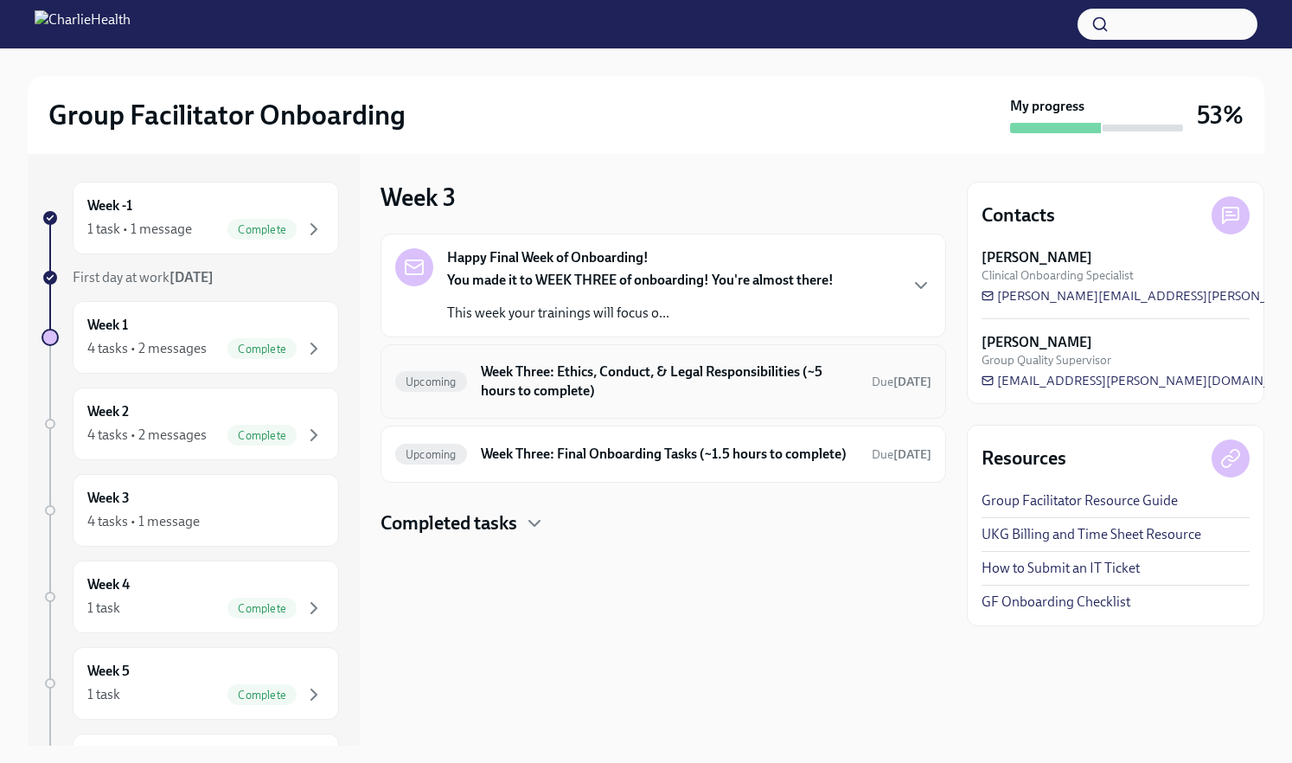
click at [621, 369] on h6 "Week Three: Ethics, Conduct, & Legal Responsibilities (~5 hours to complete)" at bounding box center [669, 381] width 377 height 38
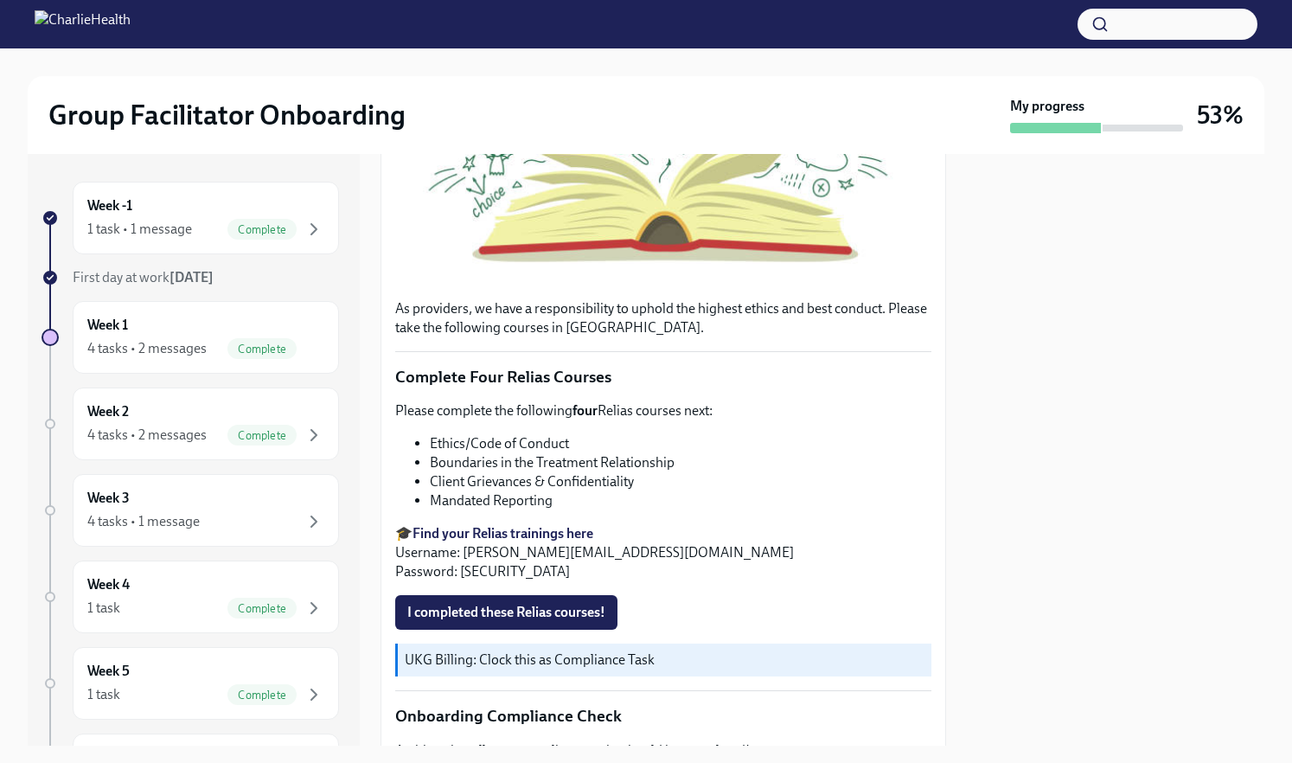
scroll to position [576, 0]
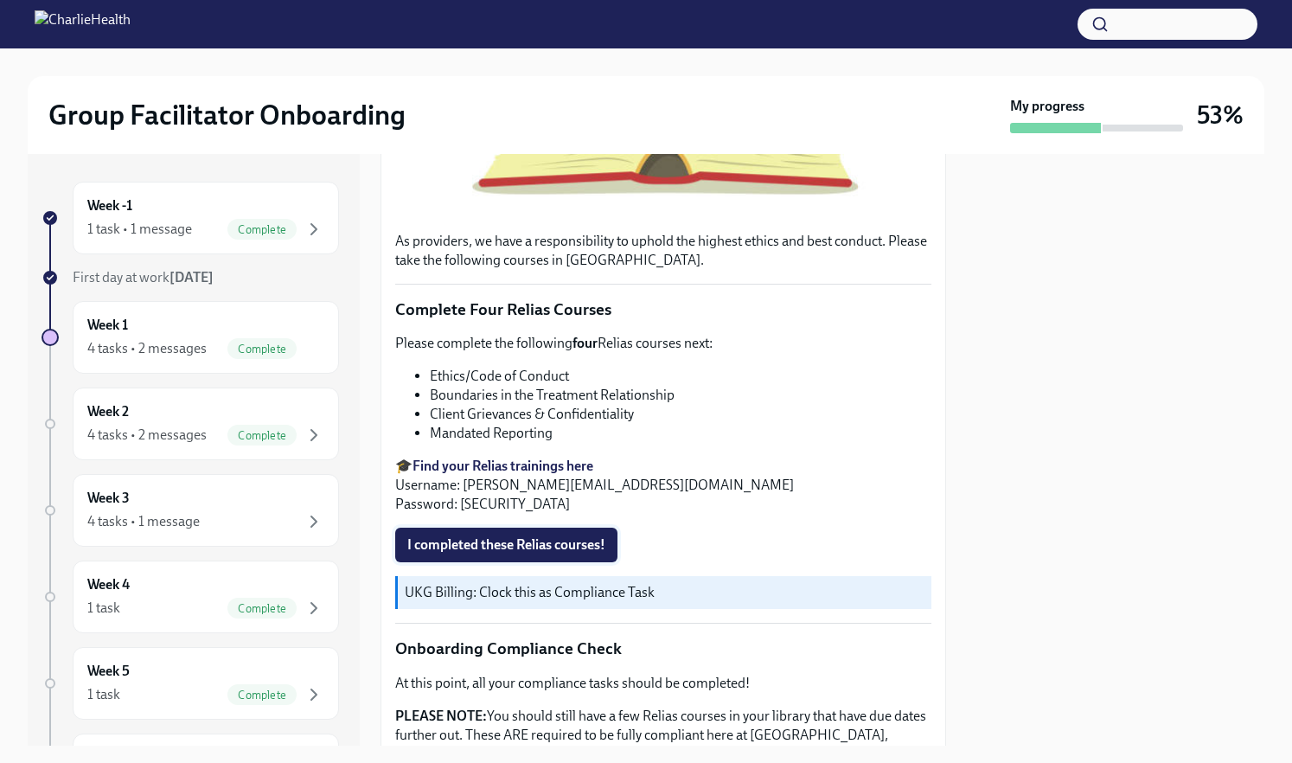
click at [560, 553] on span "I completed these Relias courses!" at bounding box center [506, 544] width 198 height 17
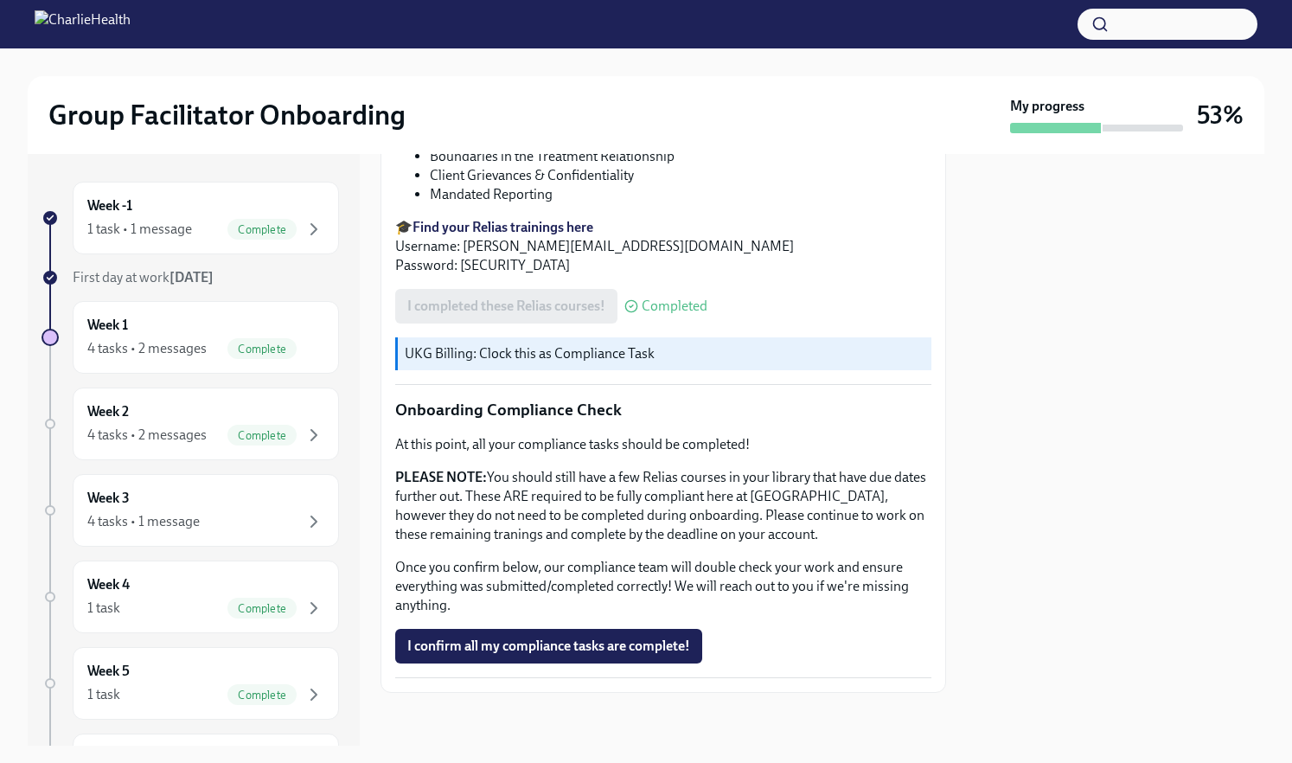
scroll to position [817, 0]
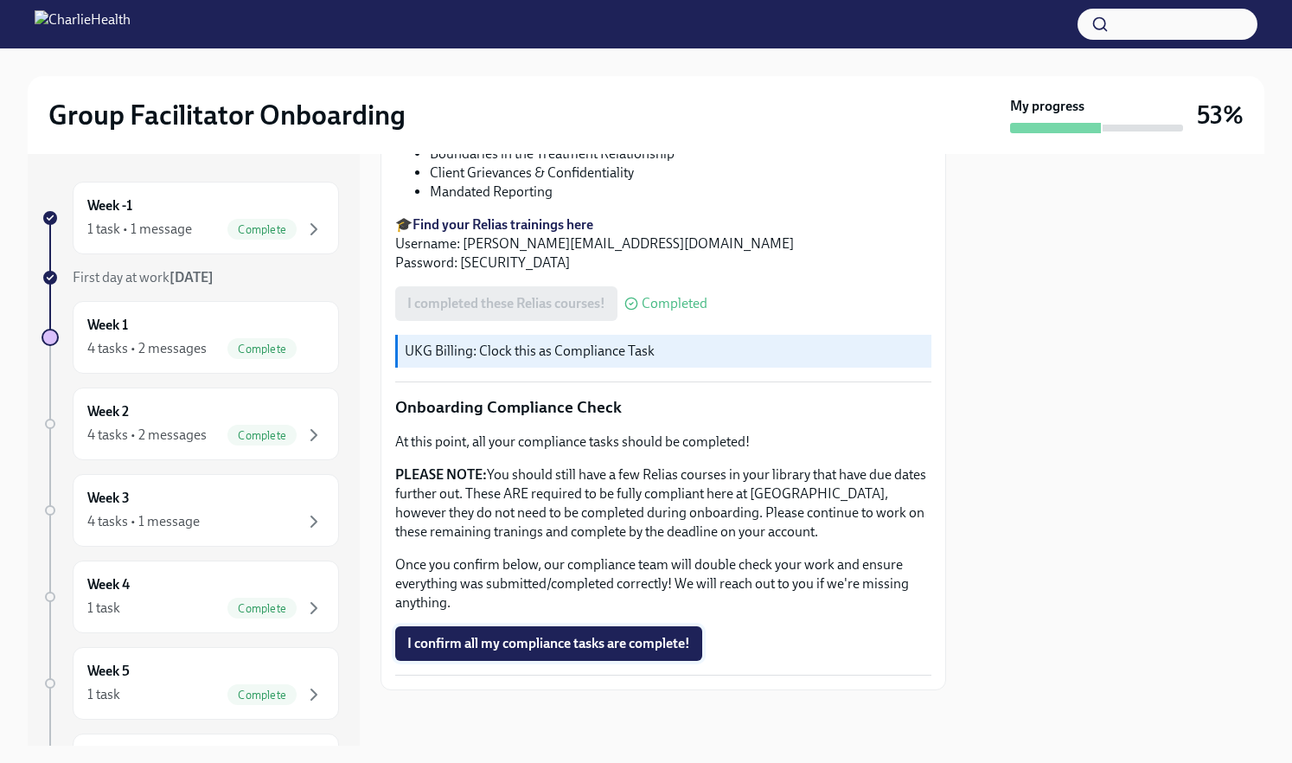
click at [548, 637] on span "I confirm all my compliance tasks are complete!" at bounding box center [548, 643] width 283 height 17
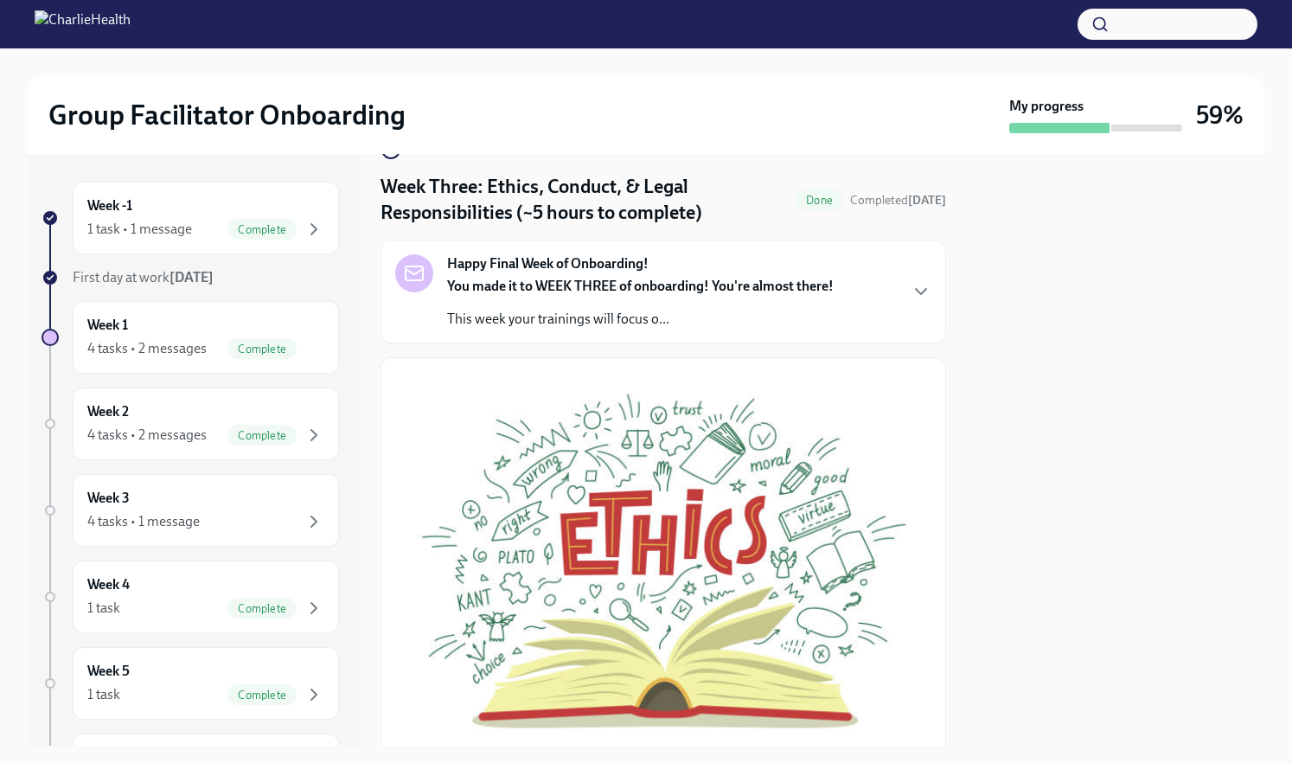
scroll to position [0, 0]
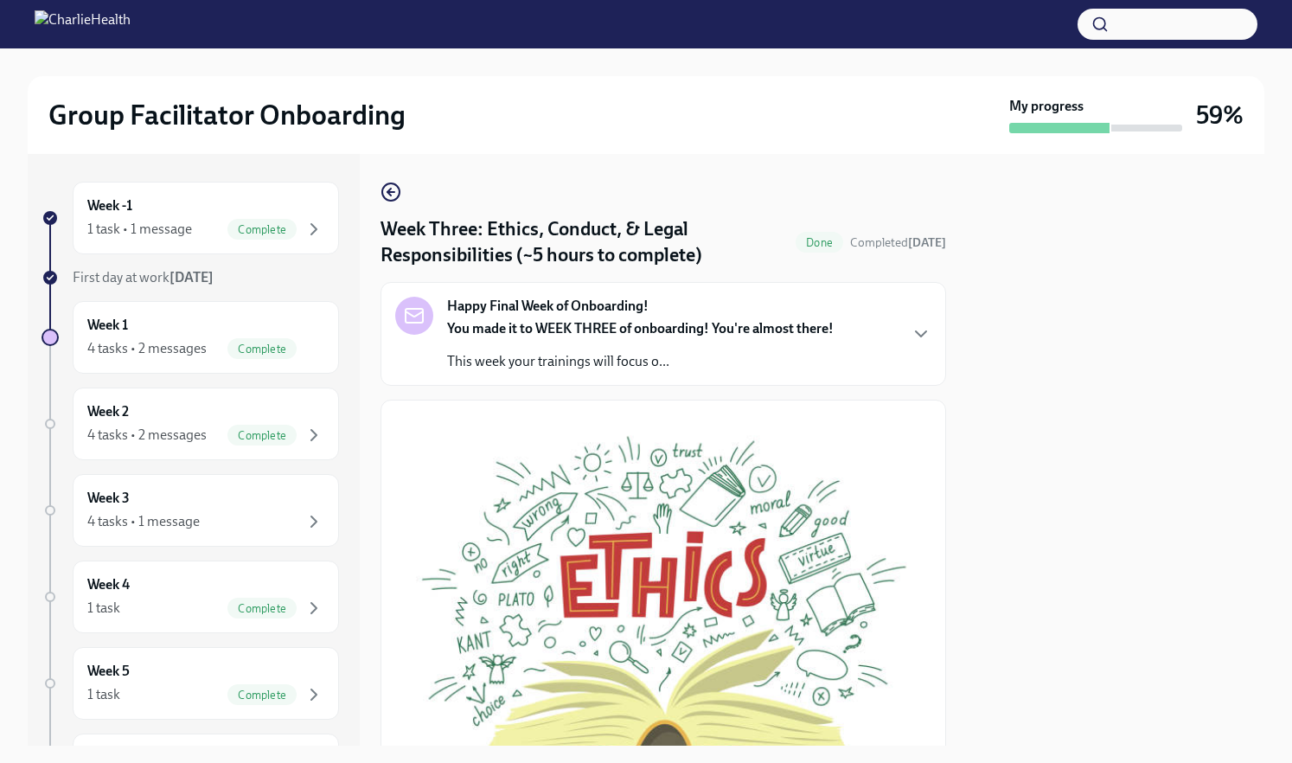
click at [560, 319] on p "You made it to WEEK THREE of onboarding! You're almost there!" at bounding box center [640, 328] width 387 height 19
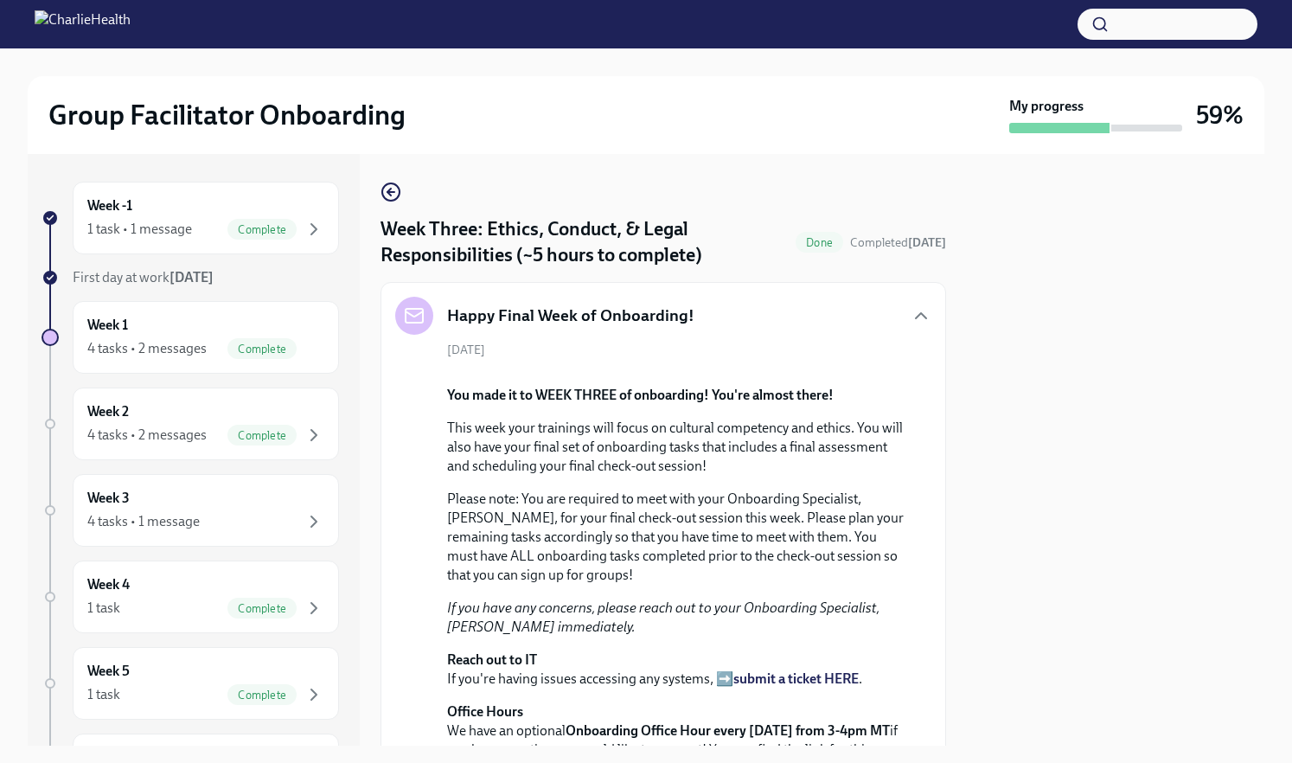
click at [587, 329] on div "Happy Final Week of Onboarding!" at bounding box center [544, 316] width 299 height 38
click at [643, 307] on h5 "Happy Final Week of Onboarding!" at bounding box center [570, 315] width 247 height 22
click at [672, 317] on h5 "Happy Final Week of Onboarding!" at bounding box center [570, 315] width 247 height 22
click at [922, 315] on icon "button" at bounding box center [921, 315] width 10 height 5
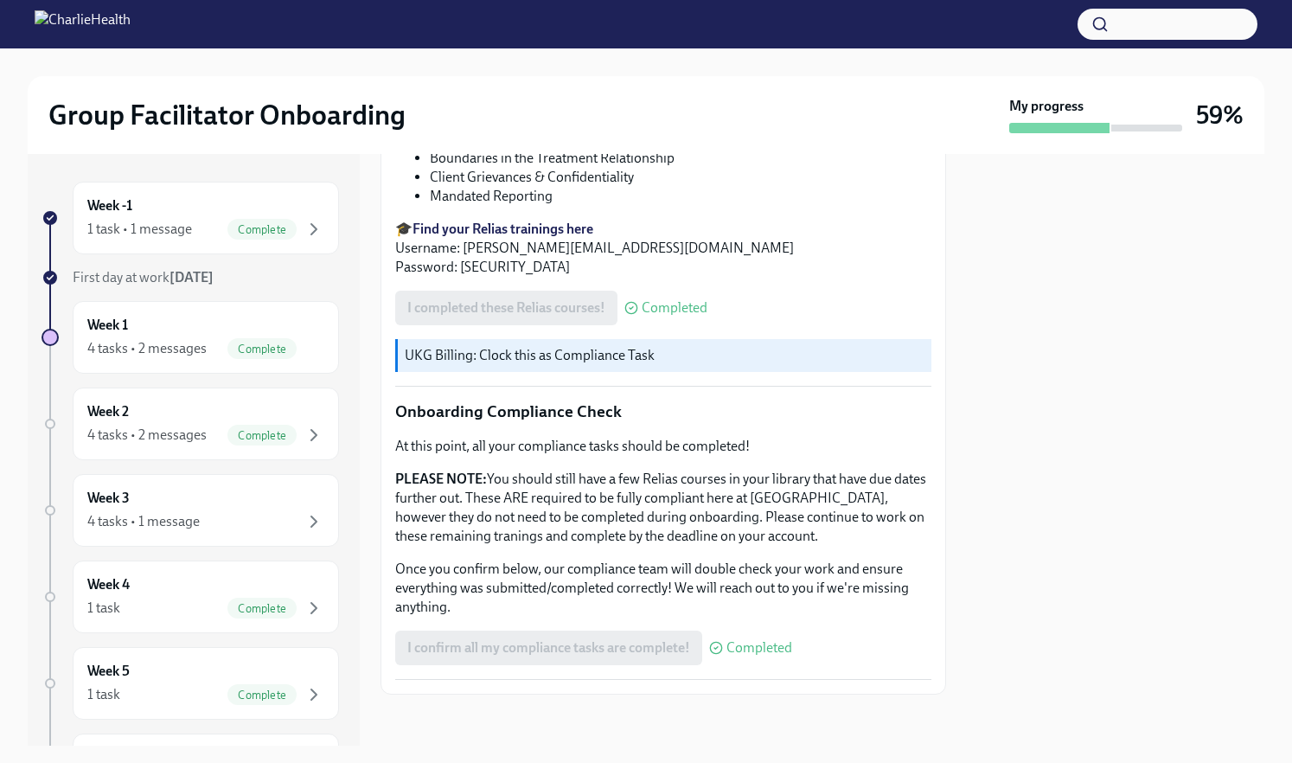
scroll to position [817, 0]
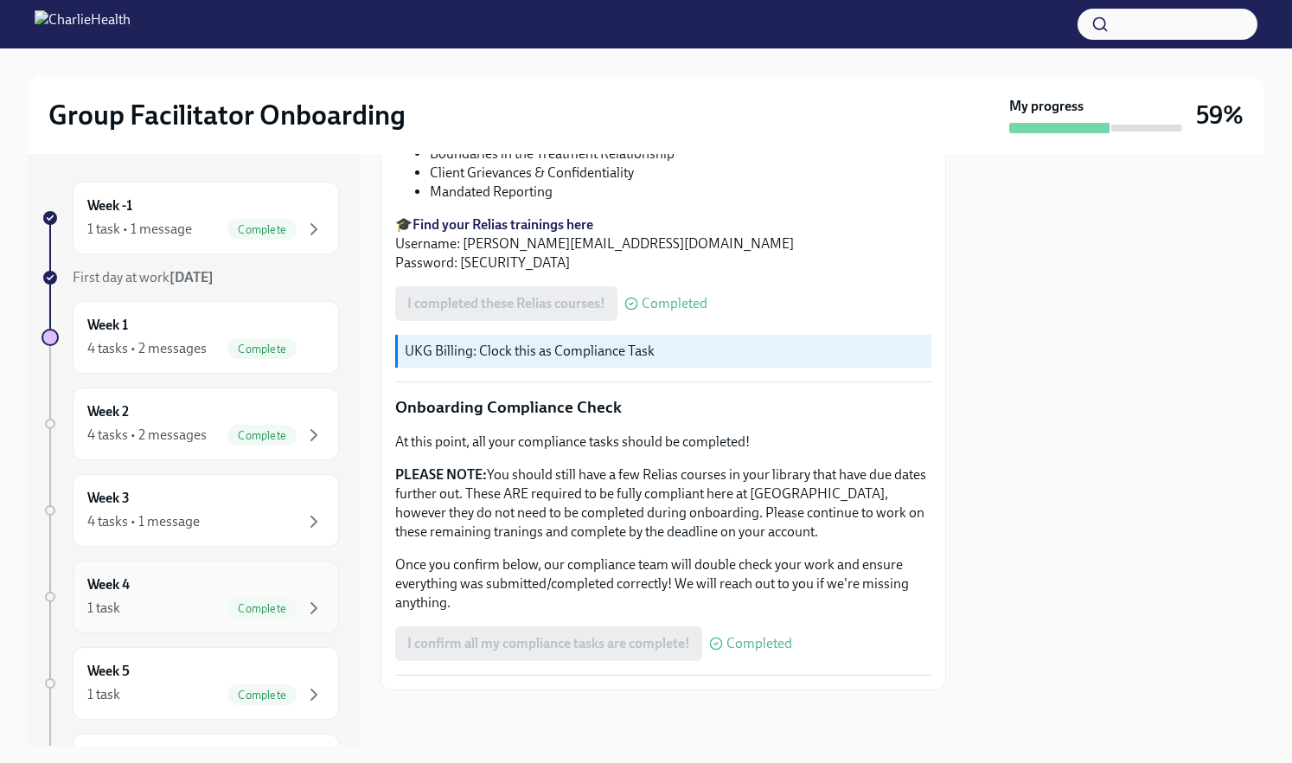
click at [202, 601] on div "1 task Complete" at bounding box center [205, 608] width 237 height 21
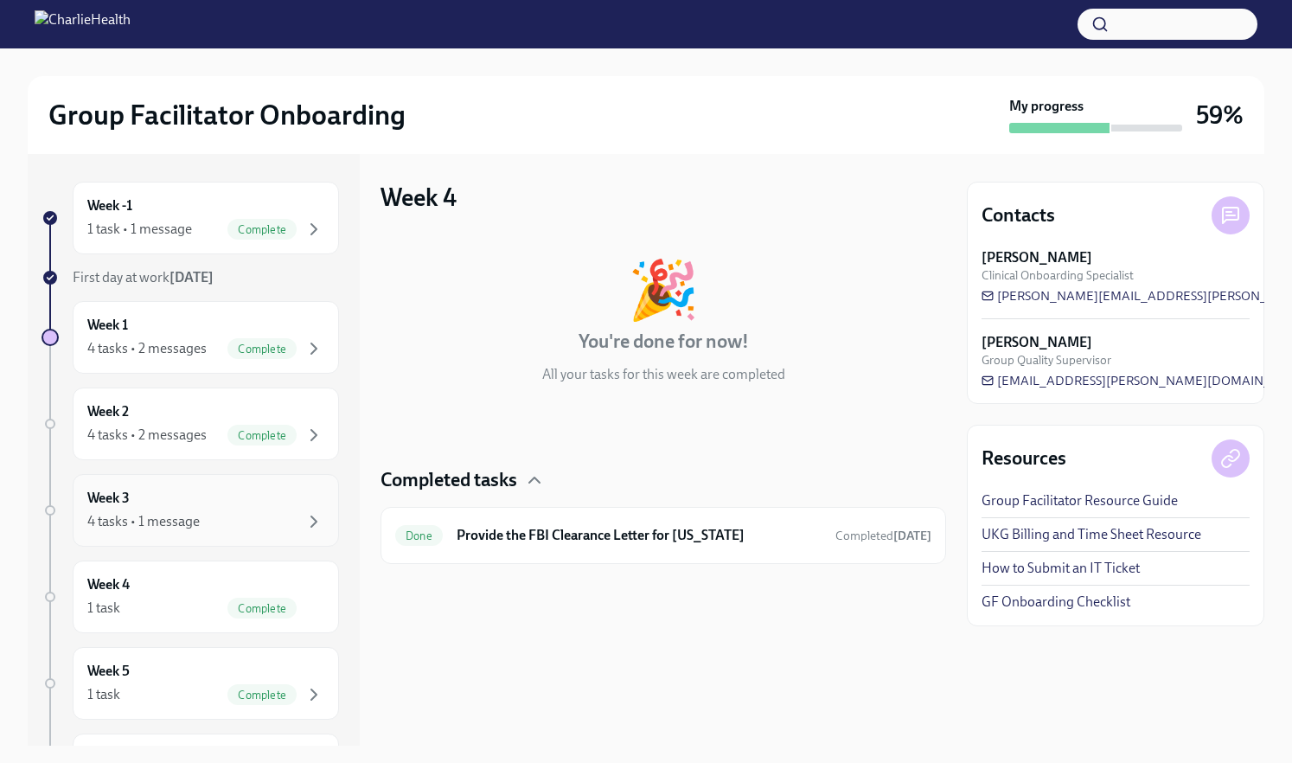
click at [239, 521] on div "4 tasks • 1 message" at bounding box center [205, 521] width 237 height 21
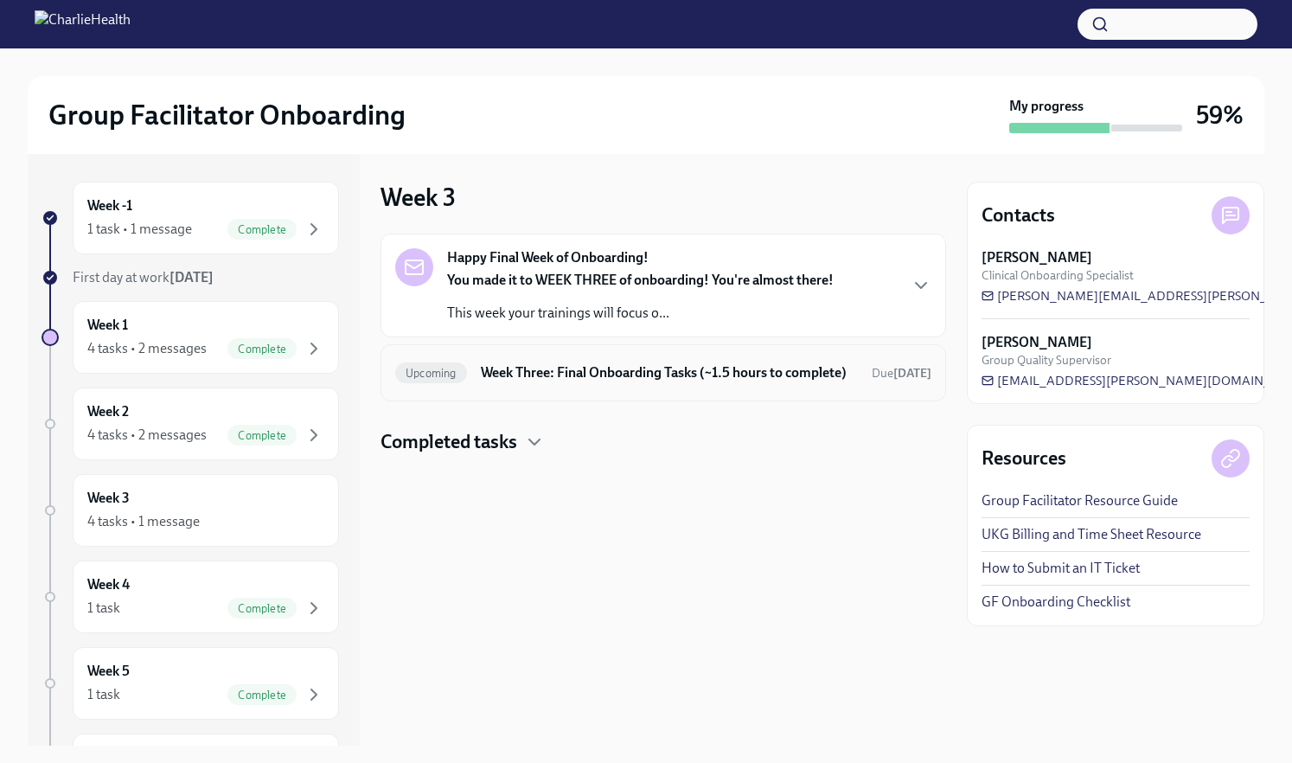
click at [568, 382] on h6 "Week Three: Final Onboarding Tasks (~1.5 hours to complete)" at bounding box center [669, 372] width 377 height 19
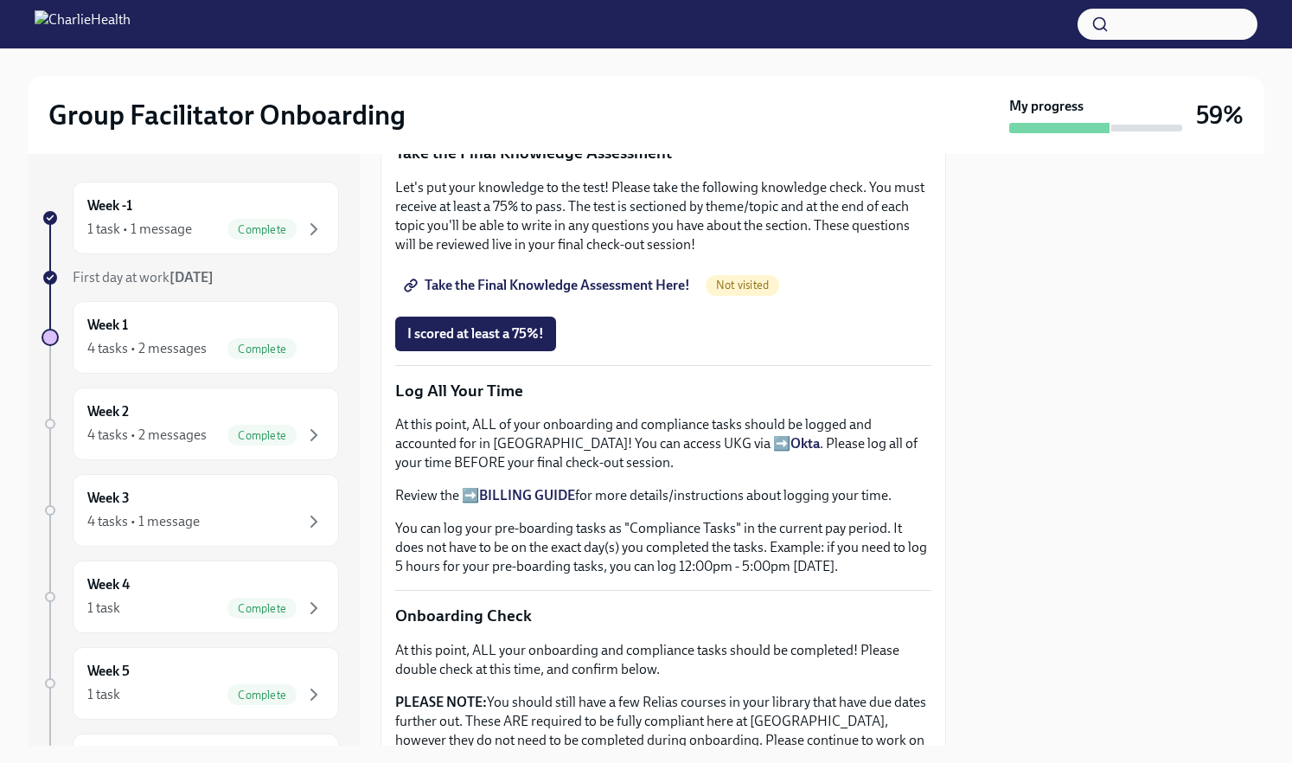
scroll to position [941, 0]
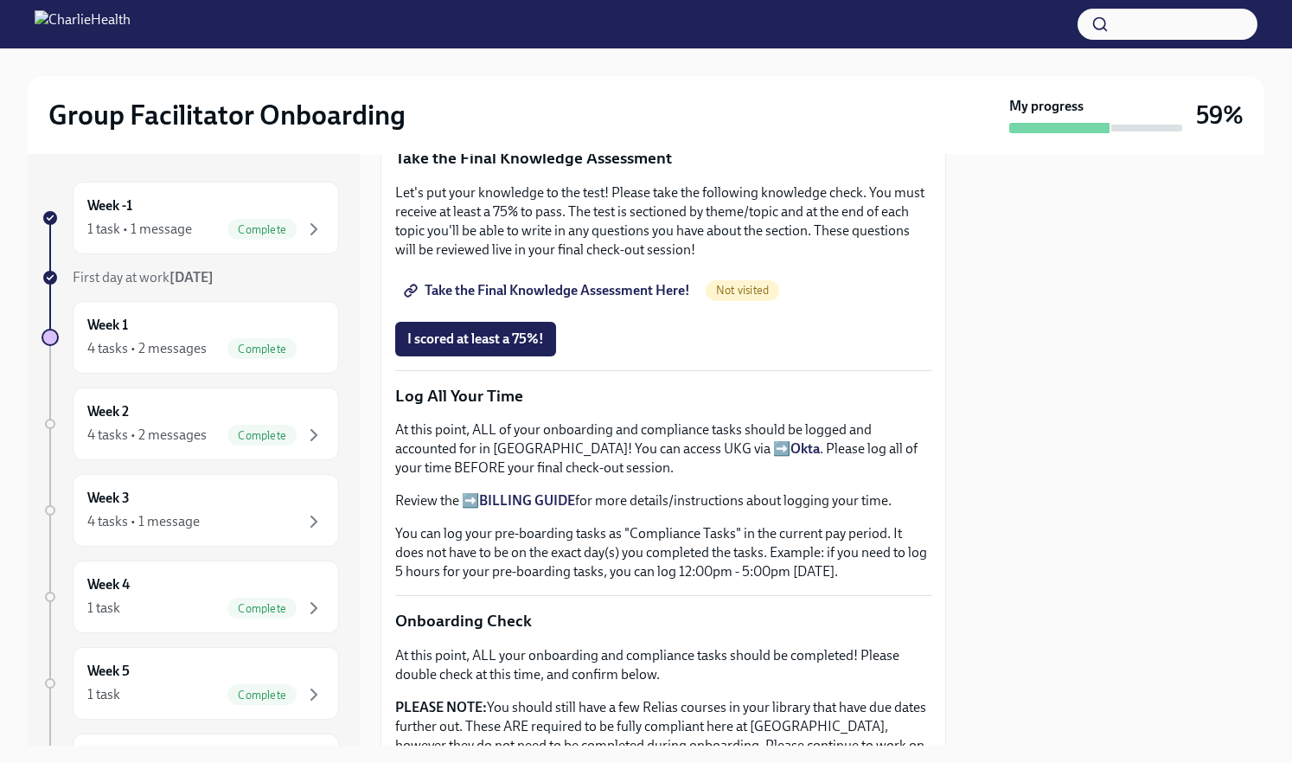
click at [537, 497] on strong "BILLING GUIDE" at bounding box center [527, 500] width 96 height 16
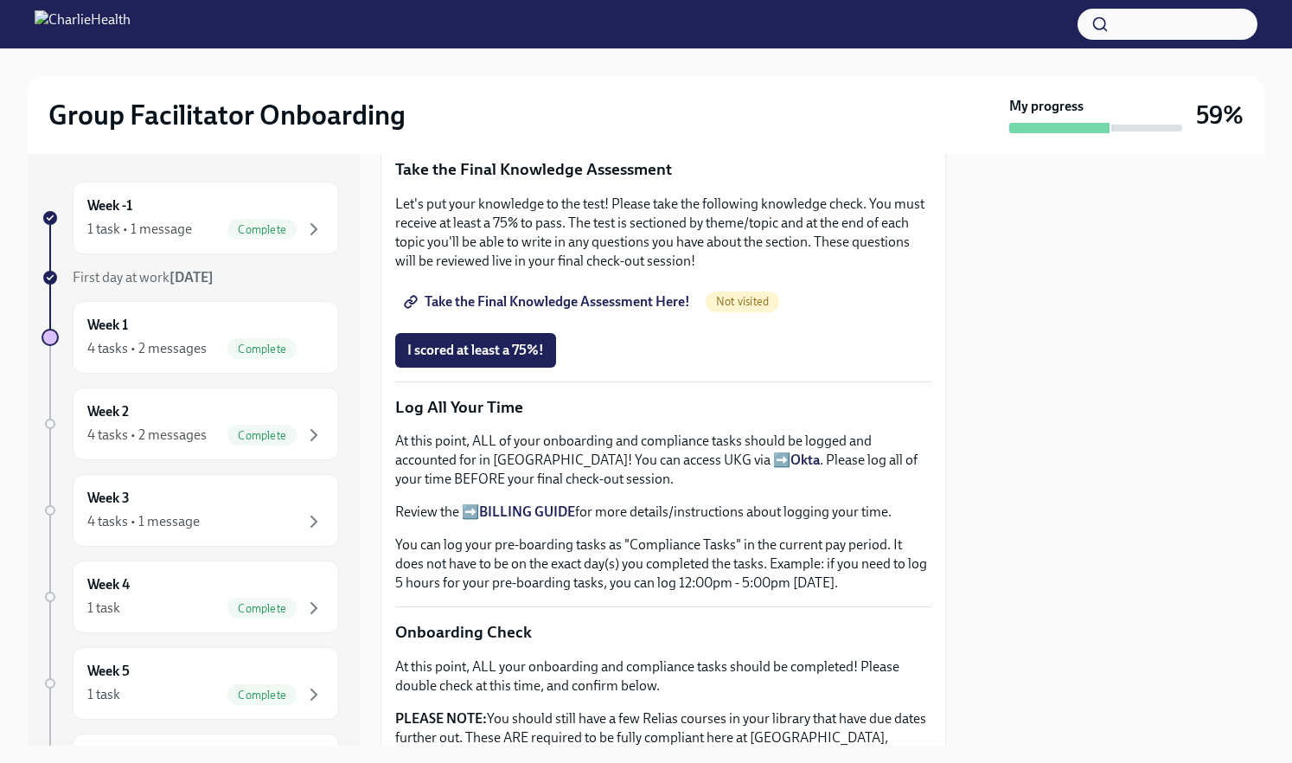
scroll to position [901, 0]
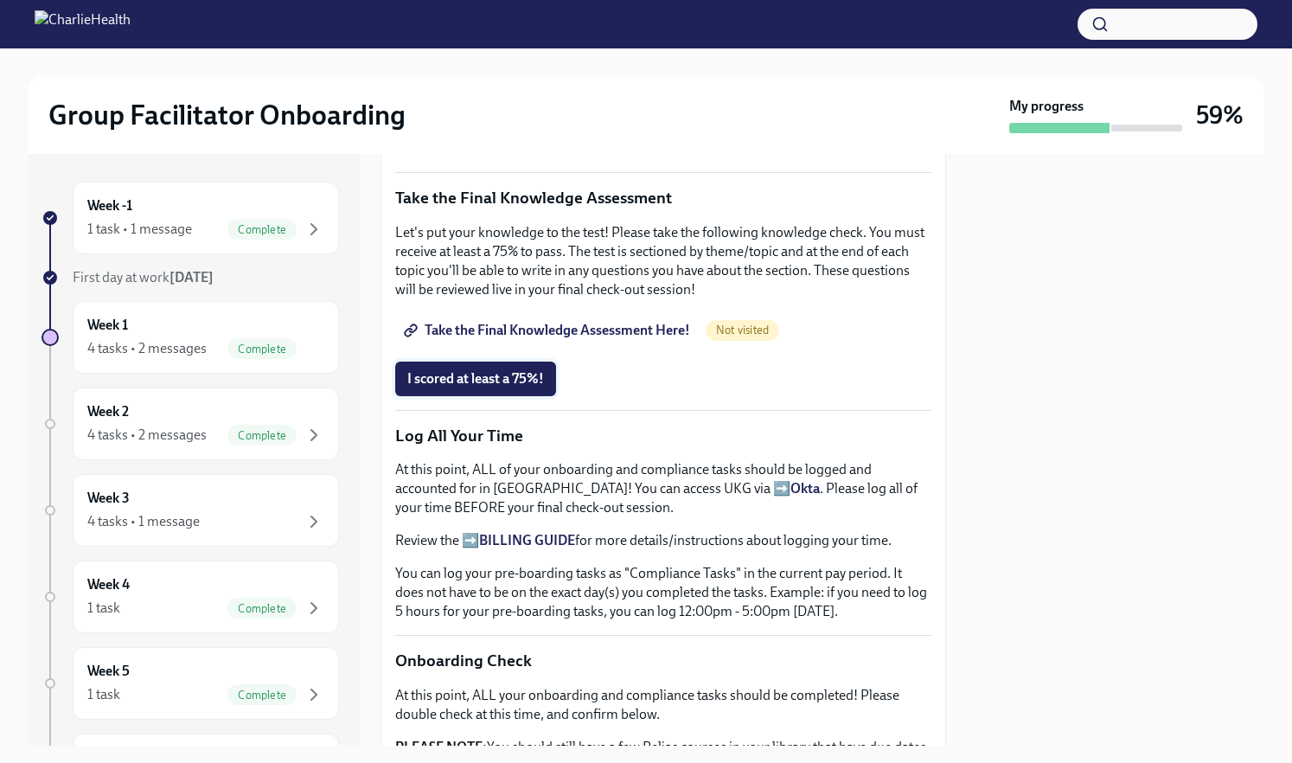
click at [503, 381] on span "I scored at least a 75%!" at bounding box center [475, 378] width 137 height 17
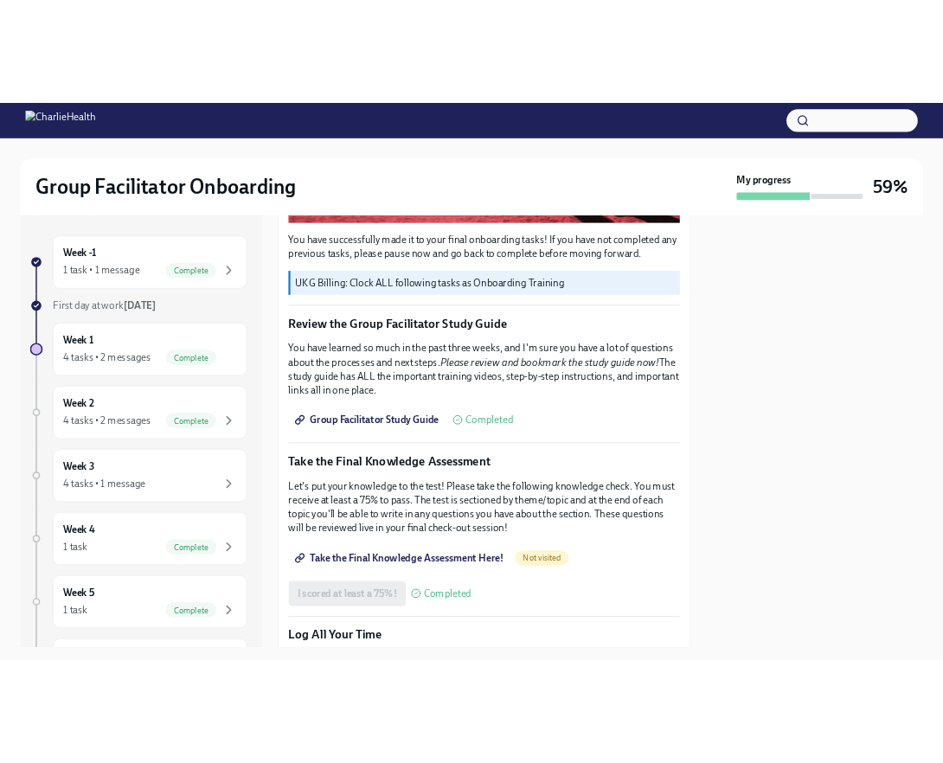
scroll to position [602, 0]
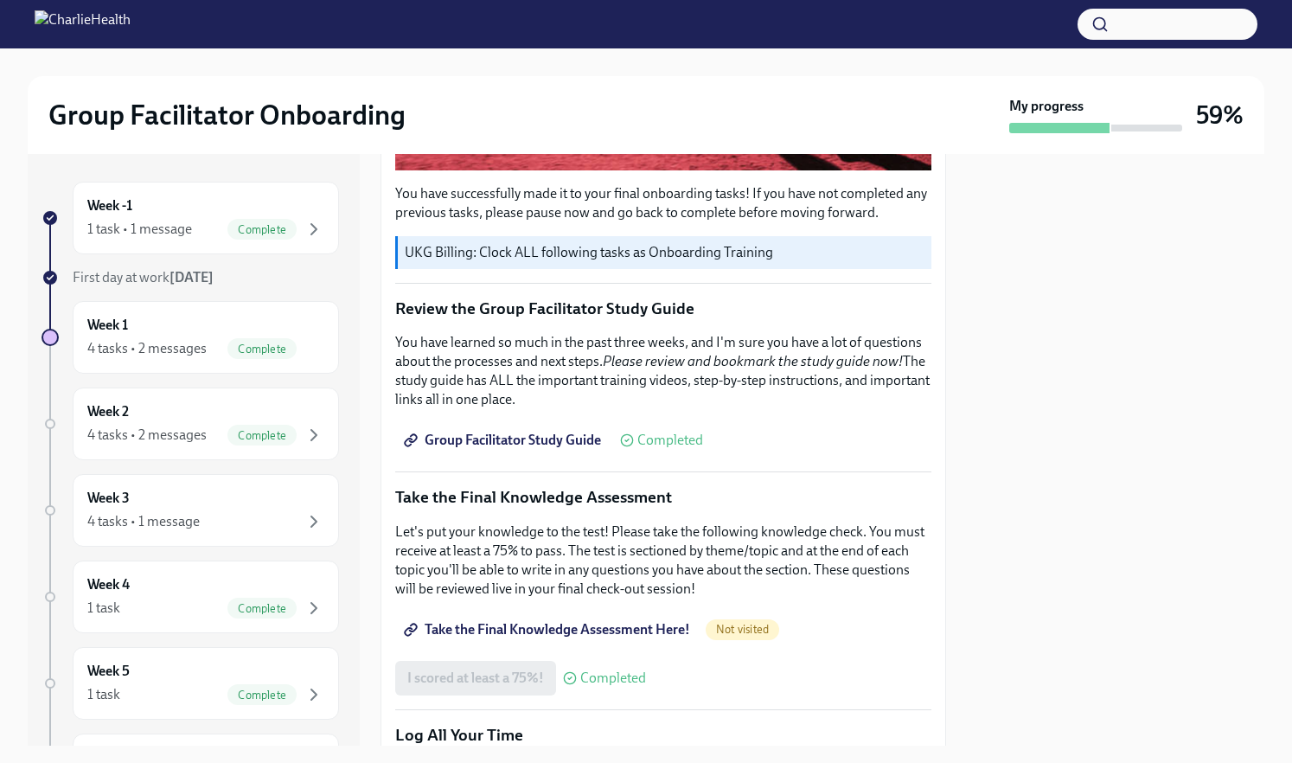
click at [566, 623] on span "Take the Final Knowledge Assessment Here!" at bounding box center [548, 629] width 283 height 17
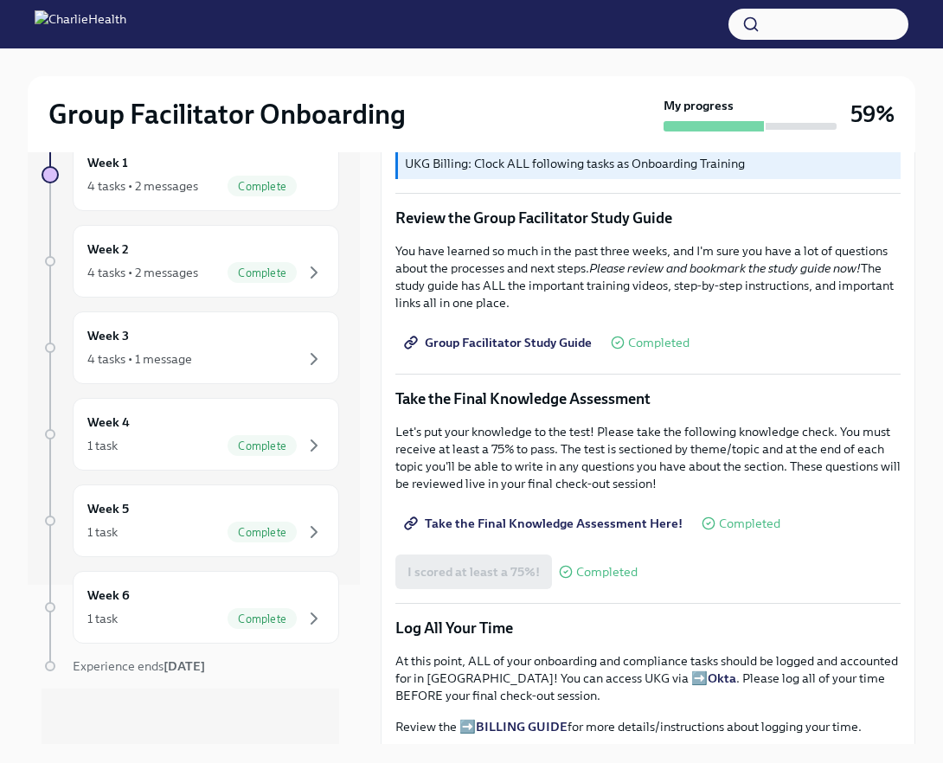
scroll to position [1171, 0]
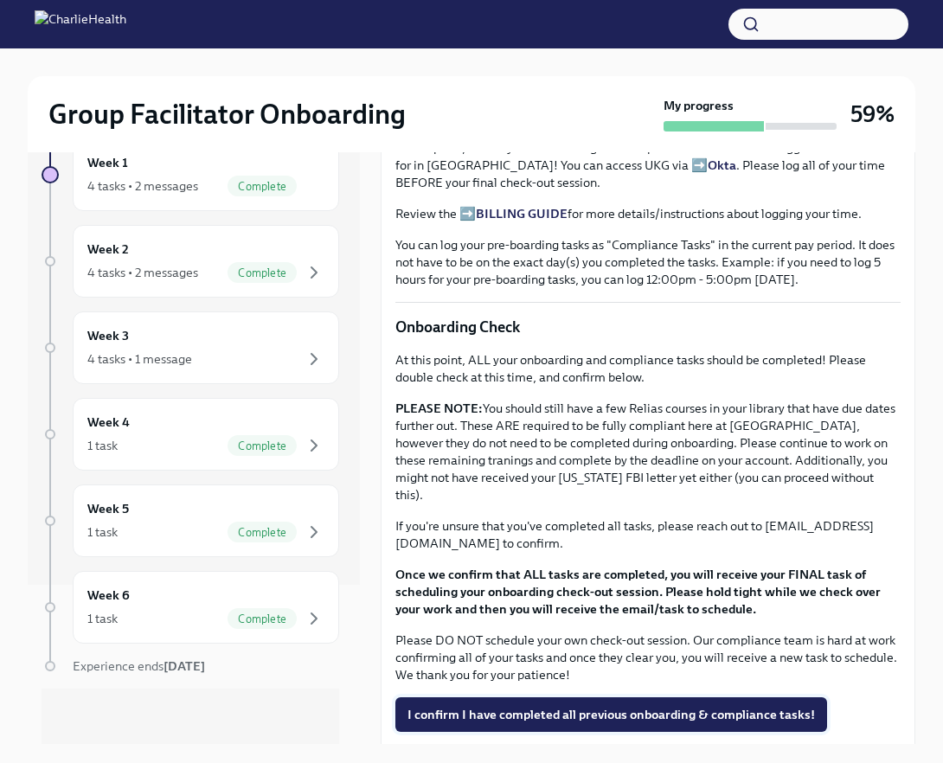
click at [561, 706] on span "I confirm I have completed all previous onboarding & compliance tasks!" at bounding box center [610, 714] width 407 height 17
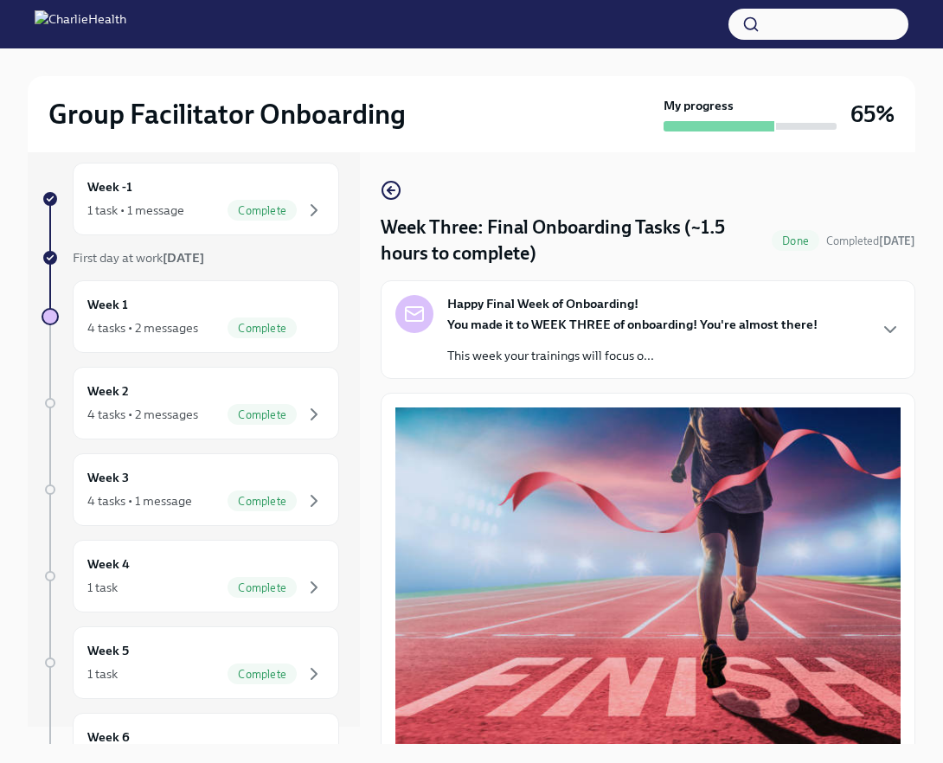
scroll to position [0, 0]
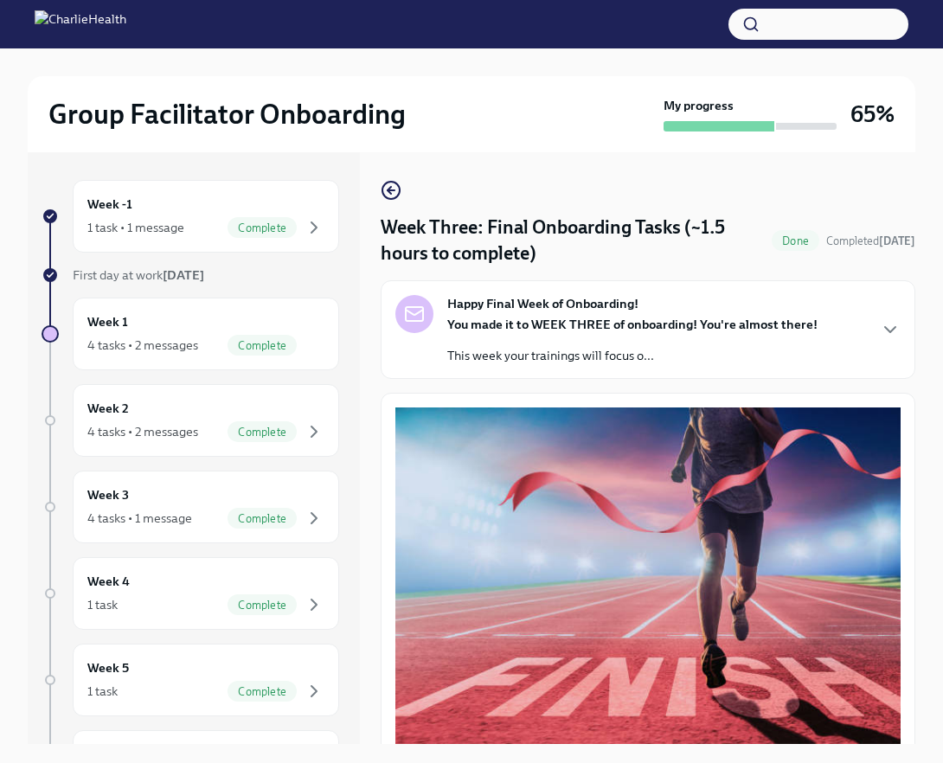
click at [745, 128] on div at bounding box center [718, 126] width 111 height 10
click at [872, 117] on h3 "65%" at bounding box center [872, 114] width 44 height 31
click at [394, 194] on icon "button" at bounding box center [391, 190] width 21 height 21
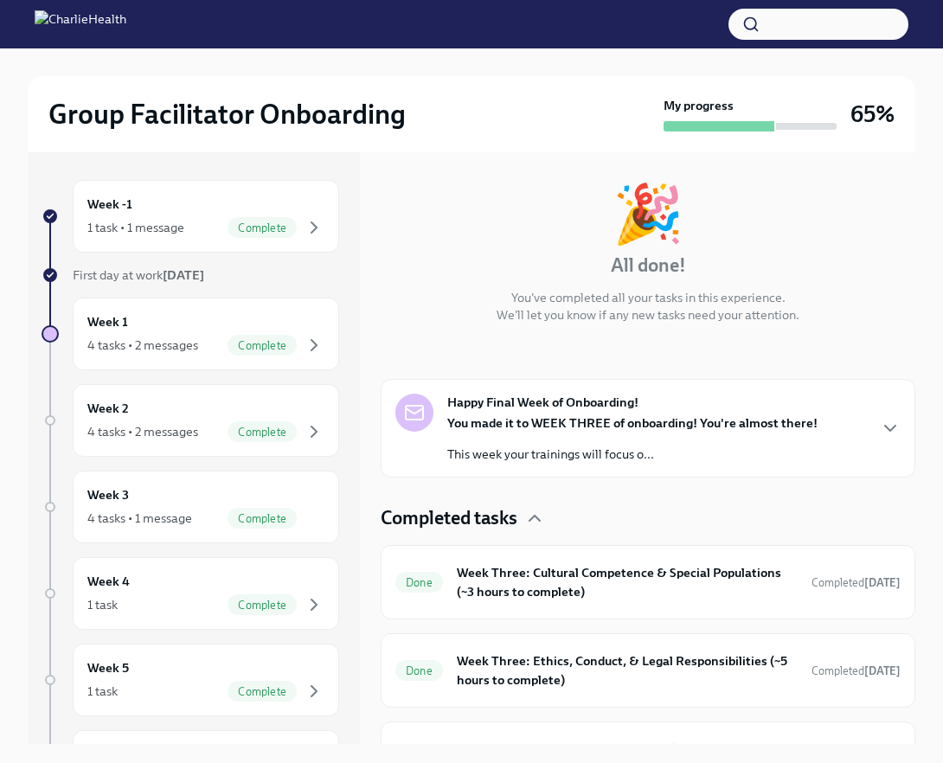
scroll to position [180, 0]
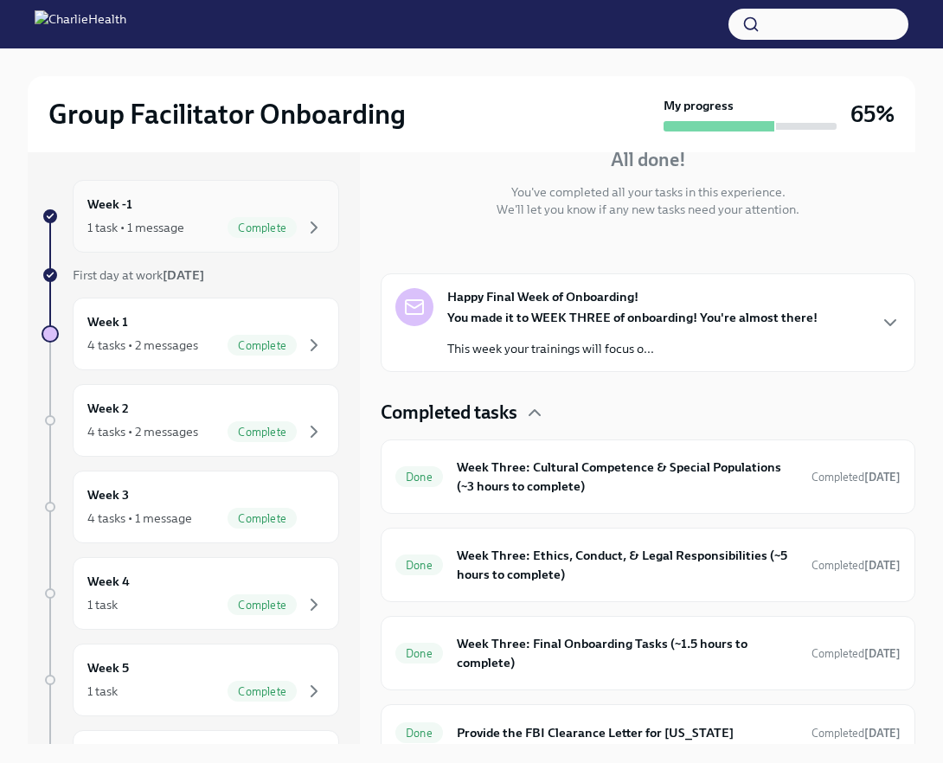
click at [225, 232] on div "1 task • 1 message Complete" at bounding box center [205, 227] width 237 height 21
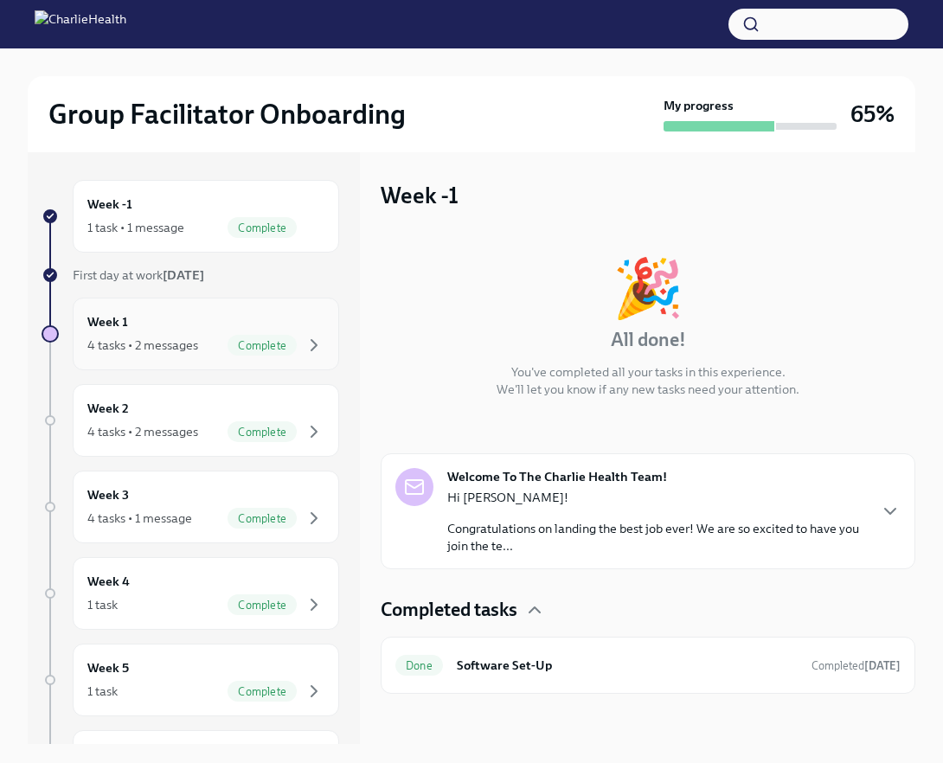
click at [182, 351] on div "4 tasks • 2 messages" at bounding box center [142, 344] width 111 height 17
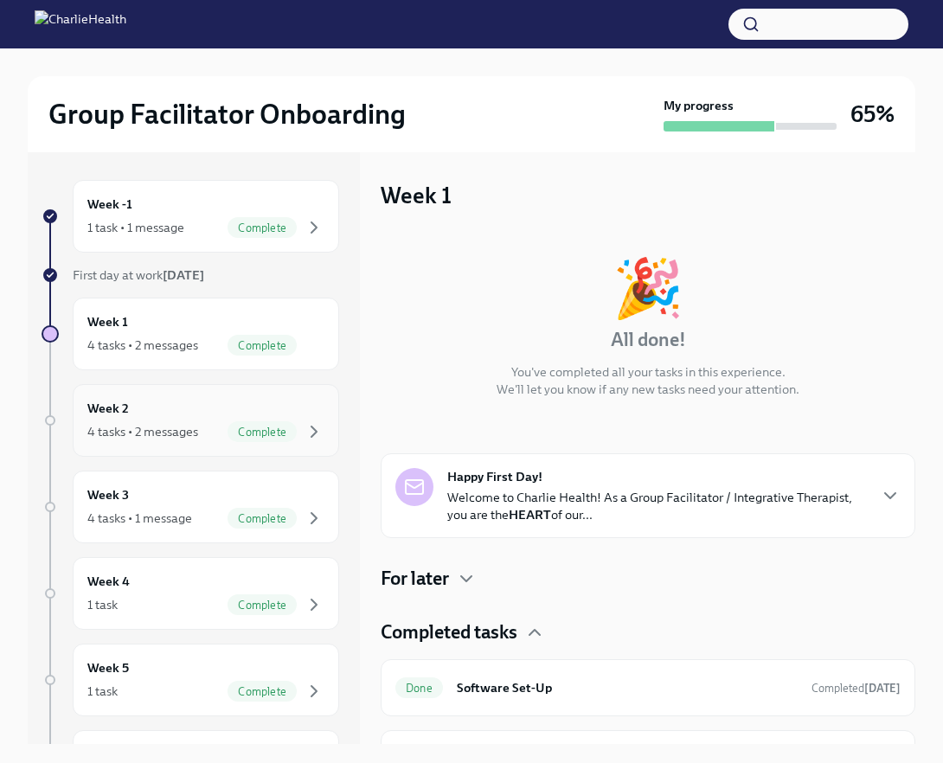
click at [183, 407] on div "Week 2 4 tasks • 2 messages Complete" at bounding box center [205, 420] width 237 height 43
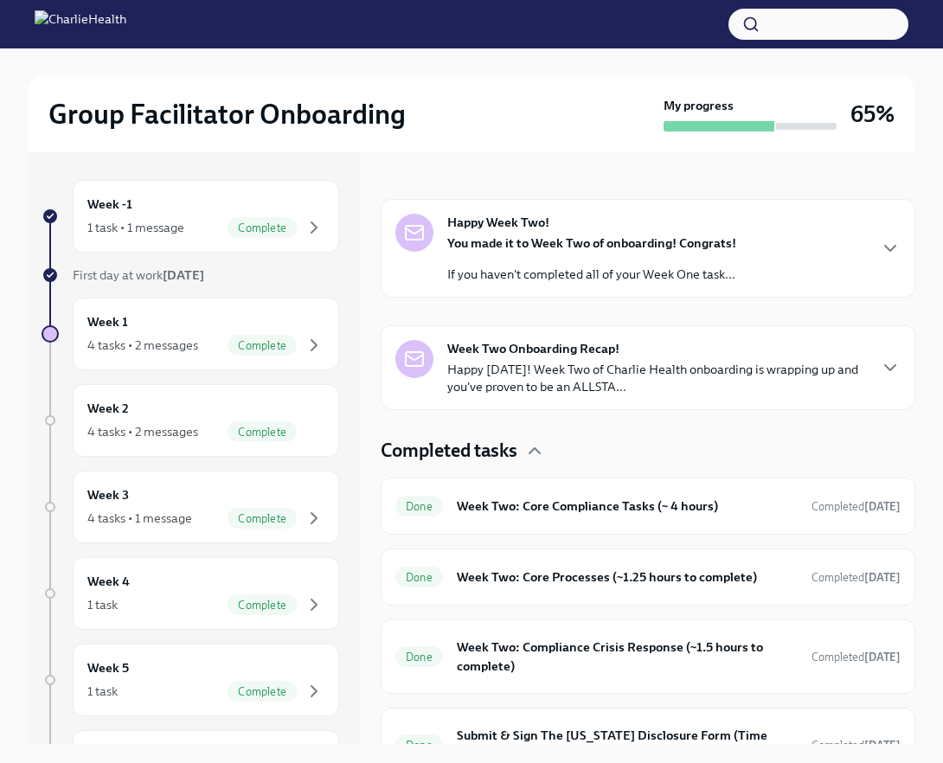
scroll to position [292, 0]
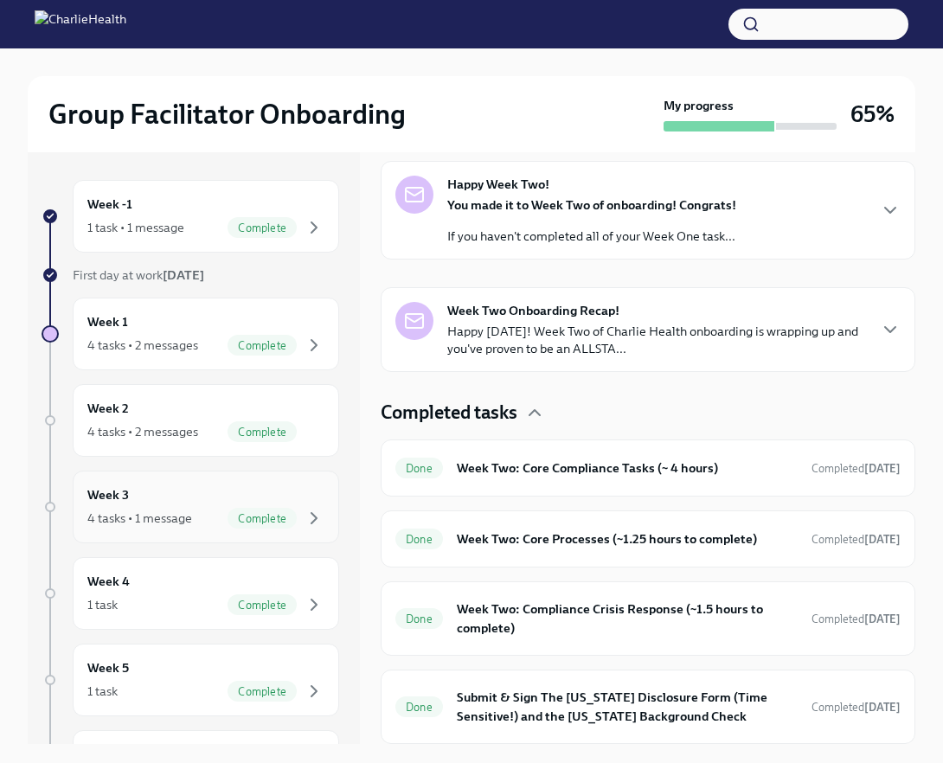
click at [206, 494] on div "Week 3 4 tasks • 1 message Complete" at bounding box center [205, 506] width 237 height 43
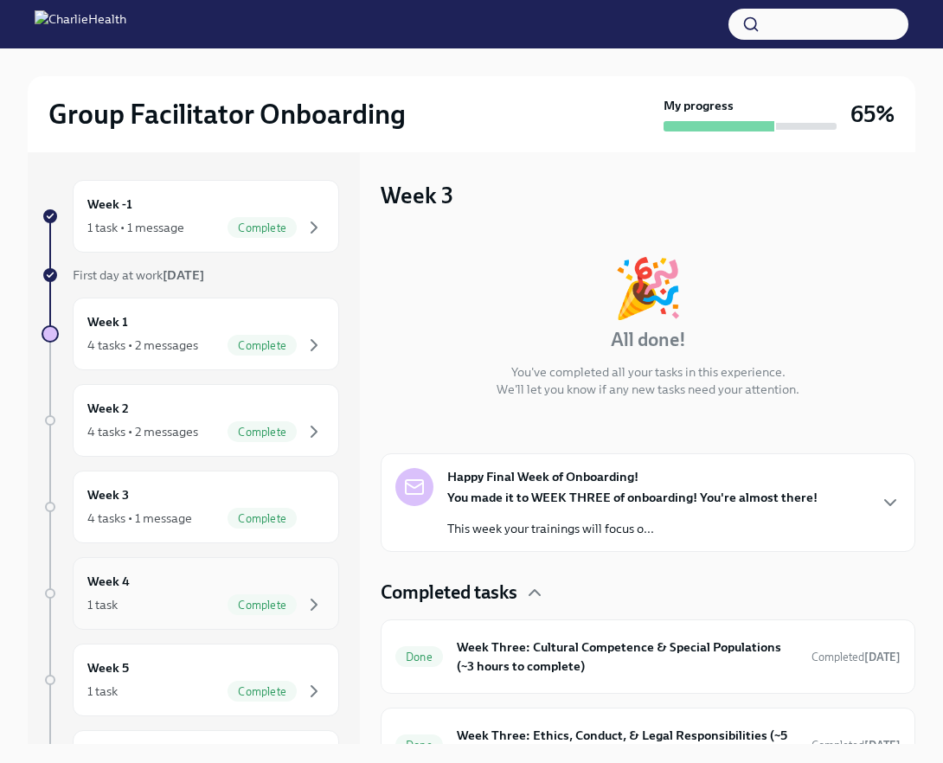
click at [207, 591] on div "Week 4 1 task Complete" at bounding box center [205, 593] width 237 height 43
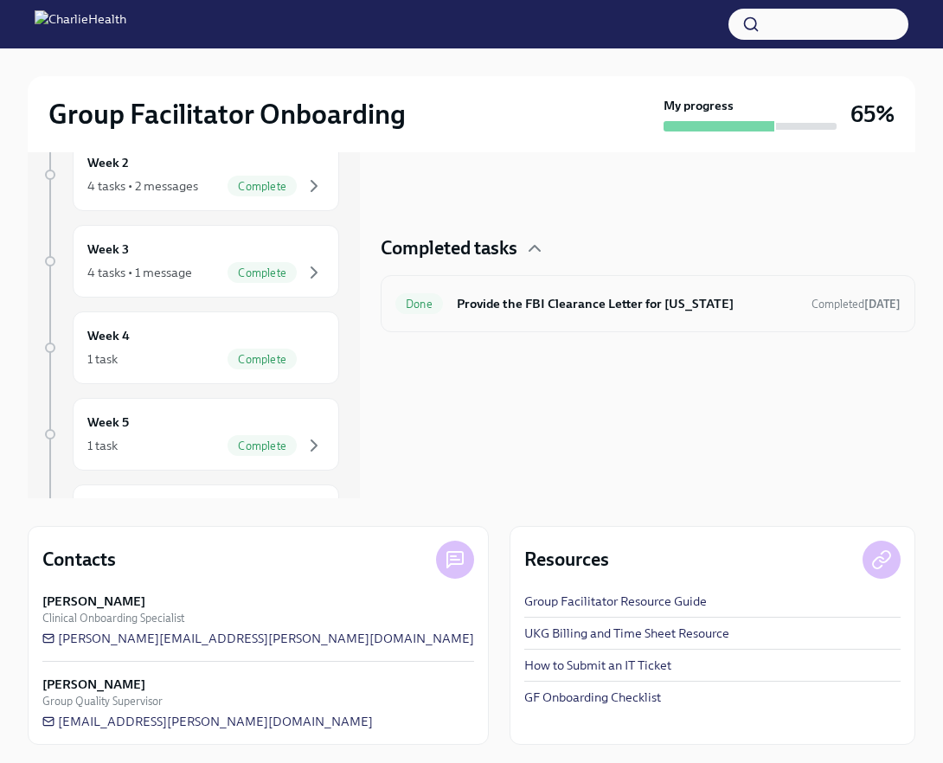
scroll to position [248, 0]
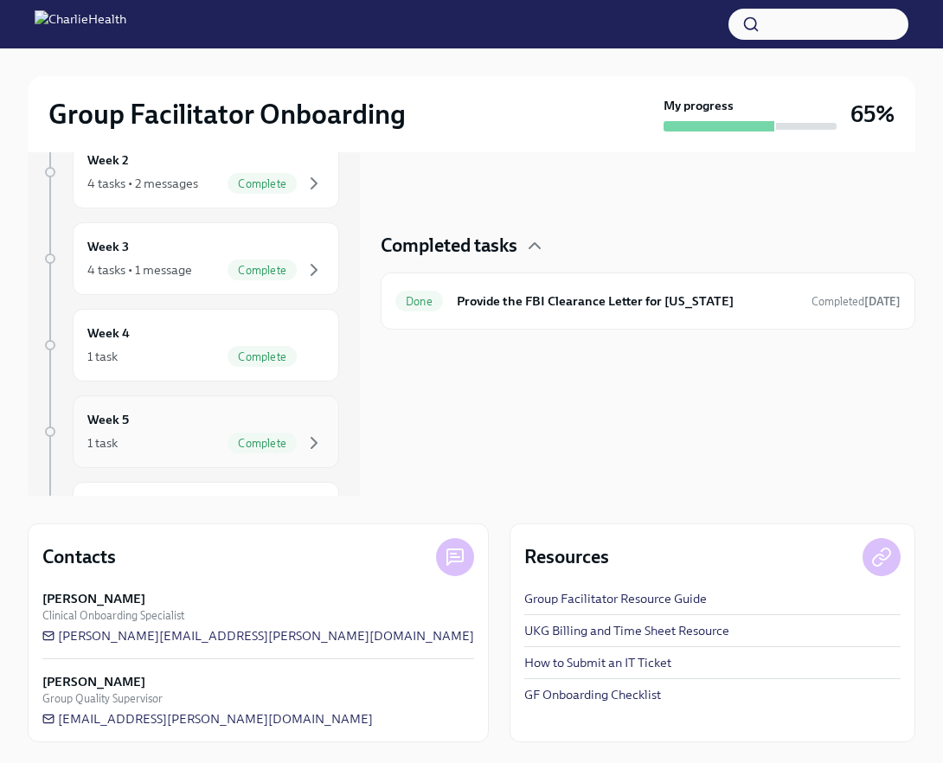
click at [170, 445] on div "1 task Complete" at bounding box center [205, 442] width 237 height 21
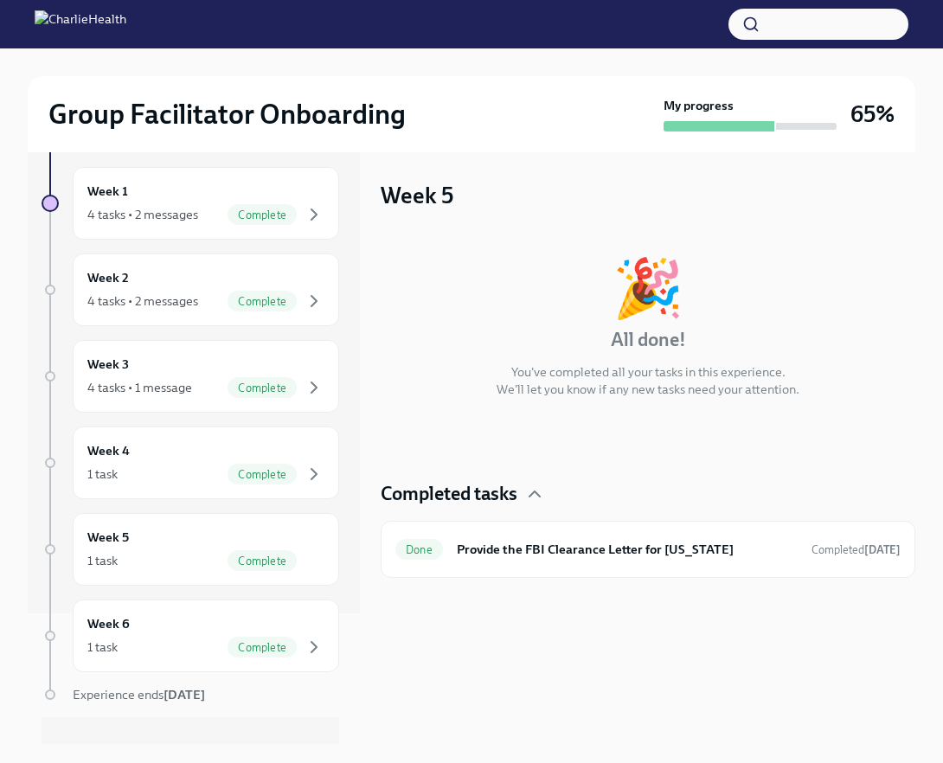
scroll to position [159, 0]
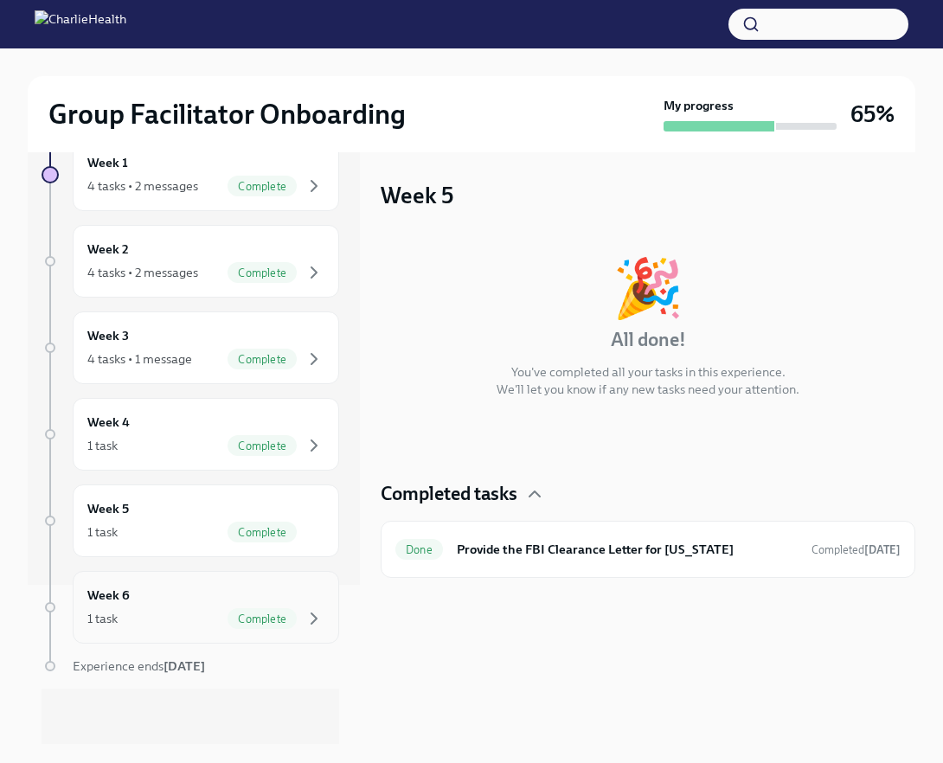
click at [208, 598] on div "Week 6 1 task Complete" at bounding box center [205, 606] width 237 height 43
click at [442, 603] on div "Week 6 🎉 All done! You've completed all your tasks in this experience. We'll le…" at bounding box center [648, 448] width 534 height 592
click at [446, 604] on div "Week 6 🎉 All done! You've completed all your tasks in this experience. We'll le…" at bounding box center [648, 448] width 534 height 592
click at [449, 604] on div "Week 6 🎉 All done! You've completed all your tasks in this experience. We'll le…" at bounding box center [648, 448] width 534 height 592
click at [455, 607] on div "Week 6 🎉 All done! You've completed all your tasks in this experience. We'll le…" at bounding box center [648, 448] width 534 height 592
